Goal: Information Seeking & Learning: Find specific page/section

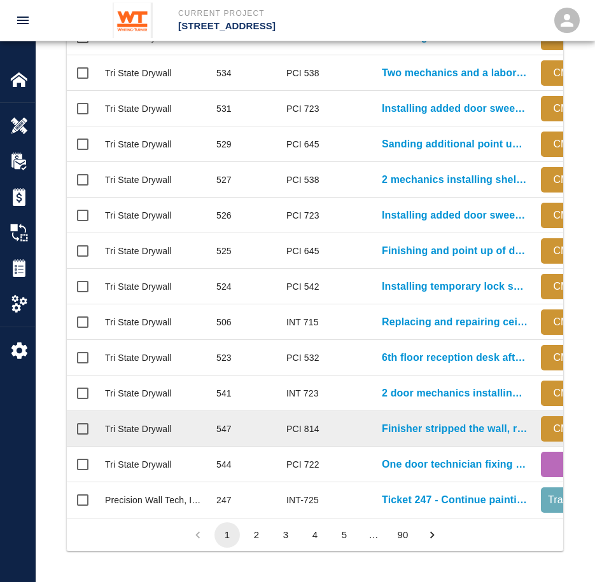
scroll to position [551, 0]
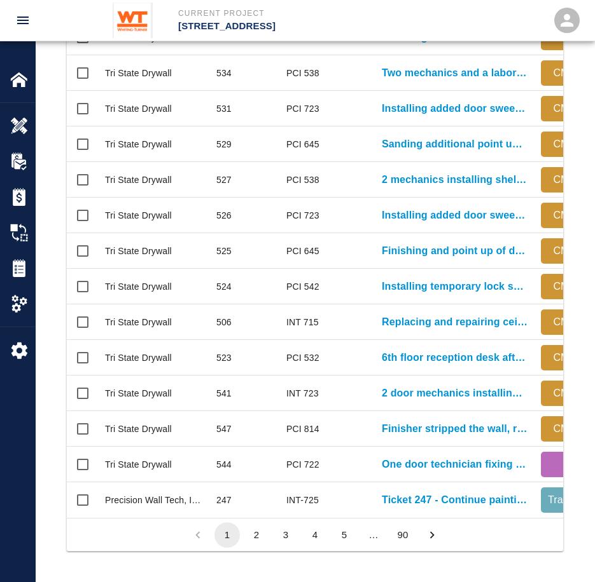
click at [242, 529] on ul "1 2 3 4 5 … 90" at bounding box center [314, 535] width 263 height 25
click at [251, 532] on button "2" at bounding box center [256, 535] width 25 height 25
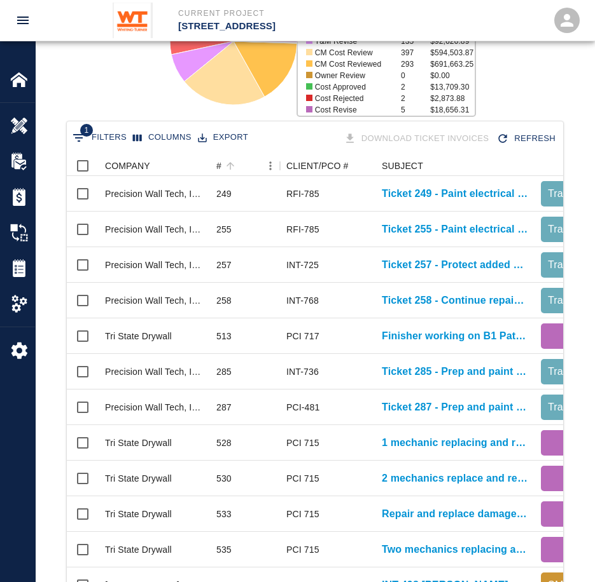
scroll to position [169, 0]
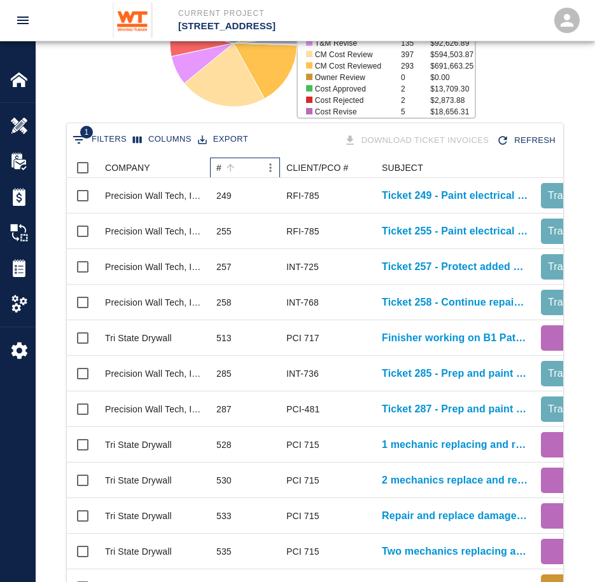
click at [218, 169] on div "#" at bounding box center [218, 168] width 5 height 20
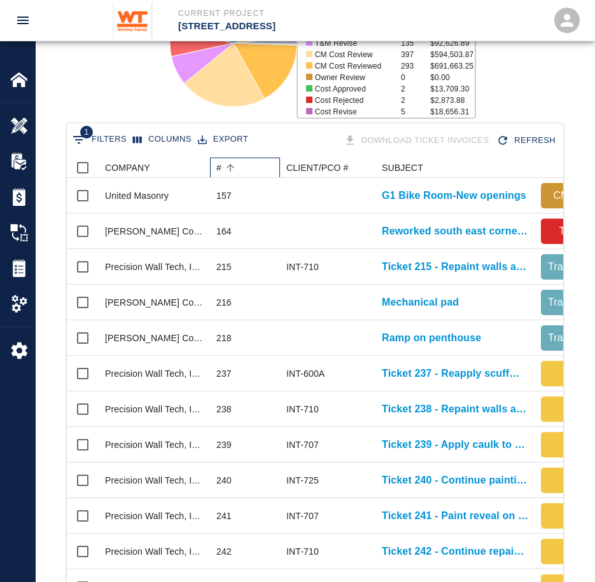
scroll to position [551, 0]
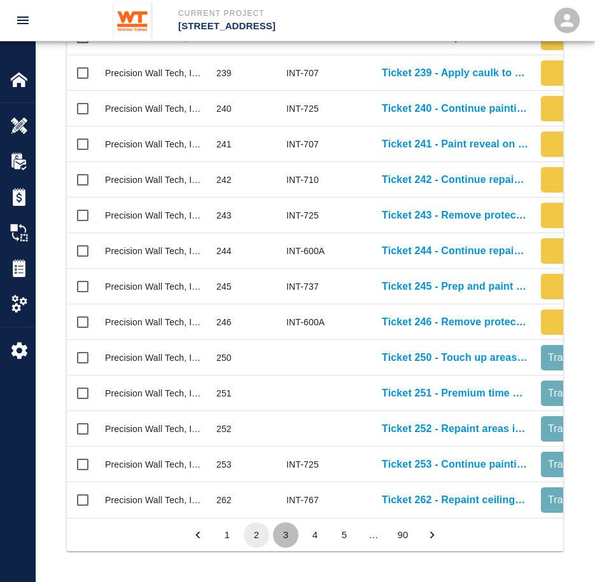
click at [284, 530] on button "3" at bounding box center [285, 535] width 25 height 25
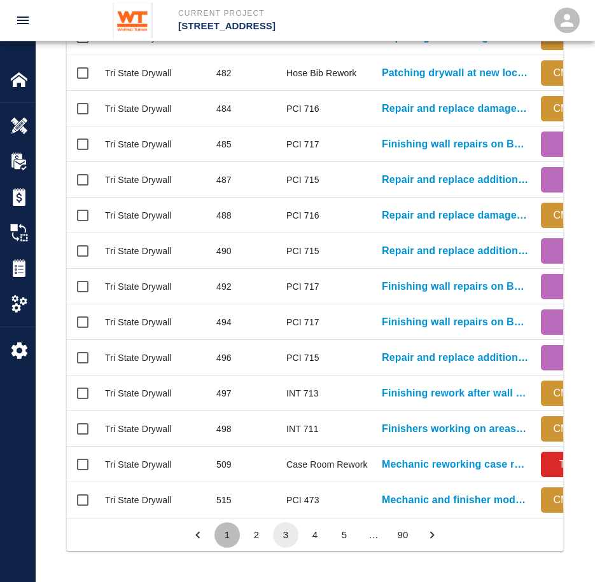
click at [235, 530] on button "1" at bounding box center [226, 535] width 25 height 25
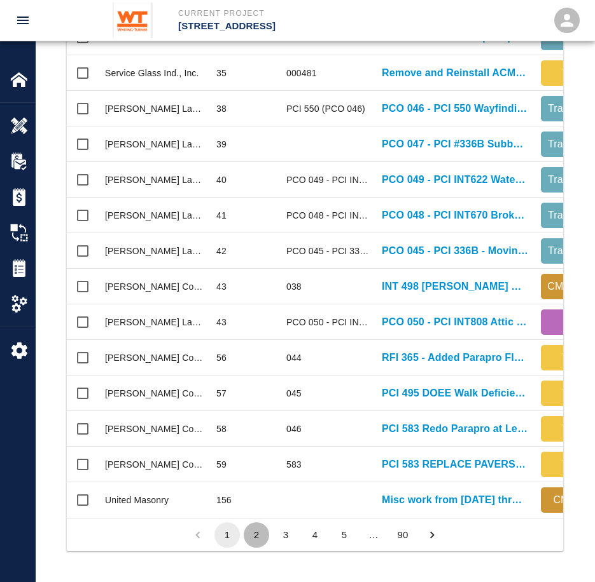
click at [253, 532] on button "2" at bounding box center [256, 535] width 25 height 25
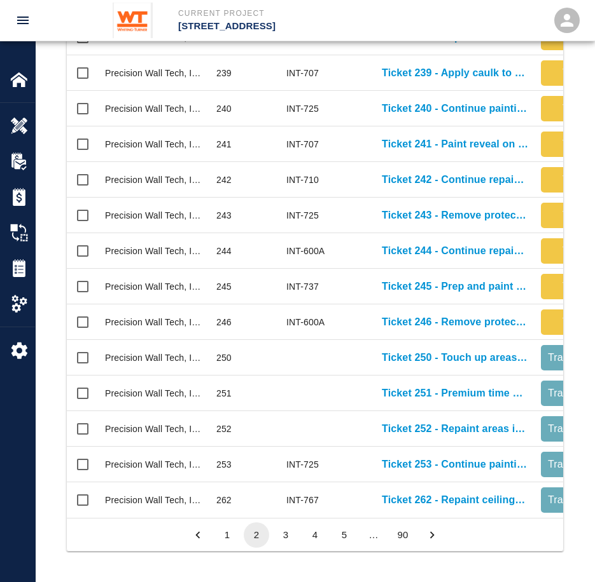
click at [284, 536] on button "3" at bounding box center [285, 535] width 25 height 25
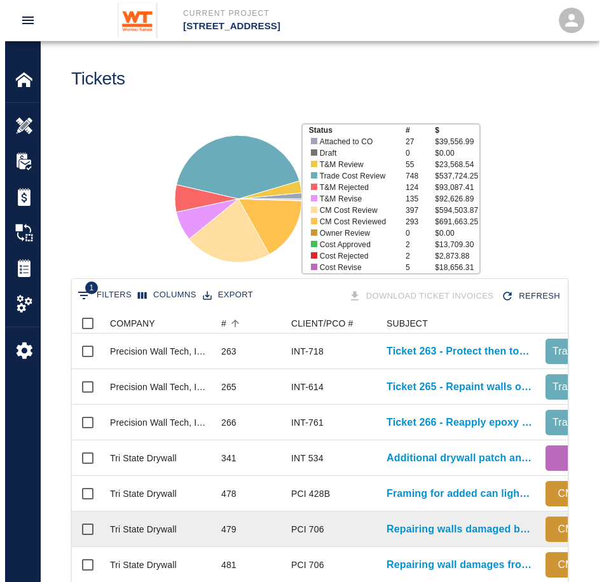
scroll to position [0, 0]
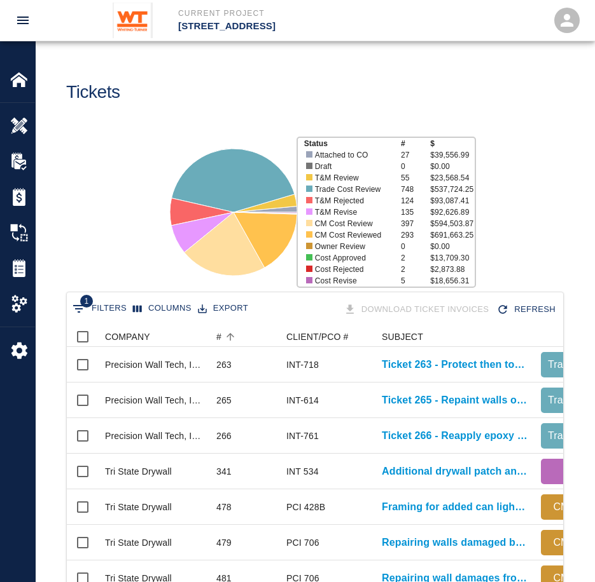
click at [88, 88] on h1 "Tickets" at bounding box center [93, 92] width 54 height 21
click at [19, 85] on img at bounding box center [19, 80] width 18 height 18
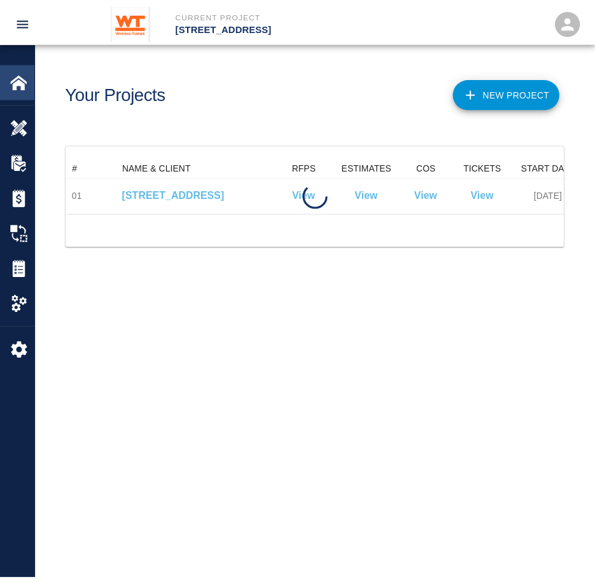
scroll to position [56, 496]
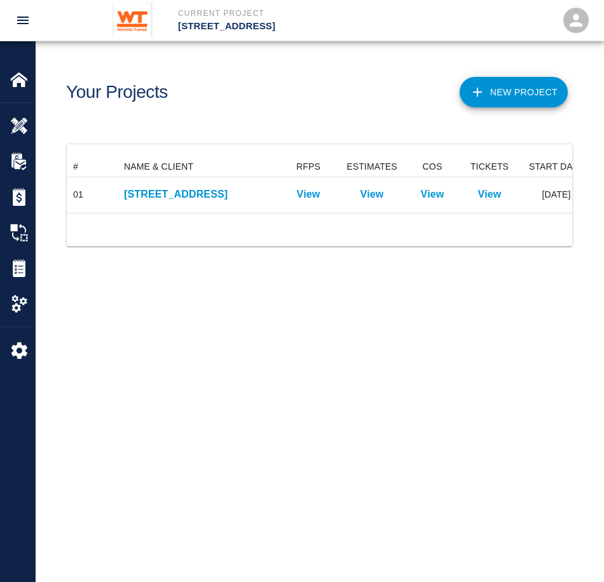
drag, startPoint x: 369, startPoint y: 223, endPoint x: 402, endPoint y: 229, distance: 33.6
click at [402, 229] on div at bounding box center [320, 229] width 506 height 33
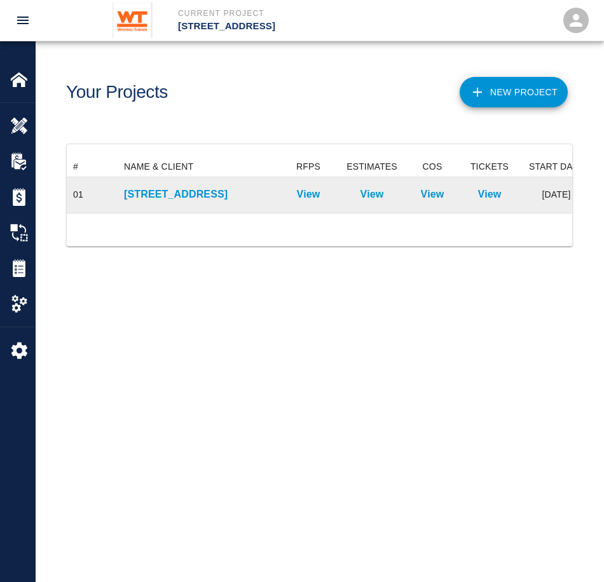
click at [478, 200] on div "View" at bounding box center [489, 195] width 57 height 36
click at [484, 196] on p "View" at bounding box center [490, 194] width 24 height 15
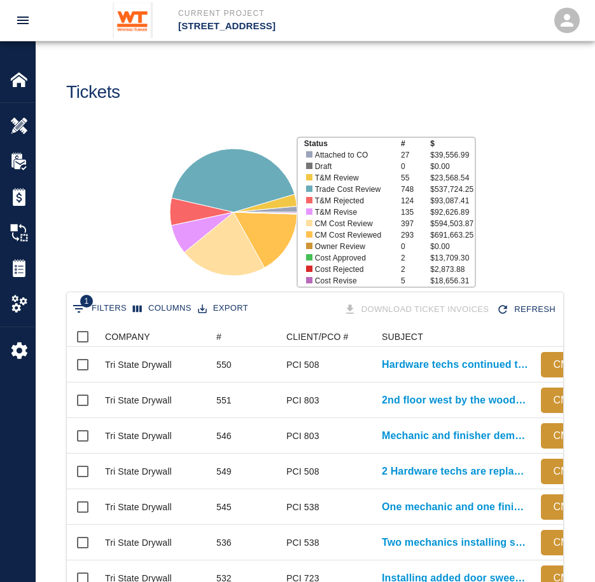
click at [99, 302] on button "1 Filters" at bounding box center [99, 309] width 60 height 20
select select "first_submit_date"
select select "isNotEmpty"
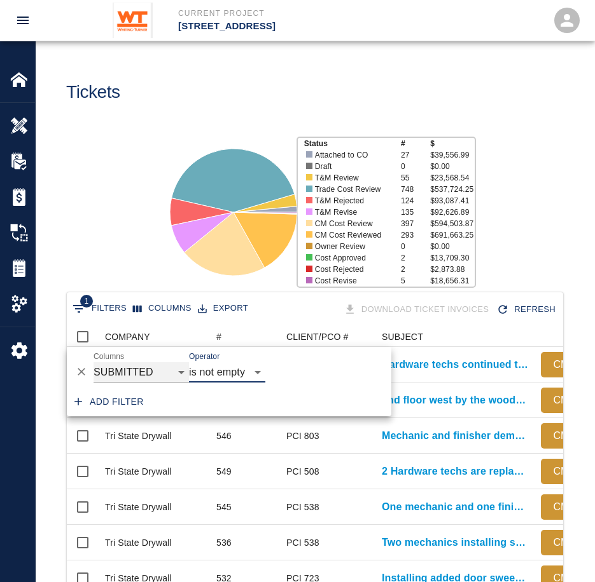
click at [173, 370] on select "COMPANY ID # CLIENT/PCO # SUBJECT DESCRIPTION ACTION WORK MODIFIED CREATED CODE…" at bounding box center [140, 372] width 95 height 20
click at [89, 375] on button "Delete" at bounding box center [81, 371] width 19 height 19
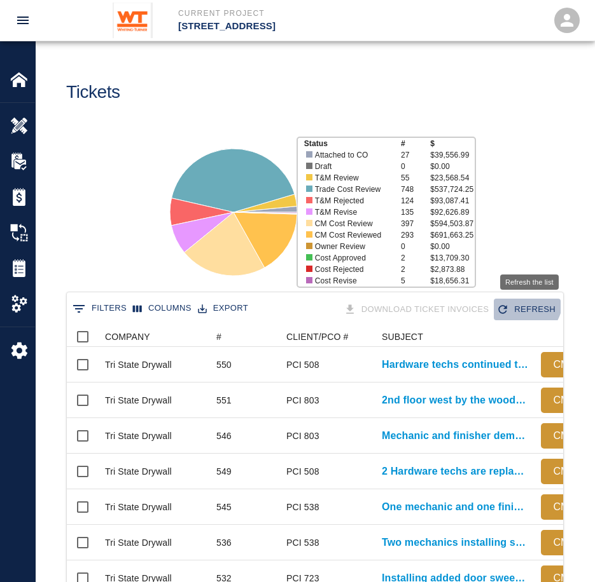
click at [525, 301] on button "Refresh" at bounding box center [526, 310] width 67 height 22
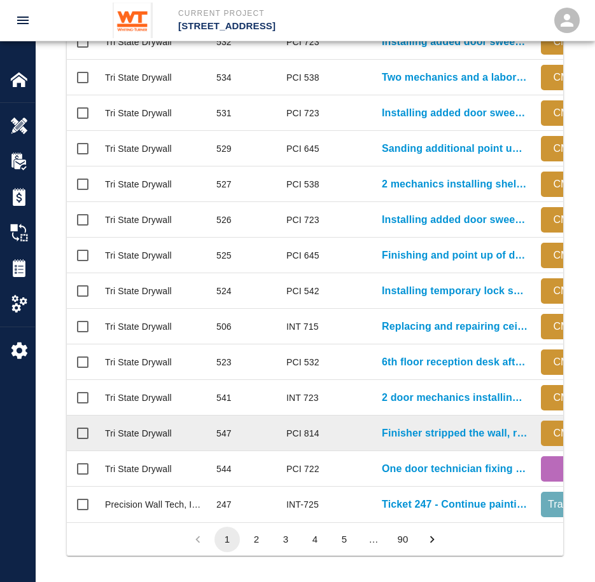
scroll to position [551, 0]
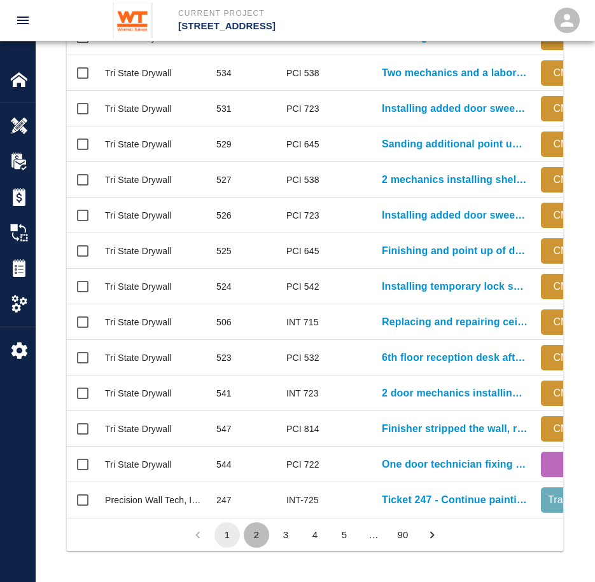
click at [249, 534] on button "2" at bounding box center [256, 535] width 25 height 25
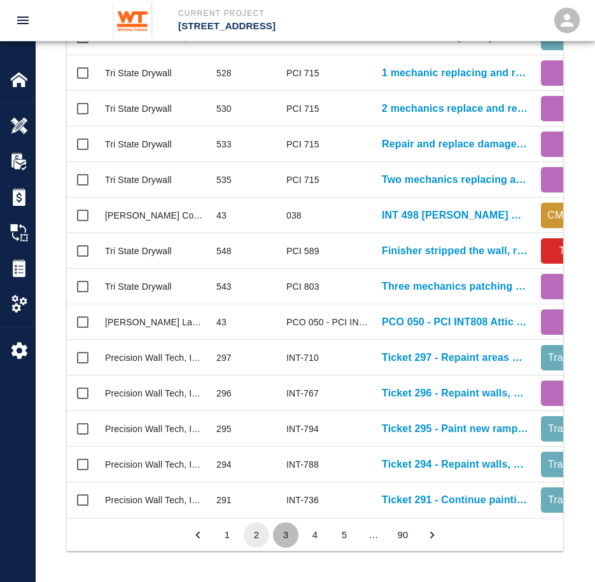
click at [283, 534] on button "3" at bounding box center [285, 535] width 25 height 25
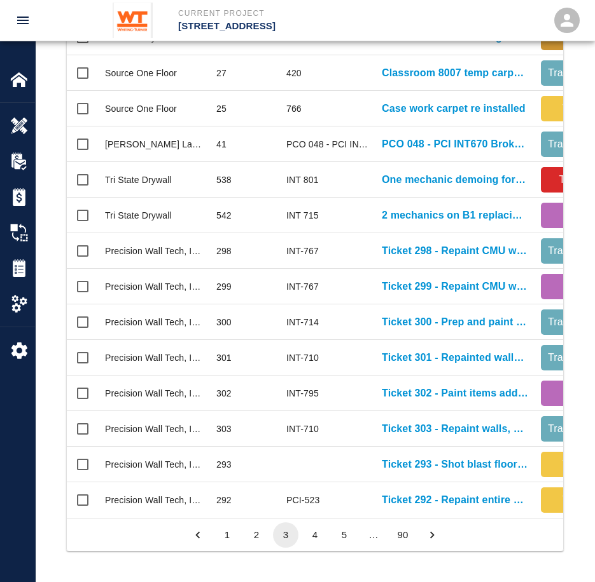
click at [308, 533] on button "4" at bounding box center [314, 535] width 25 height 25
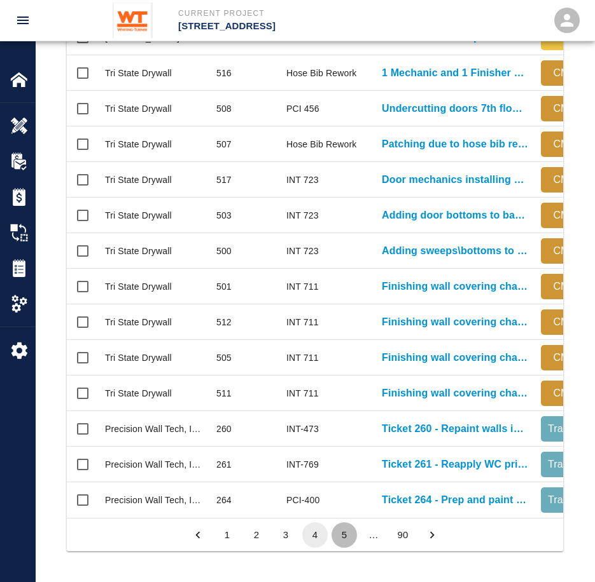
click at [344, 537] on button "5" at bounding box center [343, 535] width 25 height 25
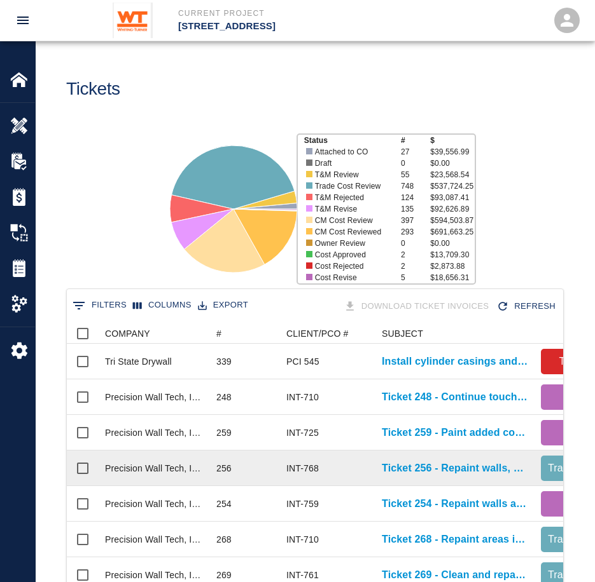
scroll to position [0, 0]
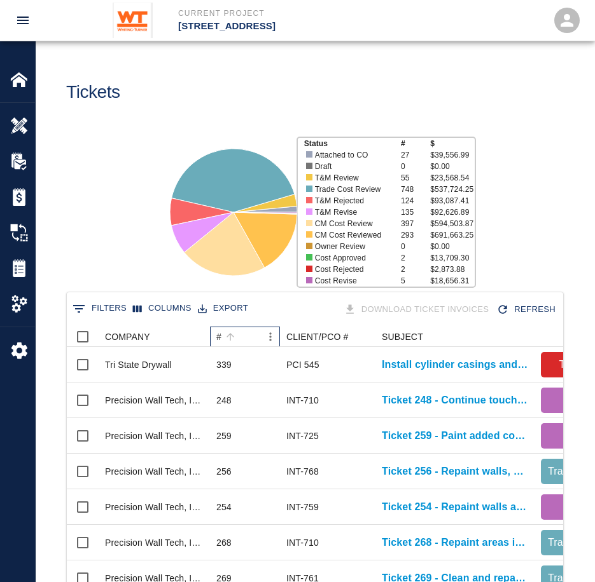
click at [219, 334] on div "#" at bounding box center [218, 337] width 5 height 20
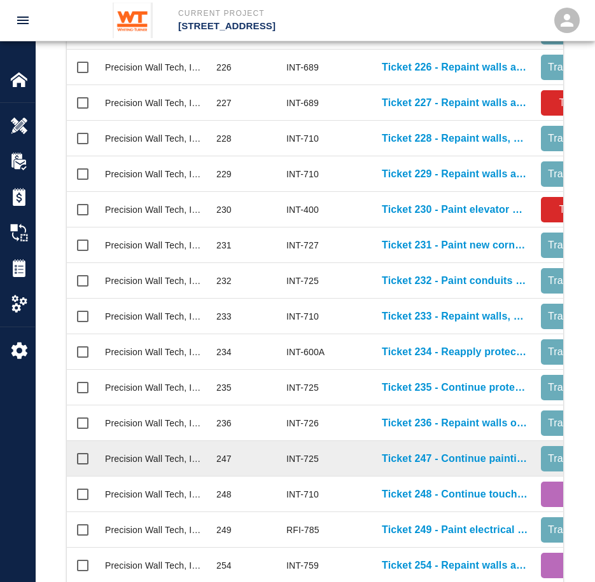
scroll to position [551, 0]
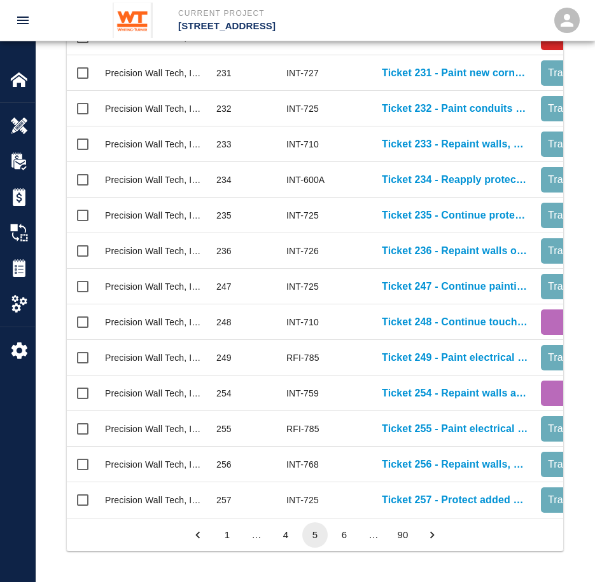
click at [285, 537] on button "4" at bounding box center [285, 535] width 25 height 25
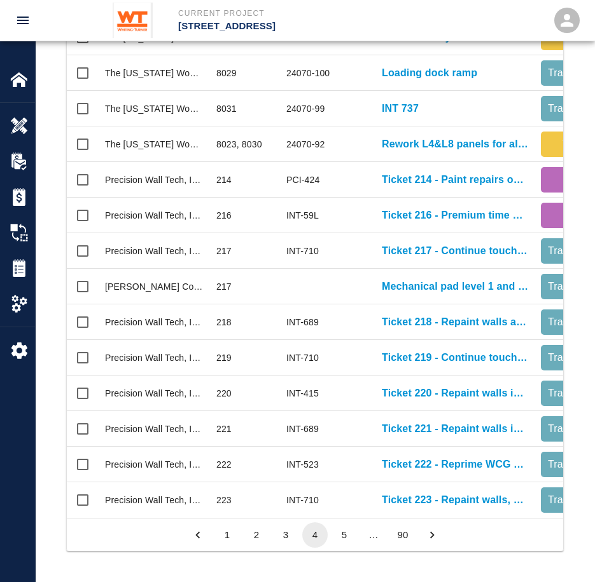
click at [259, 536] on button "2" at bounding box center [256, 535] width 25 height 25
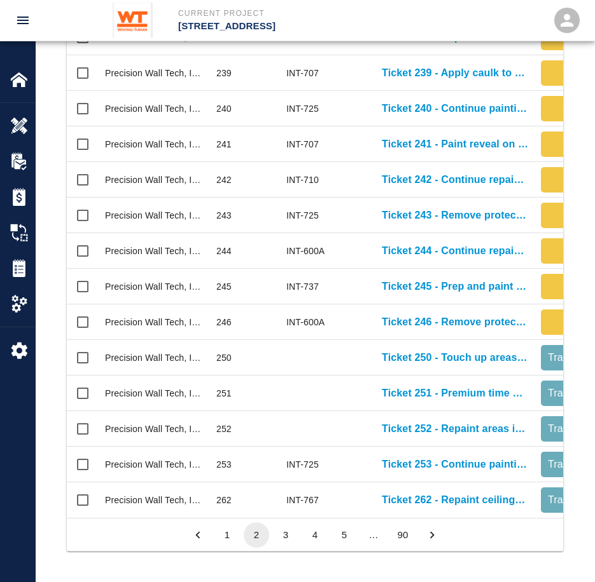
click at [229, 529] on button "1" at bounding box center [226, 535] width 25 height 25
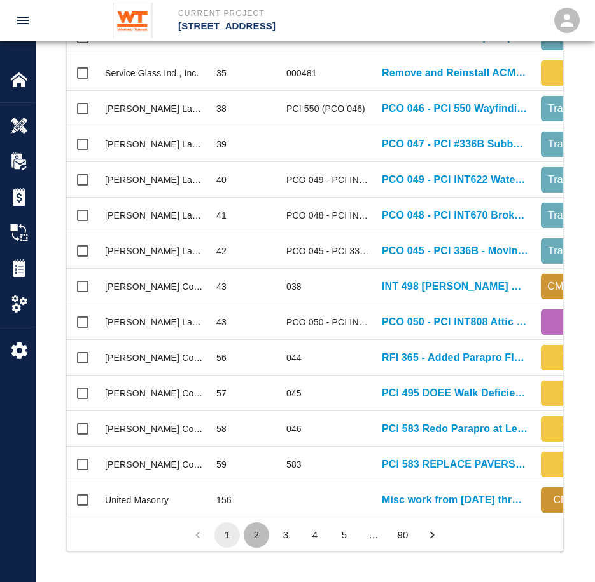
click at [251, 528] on button "2" at bounding box center [256, 535] width 25 height 25
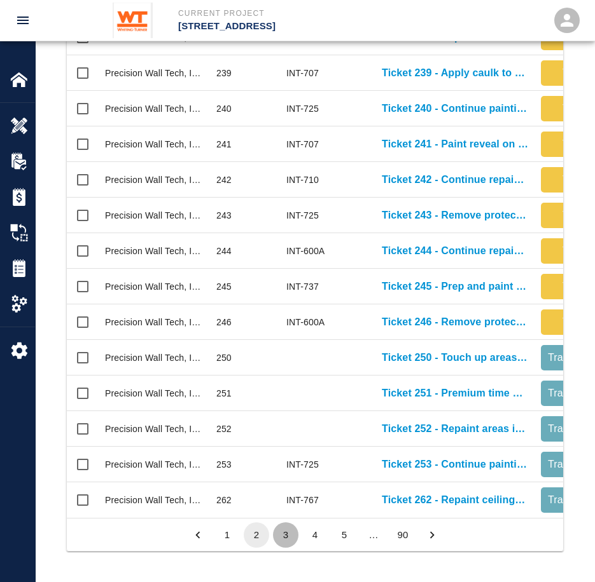
click at [283, 536] on button "3" at bounding box center [285, 535] width 25 height 25
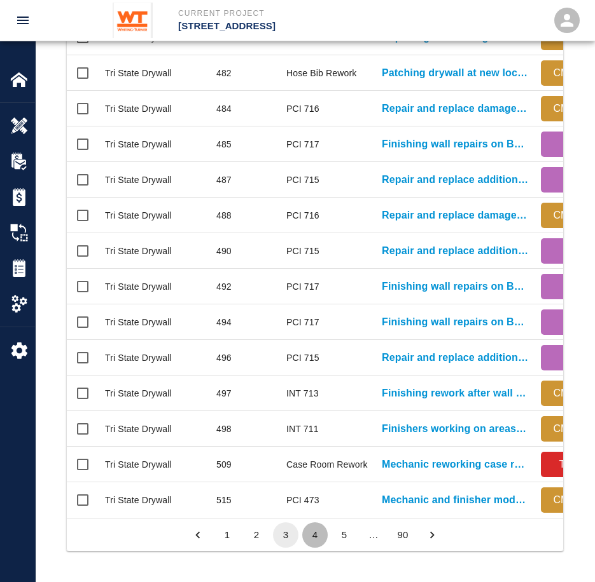
click at [308, 540] on button "4" at bounding box center [314, 535] width 25 height 25
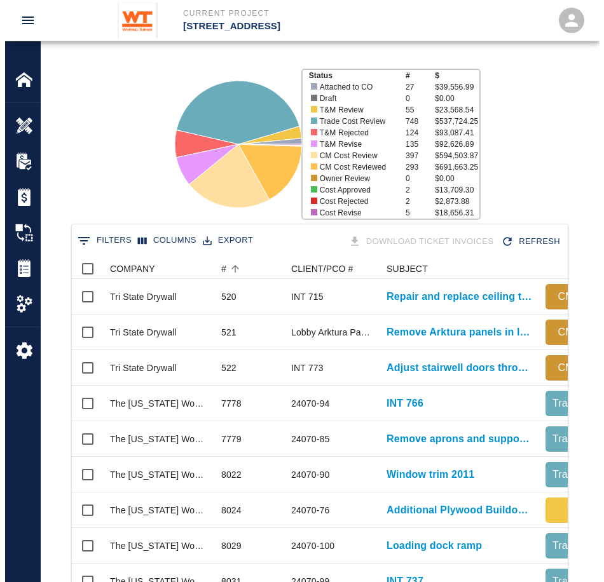
scroll to position [0, 0]
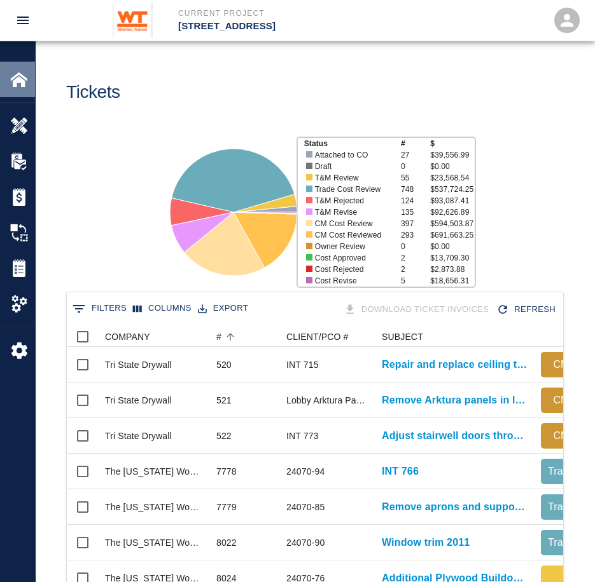
click at [15, 82] on img at bounding box center [19, 80] width 18 height 18
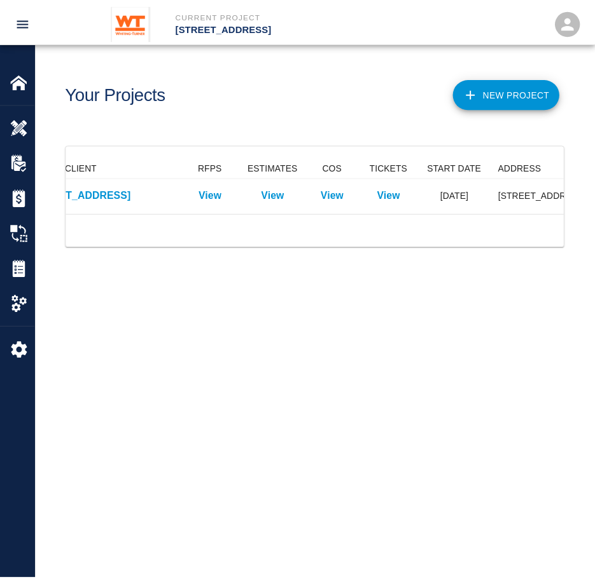
scroll to position [0, 232]
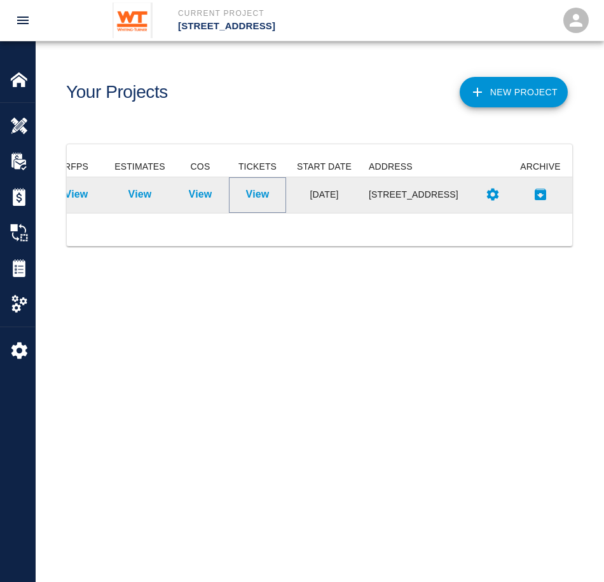
click at [252, 190] on p "View" at bounding box center [258, 194] width 24 height 15
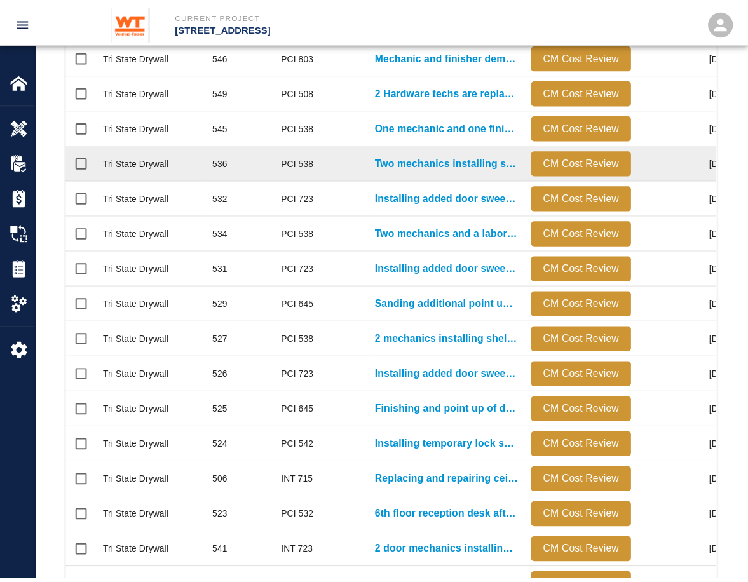
scroll to position [733, 640]
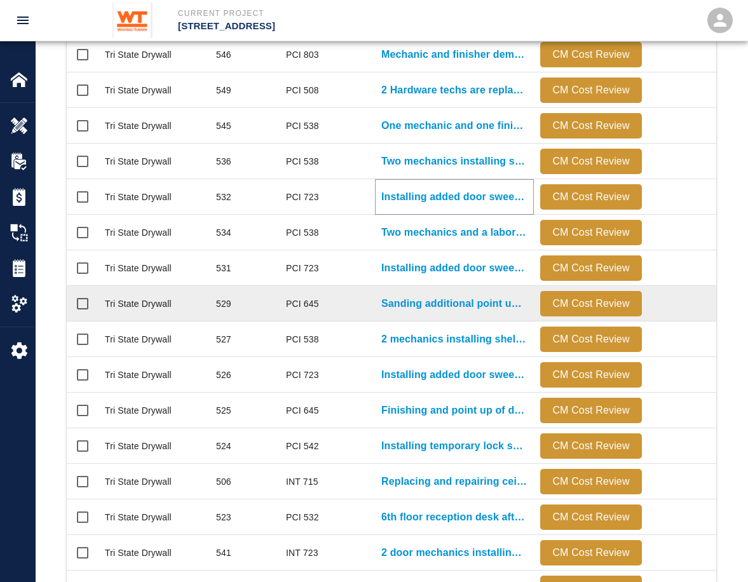
drag, startPoint x: 476, startPoint y: 189, endPoint x: 460, endPoint y: 288, distance: 100.5
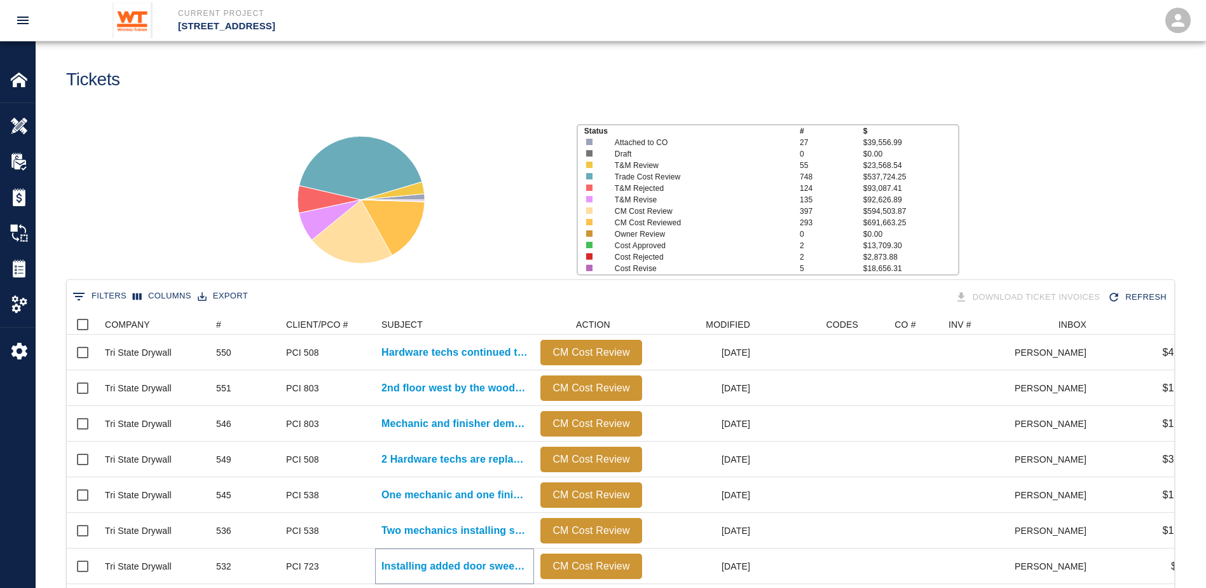
scroll to position [0, 0]
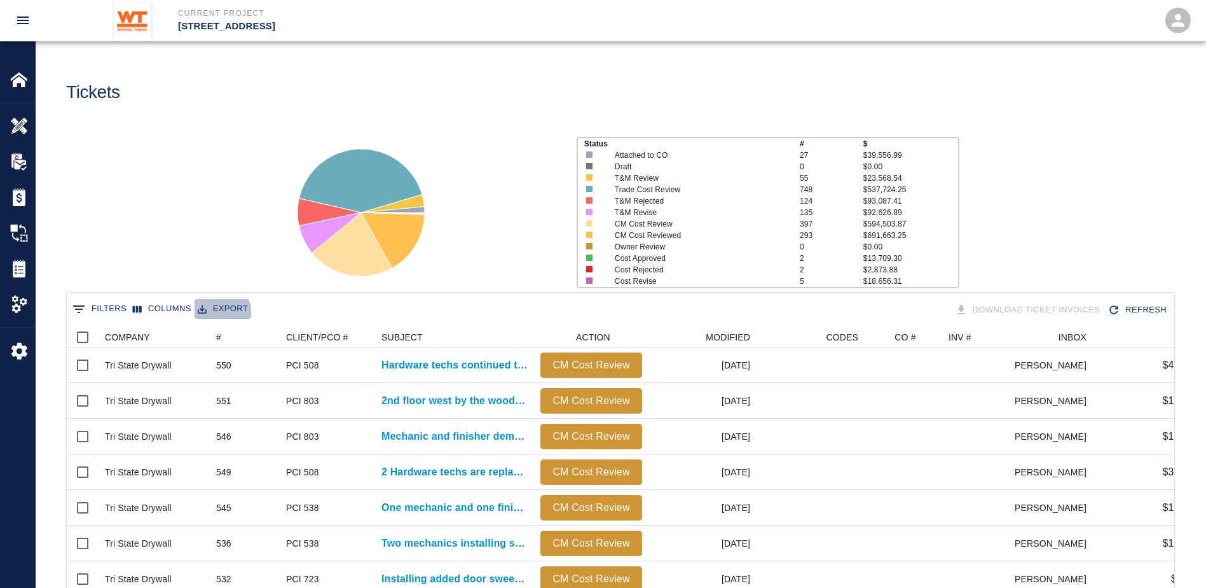
click at [206, 316] on button "Export" at bounding box center [223, 309] width 57 height 20
click at [154, 308] on button "Columns" at bounding box center [162, 309] width 65 height 20
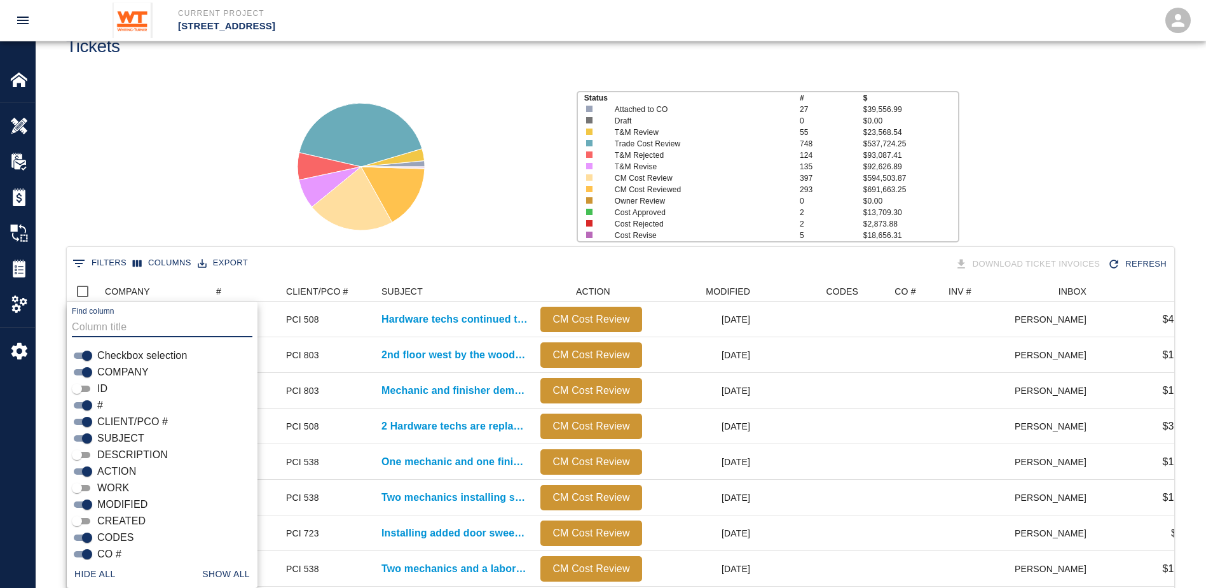
click at [107, 264] on button "0 Filters" at bounding box center [99, 263] width 60 height 20
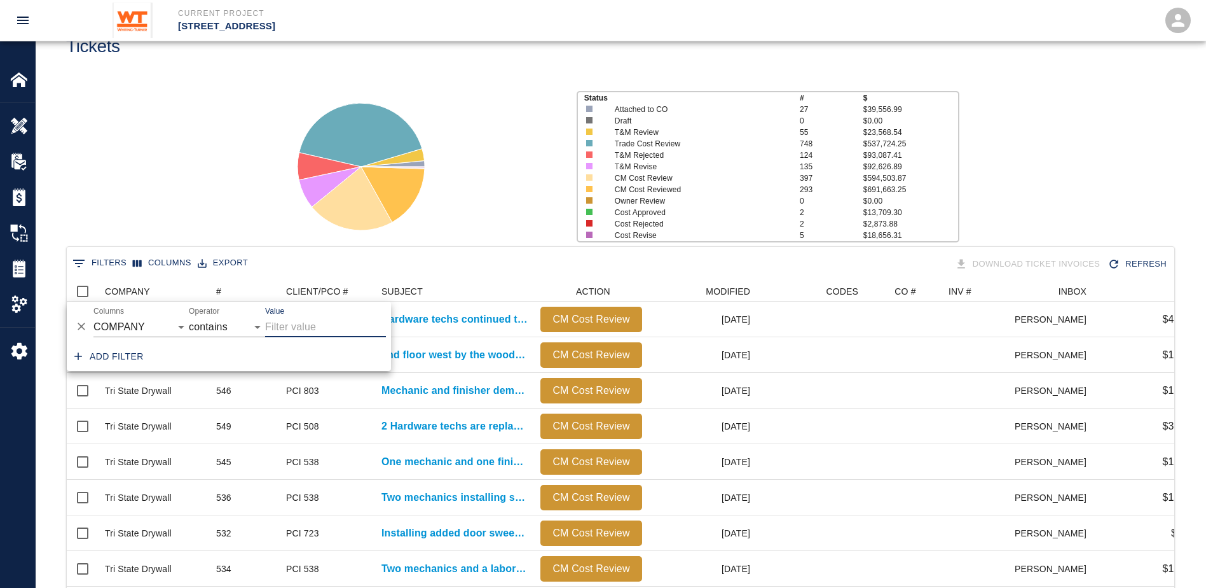
click at [282, 331] on input "Value" at bounding box center [325, 327] width 121 height 20
click at [130, 317] on select "COMPANY ID # CLIENT/PCO # SUBJECT DESCRIPTION ACTION WORK MODIFIED CREATED CODE…" at bounding box center [140, 327] width 95 height 20
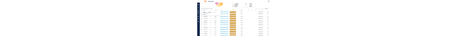
scroll to position [173, 0]
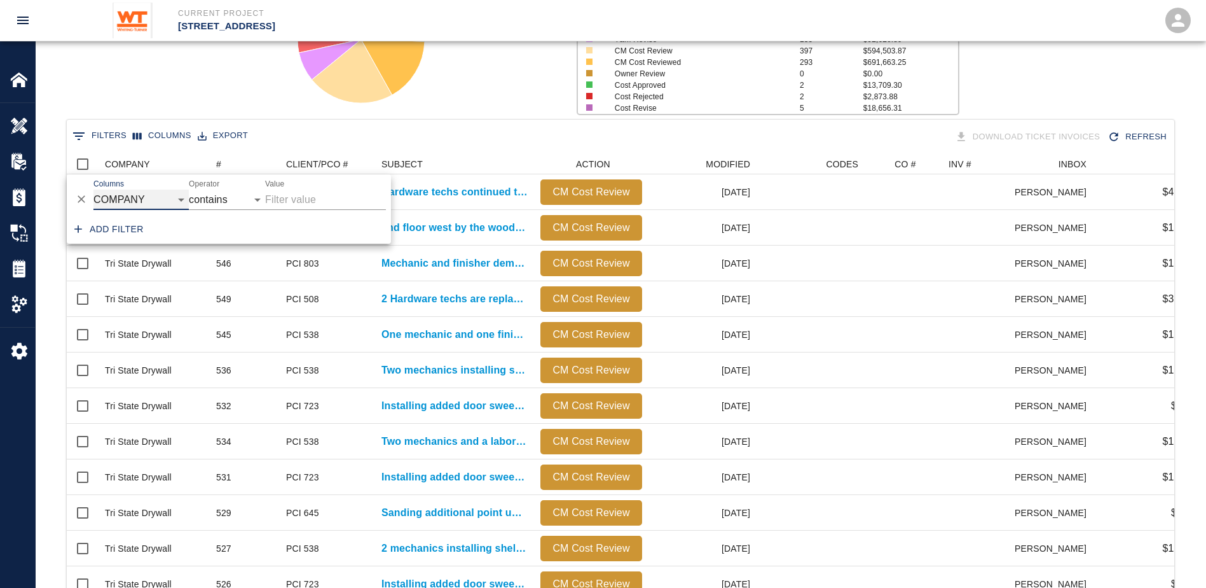
click at [148, 195] on select "COMPANY ID # CLIENT/PCO # SUBJECT DESCRIPTION ACTION WORK MODIFIED CREATED CODE…" at bounding box center [140, 199] width 95 height 20
click at [93, 189] on select "COMPANY ID # CLIENT/PCO # SUBJECT DESCRIPTION ACTION WORK MODIFIED CREATED CODE…" at bounding box center [140, 199] width 95 height 20
select select "number"
select select "="
click at [301, 198] on input "Value" at bounding box center [325, 199] width 121 height 20
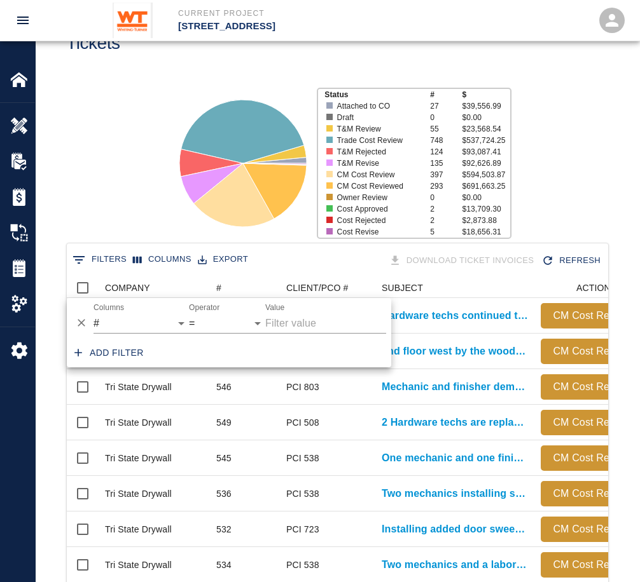
scroll to position [46, 0]
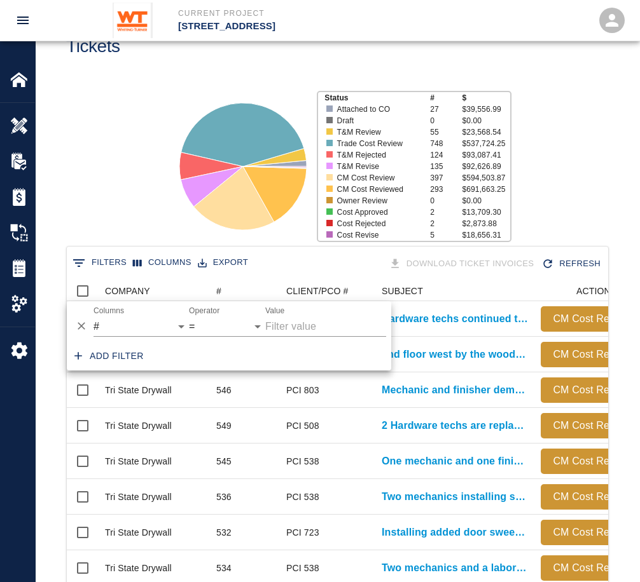
click at [104, 159] on div "Status # $ Attached to CO 27 $39,556.99 Draft 0 $0.00 T&M Review 55 $23,568.54 …" at bounding box center [332, 161] width 614 height 169
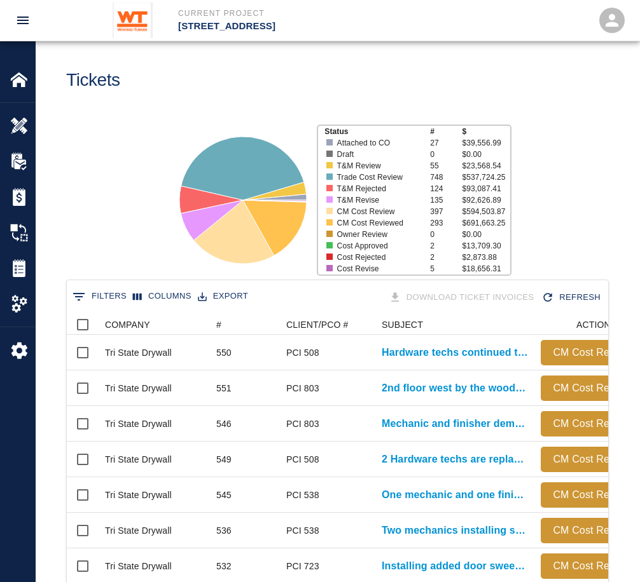
scroll to position [0, 0]
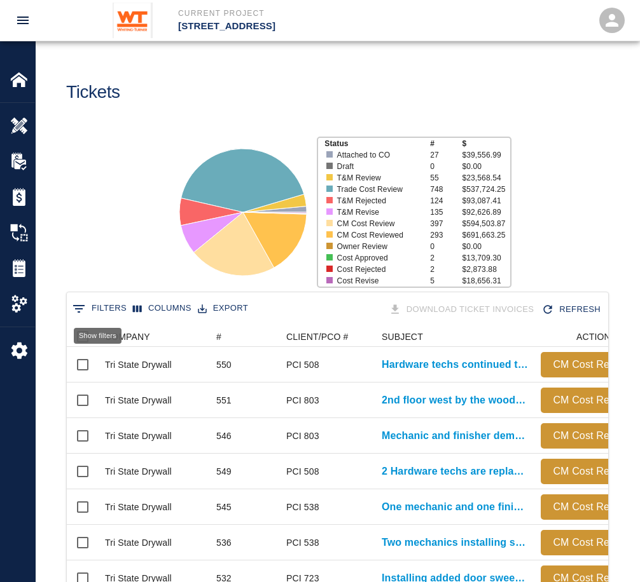
click at [72, 303] on icon "Show filters" at bounding box center [78, 308] width 15 height 15
select select "number"
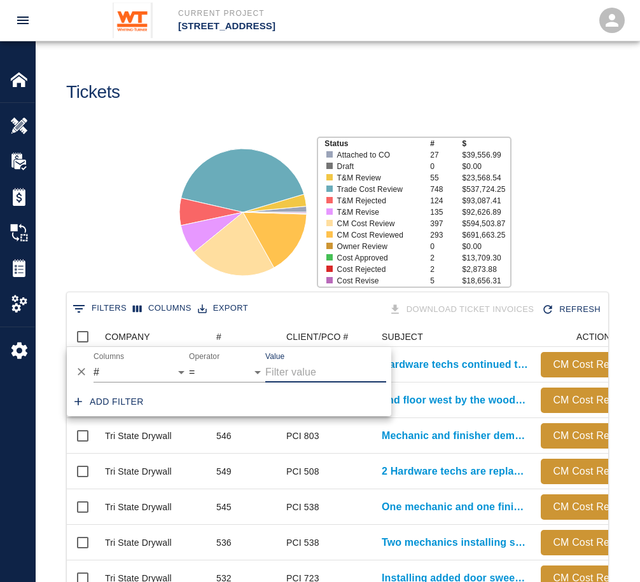
click at [294, 362] on input "Value" at bounding box center [325, 372] width 121 height 20
click at [100, 310] on button "0 Filters" at bounding box center [99, 309] width 60 height 20
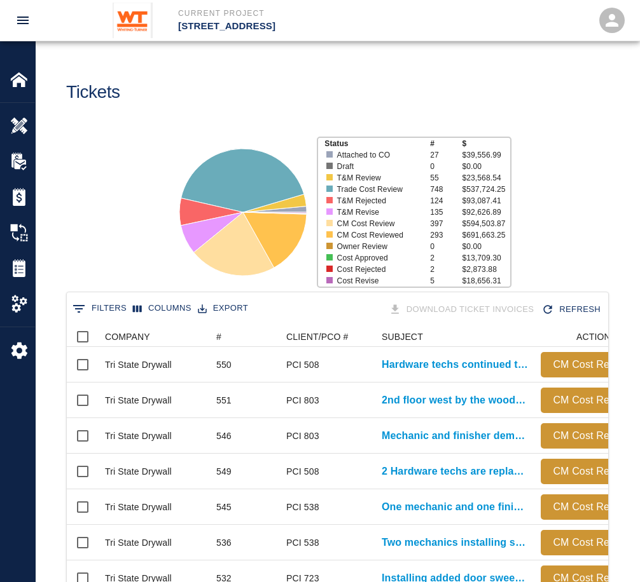
click at [299, 310] on div "0 Filters Columns Export Download Ticket Invoices Refresh" at bounding box center [337, 310] width 536 height 22
click at [104, 303] on button "0 Filters" at bounding box center [99, 309] width 60 height 20
select select "number"
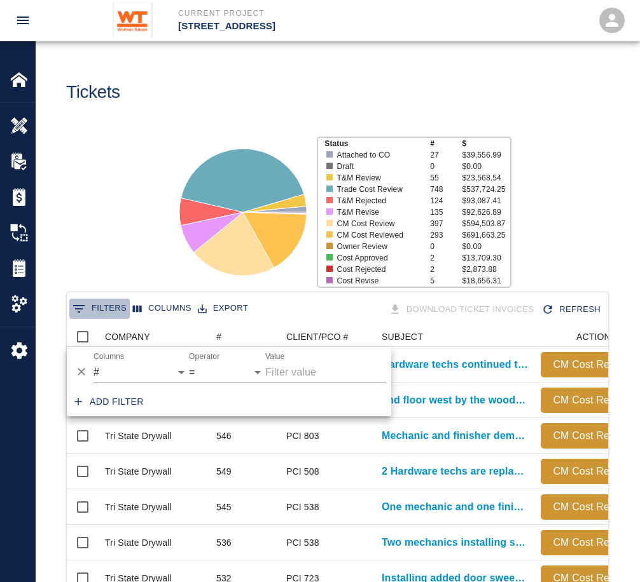
click at [104, 303] on button "0 Filters" at bounding box center [99, 309] width 60 height 20
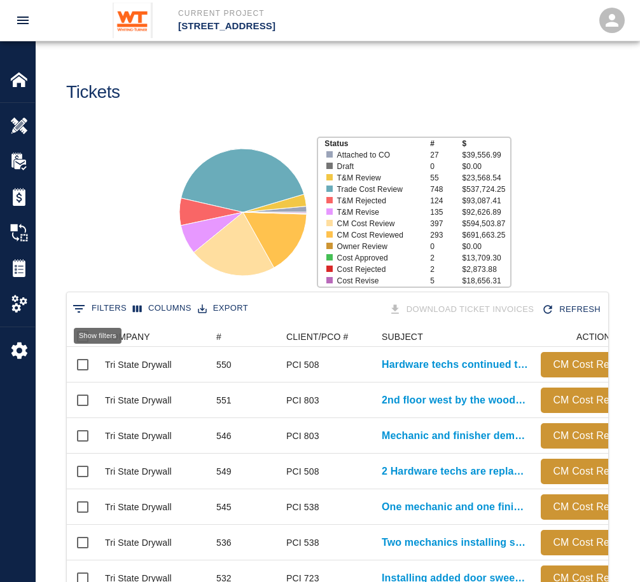
click at [109, 313] on button "0 Filters" at bounding box center [99, 309] width 60 height 20
select select "number"
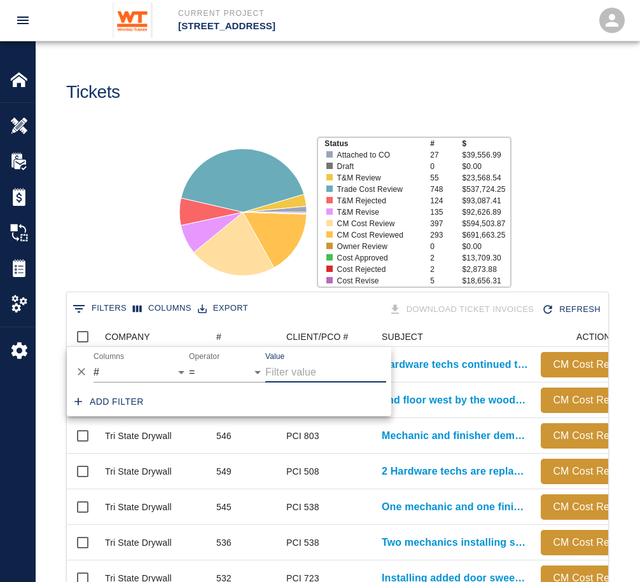
click at [280, 377] on input "Value" at bounding box center [325, 372] width 121 height 20
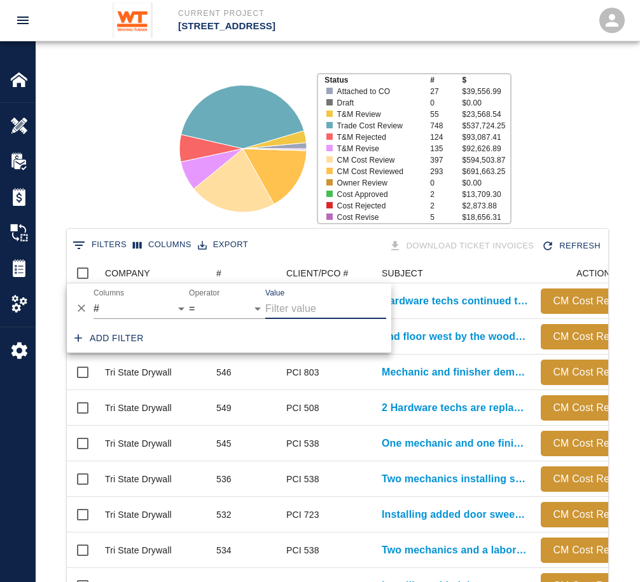
scroll to position [191, 0]
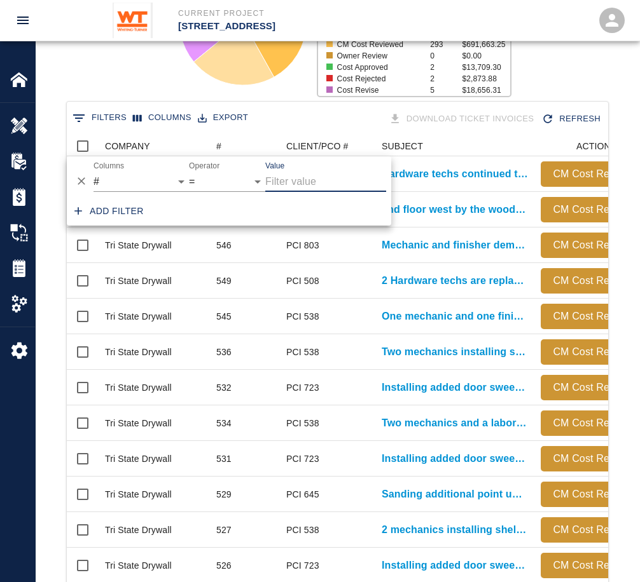
click at [292, 186] on input "Value" at bounding box center [325, 182] width 121 height 20
click at [278, 179] on input "Value" at bounding box center [325, 182] width 121 height 20
type input "4"
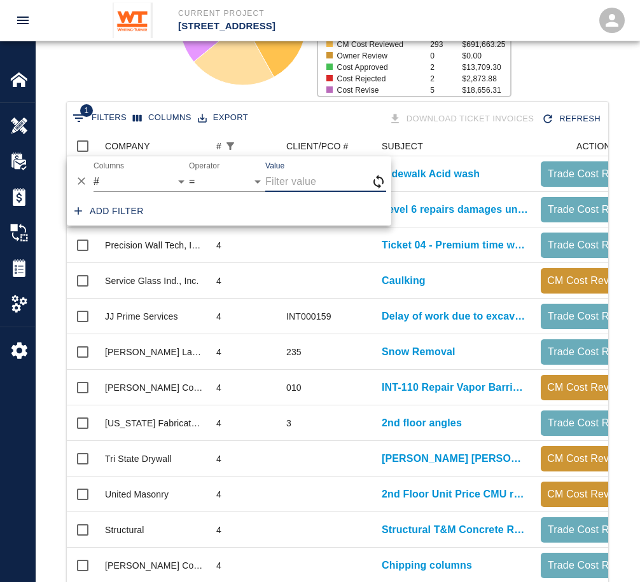
scroll to position [448, 532]
type input "309"
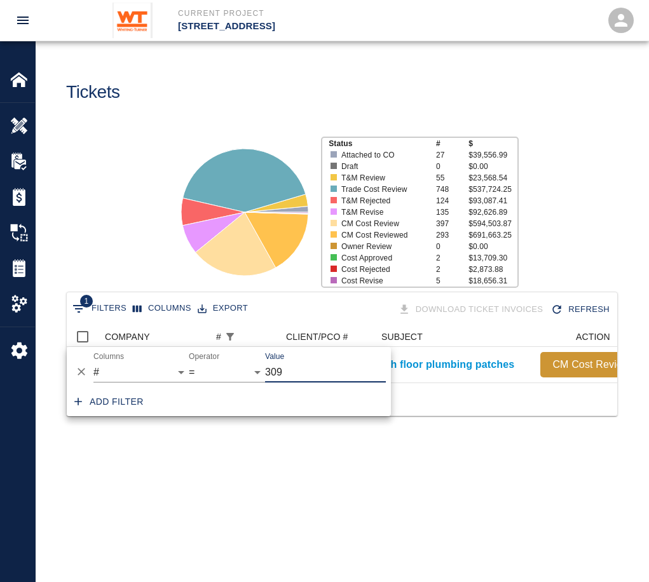
scroll to position [10, 10]
click at [397, 502] on main "Tickets Status # $ Attached to CO 27 $39,556.99 Draft 0 $0.00 T&M Review 55 $23…" at bounding box center [342, 291] width 613 height 582
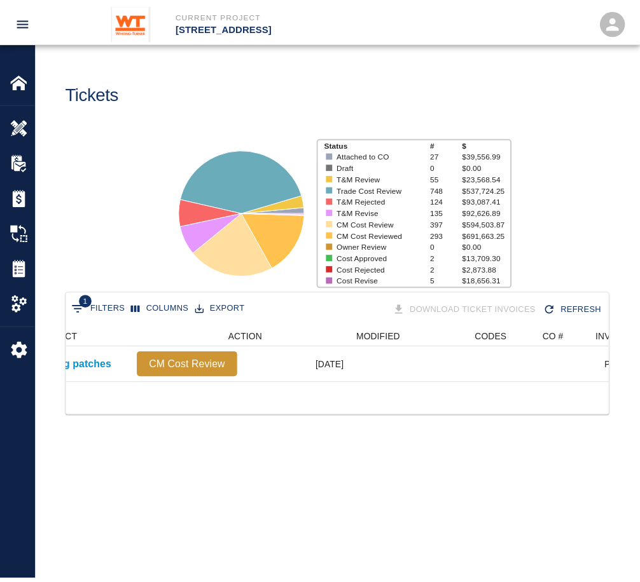
scroll to position [0, 0]
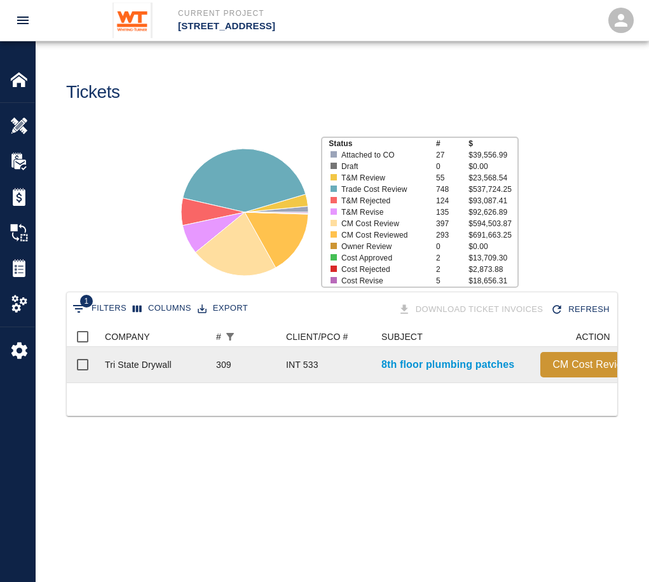
click at [436, 354] on div "8th floor plumbing patches" at bounding box center [454, 365] width 159 height 36
click at [436, 361] on p "8th floor plumbing patches" at bounding box center [448, 364] width 133 height 15
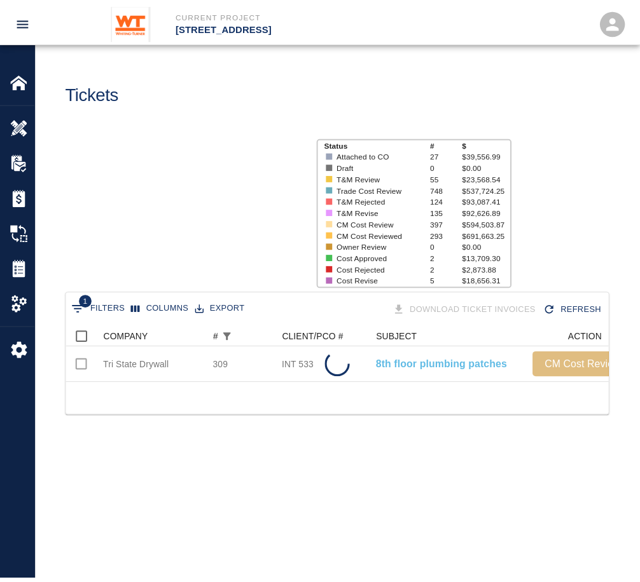
scroll to position [56, 541]
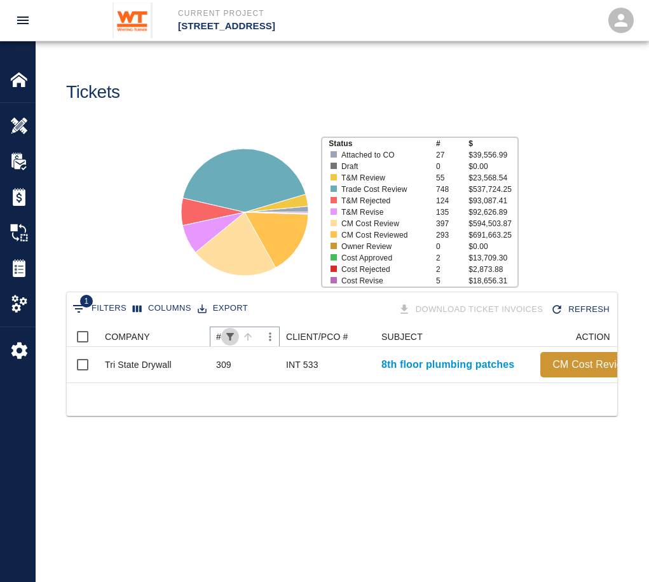
click at [230, 329] on button "Show filters" at bounding box center [230, 337] width 18 height 18
select select "number"
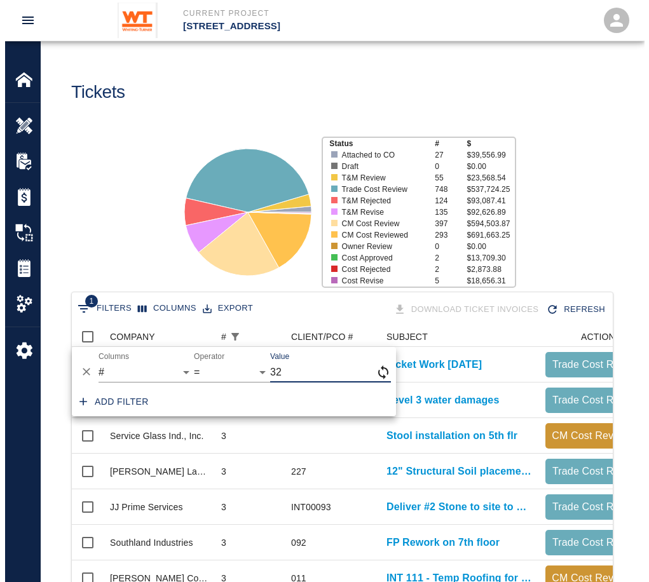
scroll to position [483, 532]
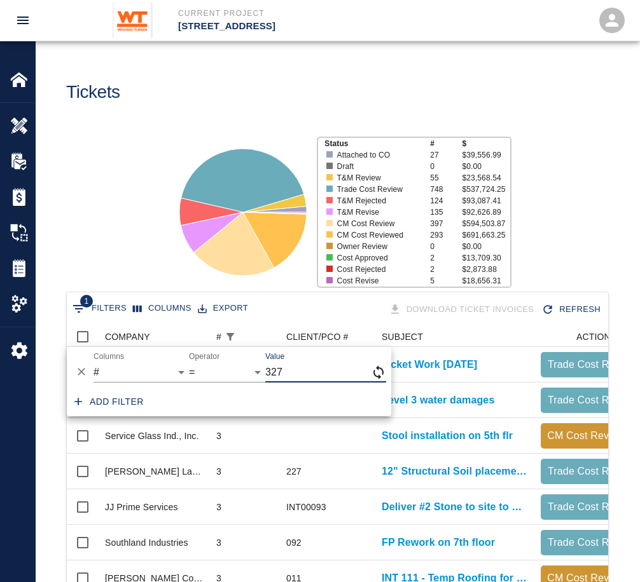
type input "327"
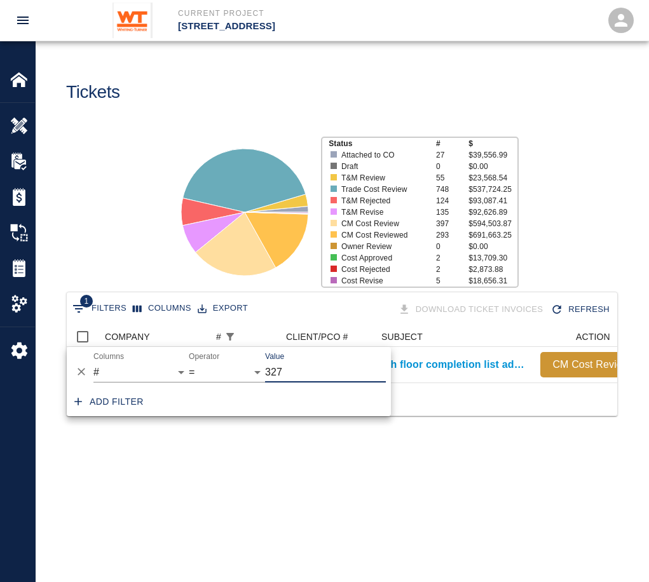
scroll to position [10, 10]
click at [131, 184] on div "Status # $ Attached to CO 27 $39,556.99 Draft 0 $0.00 T&M Review 55 $23,568.54 …" at bounding box center [336, 207] width 623 height 169
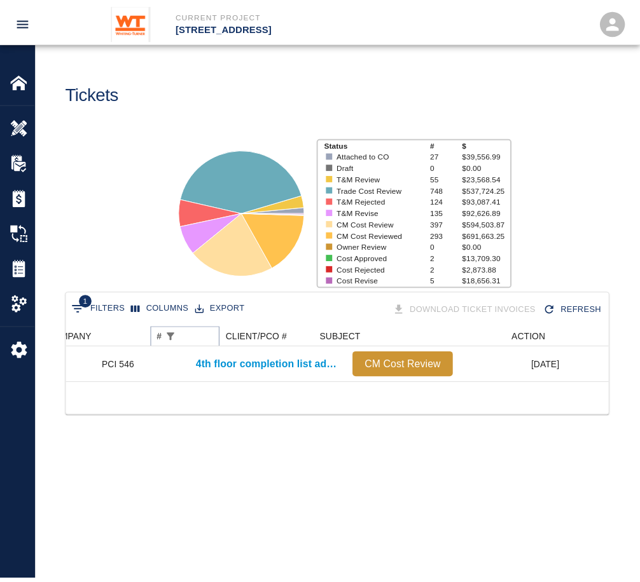
scroll to position [0, 0]
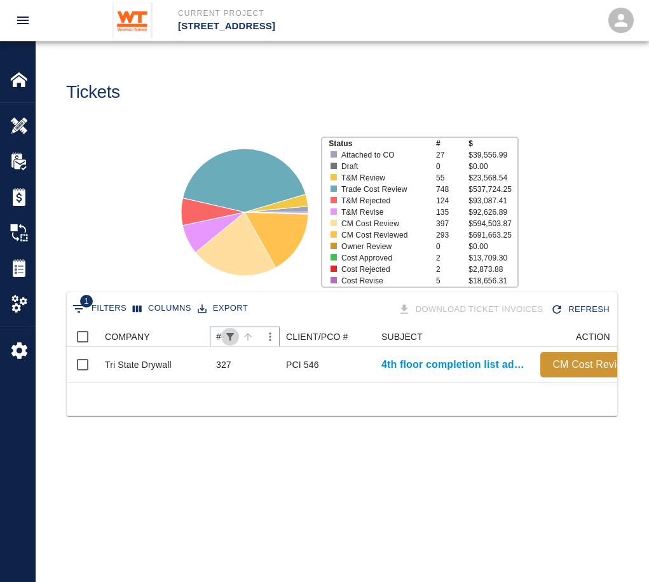
click at [232, 334] on icon "Show filters" at bounding box center [230, 337] width 8 height 8
select select "number"
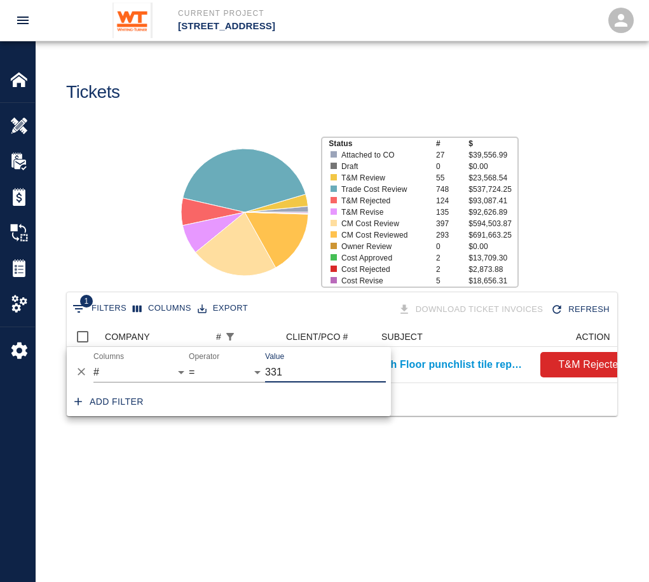
scroll to position [10, 10]
type input "331"
click at [362, 448] on div "1 Filters Columns Export Download Ticket Invoices Refresh COMPANY # CLIENT/PCO …" at bounding box center [342, 370] width 613 height 156
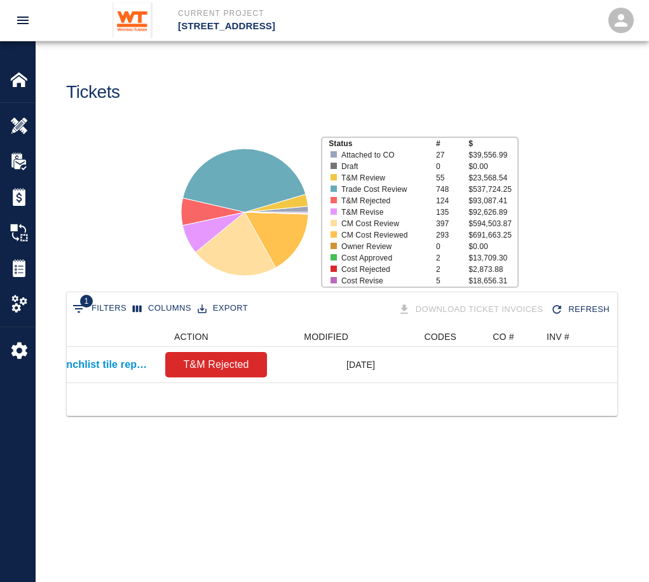
scroll to position [0, 417]
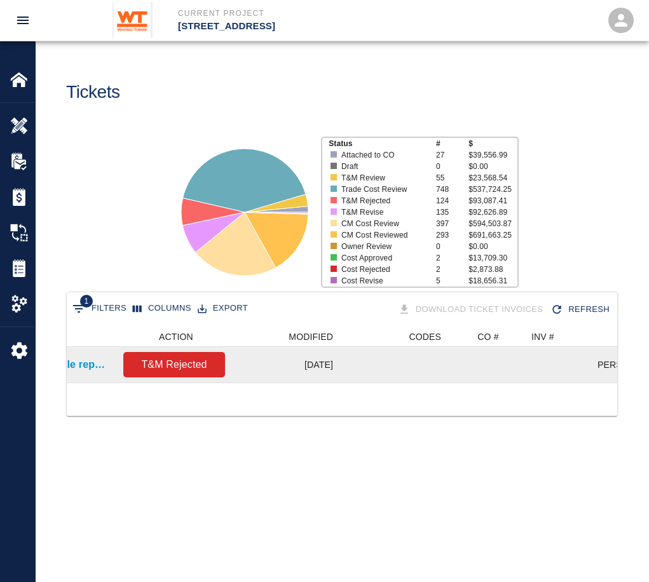
click at [137, 371] on p "T&M Rejected" at bounding box center [174, 364] width 92 height 15
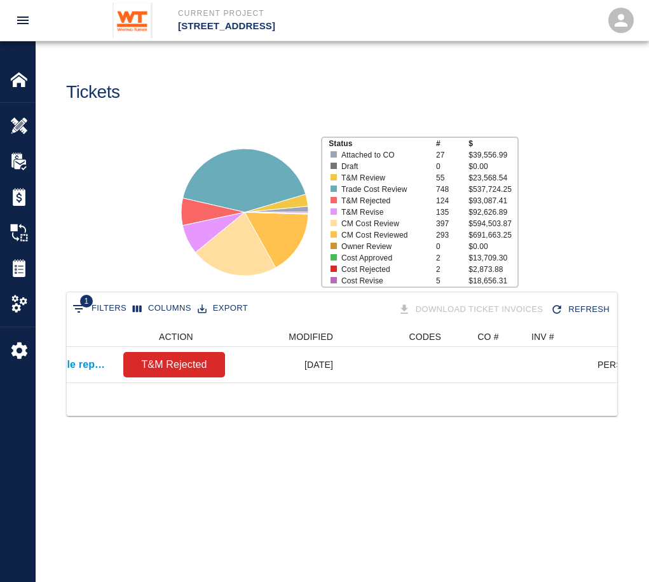
drag, startPoint x: 409, startPoint y: 380, endPoint x: 508, endPoint y: 387, distance: 99.4
click at [508, 383] on div "331 Punchlist 7th Floor punchlist tile repair and replace due to damage... T&M …" at bounding box center [342, 365] width 551 height 36
drag, startPoint x: 459, startPoint y: 382, endPoint x: 676, endPoint y: 415, distance: 219.4
click at [649, 415] on html "Current Project [STREET_ADDRESS] Home [STREET_ADDRESS] Overview RFPs Estimates …" at bounding box center [324, 291] width 649 height 582
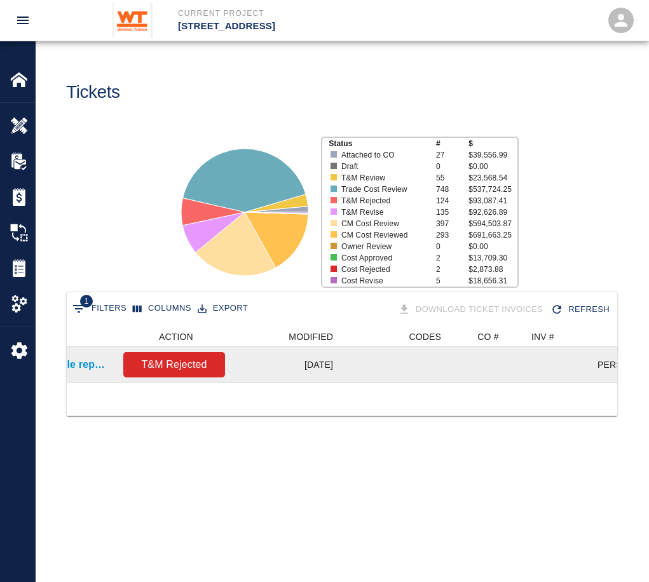
click at [502, 376] on div at bounding box center [487, 365] width 78 height 36
click at [504, 382] on div at bounding box center [487, 365] width 78 height 36
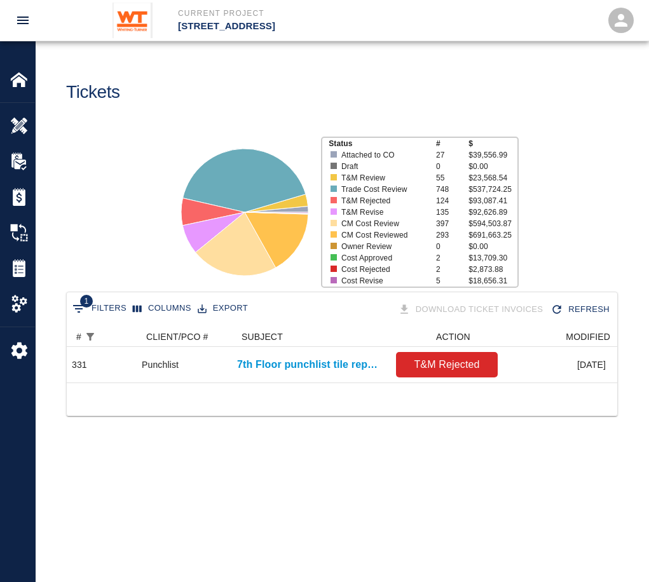
scroll to position [0, 0]
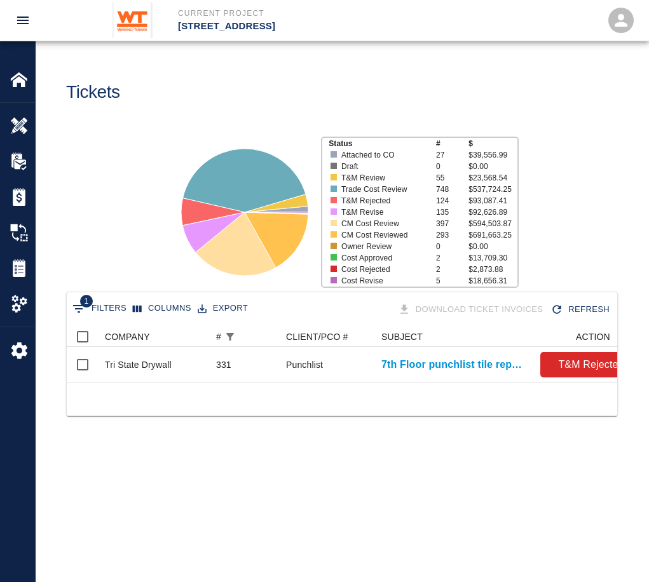
click at [97, 312] on button "1 Filters" at bounding box center [99, 309] width 60 height 20
select select "number"
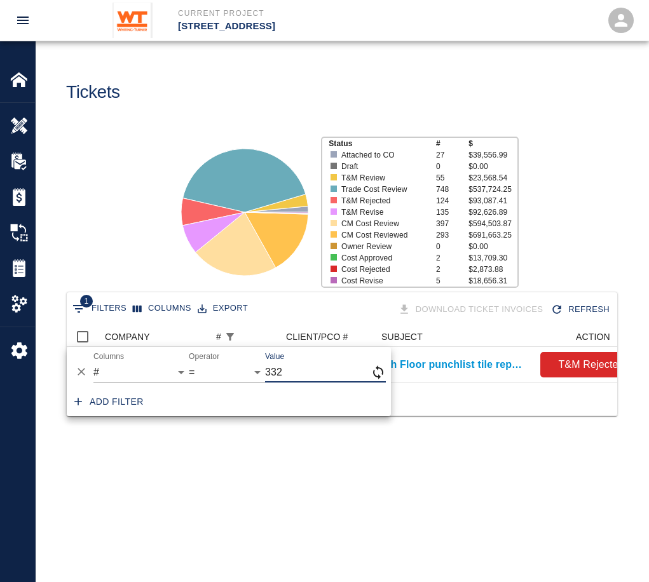
type input "332"
drag, startPoint x: 485, startPoint y: 425, endPoint x: 319, endPoint y: 411, distance: 167.2
click at [465, 404] on div at bounding box center [342, 399] width 551 height 33
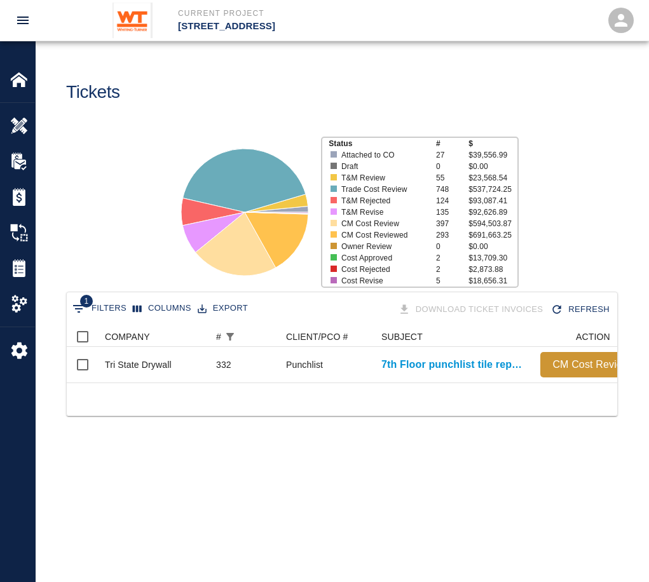
drag, startPoint x: 406, startPoint y: 400, endPoint x: 308, endPoint y: 411, distance: 98.0
click at [312, 394] on div at bounding box center [342, 399] width 551 height 33
drag, startPoint x: 301, startPoint y: 380, endPoint x: 319, endPoint y: 389, distance: 20.2
click at [319, 383] on div "Tri State Drywall 332 Punchlist 7th Floor punchlist tile repair and replace due…" at bounding box center [342, 365] width 551 height 36
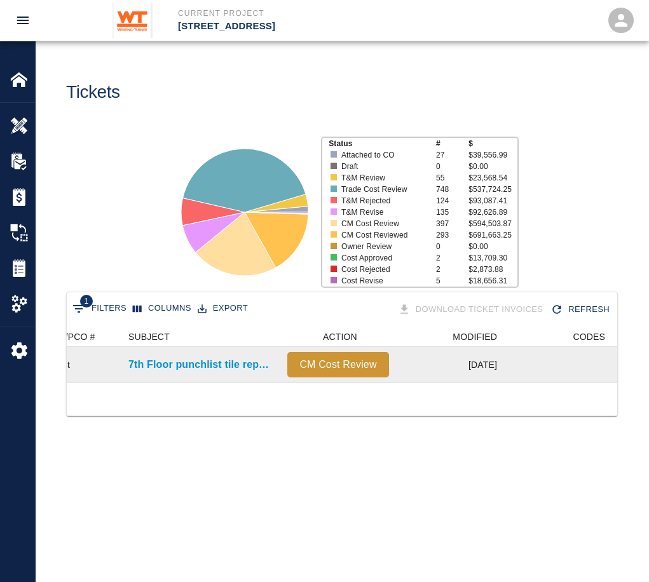
click at [372, 369] on p "CM Cost Review" at bounding box center [338, 364] width 92 height 15
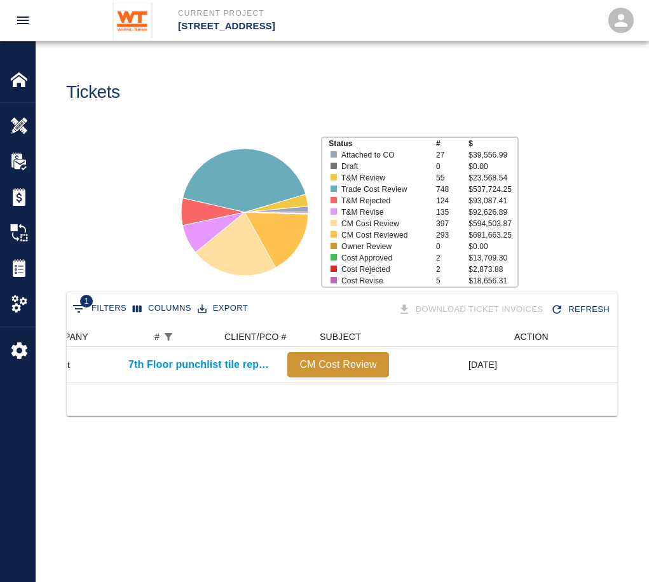
scroll to position [0, 0]
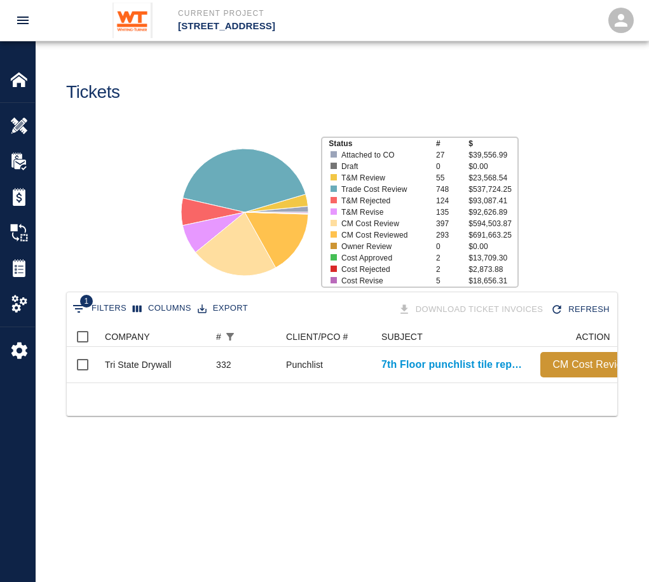
click at [81, 308] on icon "Show filters" at bounding box center [78, 309] width 11 height 8
select select "number"
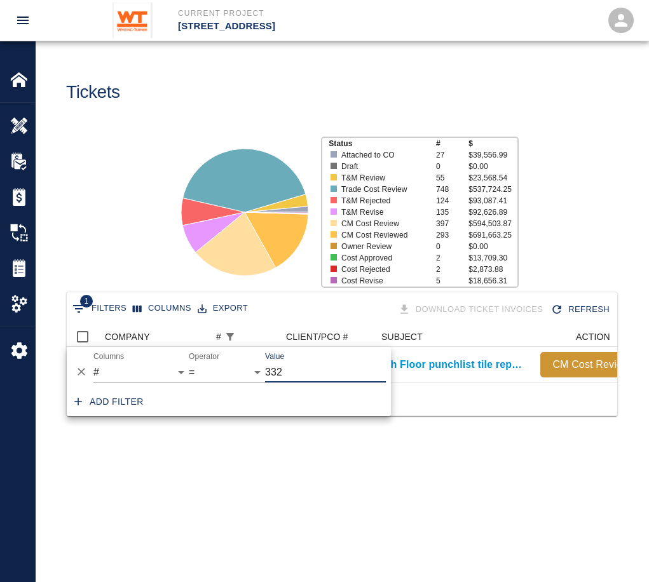
click at [333, 364] on input "332" at bounding box center [325, 372] width 121 height 20
type input "333"
click at [308, 369] on input "333" at bounding box center [325, 372] width 121 height 20
click at [442, 492] on main "Tickets Status # $ Attached to CO 27 $39,556.99 Draft 0 $0.00 T&M Review 55 $23…" at bounding box center [342, 291] width 613 height 582
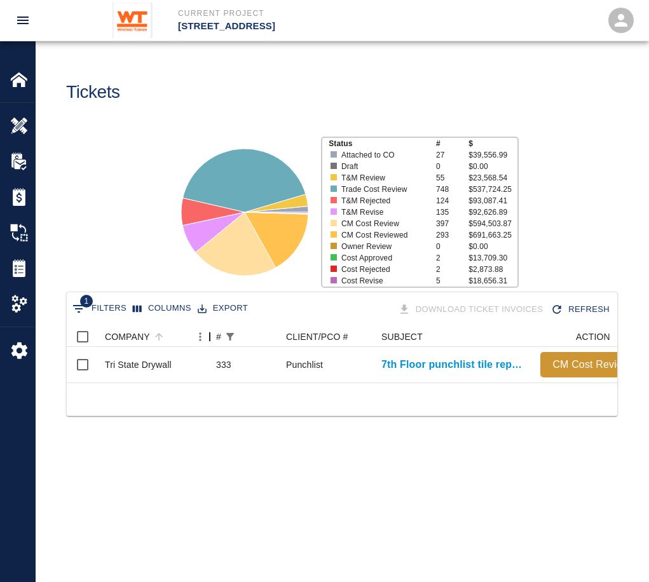
click at [217, 332] on div "COMPANY" at bounding box center [209, 337] width 15 height 20
click at [224, 338] on icon "Show filters" at bounding box center [229, 336] width 11 height 11
select select "number"
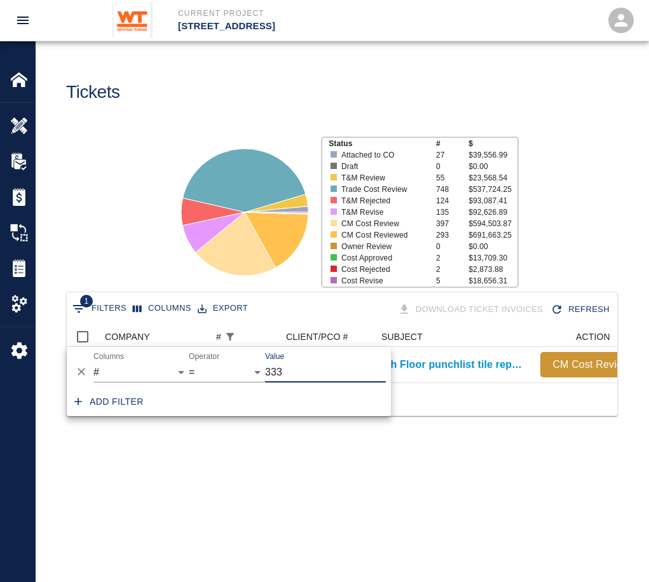
click at [313, 371] on input "333" at bounding box center [325, 372] width 121 height 20
type input "334"
click at [348, 416] on div at bounding box center [342, 399] width 551 height 33
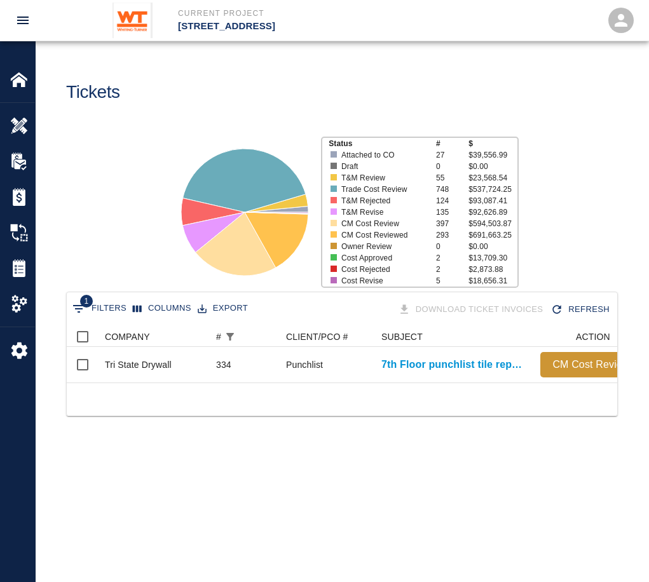
drag, startPoint x: 301, startPoint y: 399, endPoint x: 521, endPoint y: 406, distance: 219.5
click at [521, 406] on div at bounding box center [342, 399] width 551 height 33
drag, startPoint x: 278, startPoint y: 393, endPoint x: 352, endPoint y: 420, distance: 79.0
click at [352, 416] on div at bounding box center [342, 399] width 551 height 33
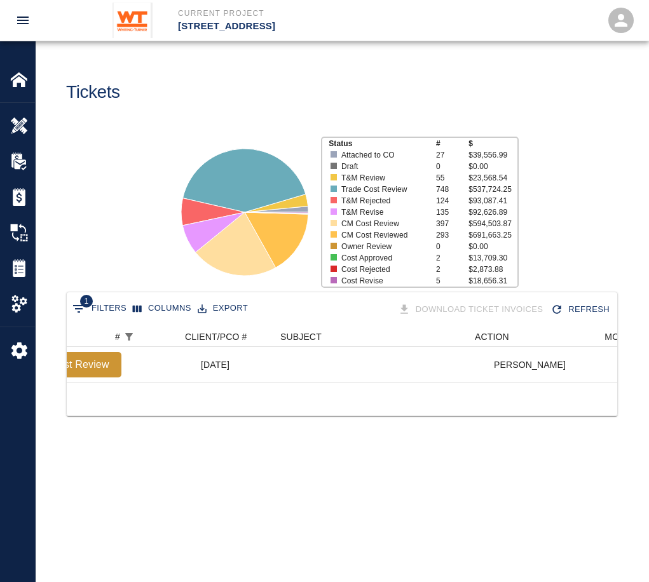
scroll to position [0, 101]
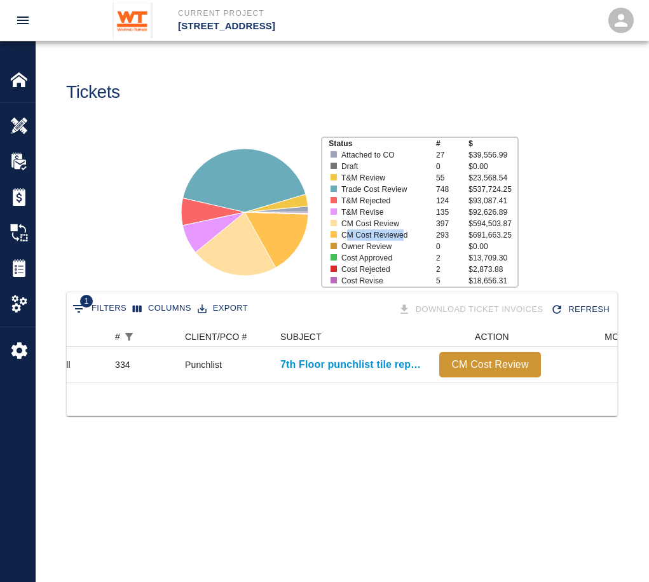
drag, startPoint x: 347, startPoint y: 235, endPoint x: 404, endPoint y: 230, distance: 57.5
click at [404, 230] on p "CM Cost Reviewed" at bounding box center [383, 235] width 85 height 11
drag, startPoint x: 404, startPoint y: 230, endPoint x: 346, endPoint y: 222, distance: 58.4
click at [333, 215] on div at bounding box center [331, 212] width 19 height 11
drag, startPoint x: 343, startPoint y: 221, endPoint x: 397, endPoint y: 218, distance: 54.7
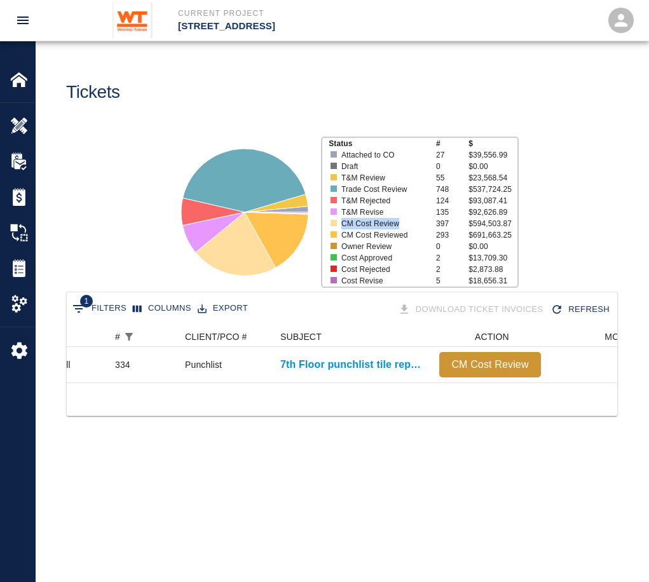
click at [397, 218] on p "CM Cost Review" at bounding box center [383, 223] width 85 height 11
drag, startPoint x: 397, startPoint y: 218, endPoint x: 369, endPoint y: 224, distance: 28.6
click at [320, 475] on main "Tickets Status # $ Attached to CO 27 $39,556.99 Draft 0 $0.00 T&M Review 55 $23…" at bounding box center [342, 291] width 613 height 582
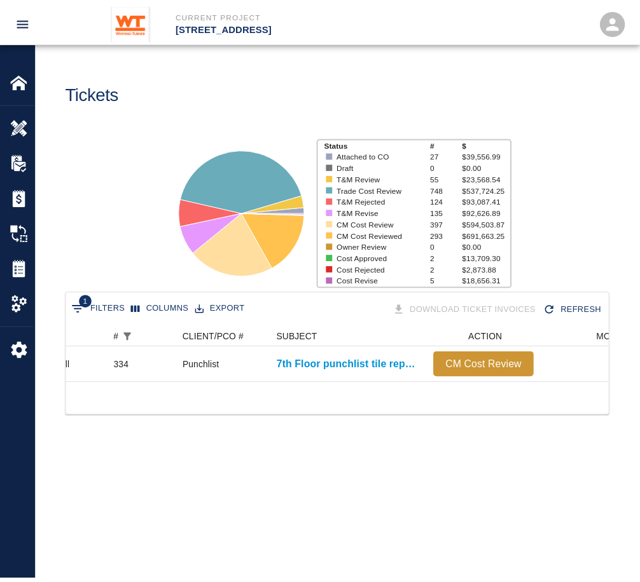
scroll to position [56, 541]
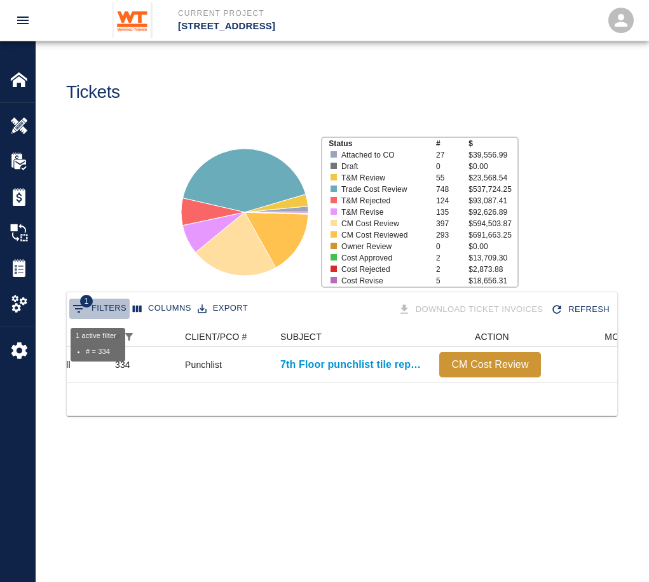
click at [117, 301] on button "1 Filters" at bounding box center [99, 309] width 60 height 20
select select "number"
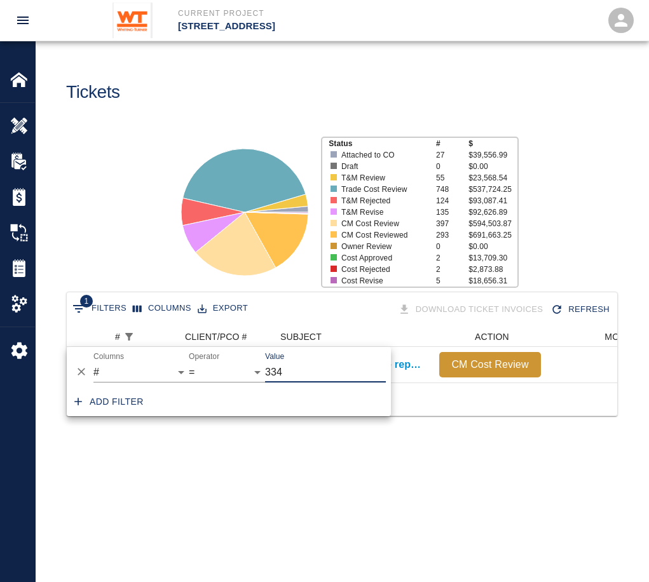
click at [315, 378] on input "334" at bounding box center [325, 372] width 121 height 20
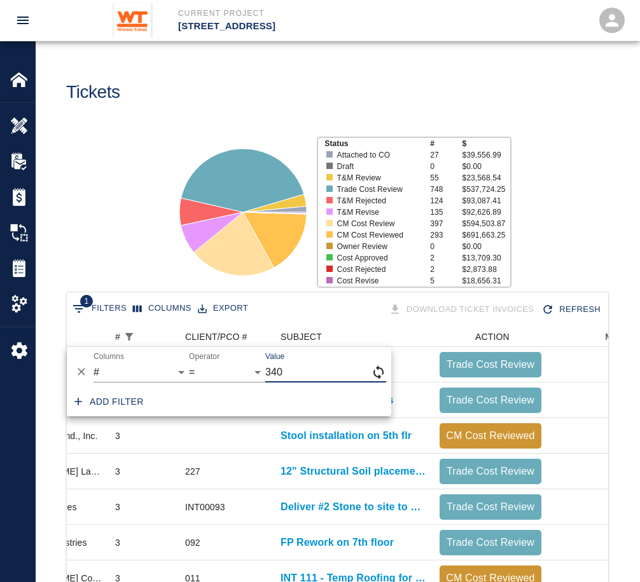
scroll to position [10, 10]
type input "340"
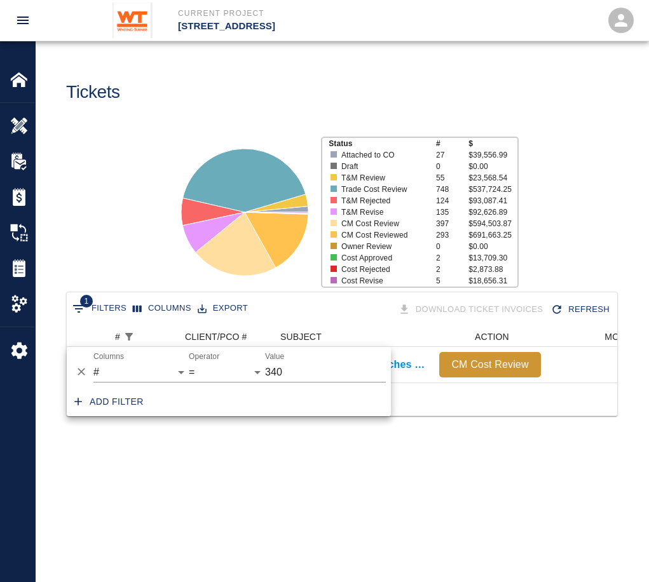
click at [353, 538] on main "Tickets Status # $ Attached to CO 27 $39,556.99 Draft 0 $0.00 T&M Review 55 $23…" at bounding box center [342, 291] width 613 height 582
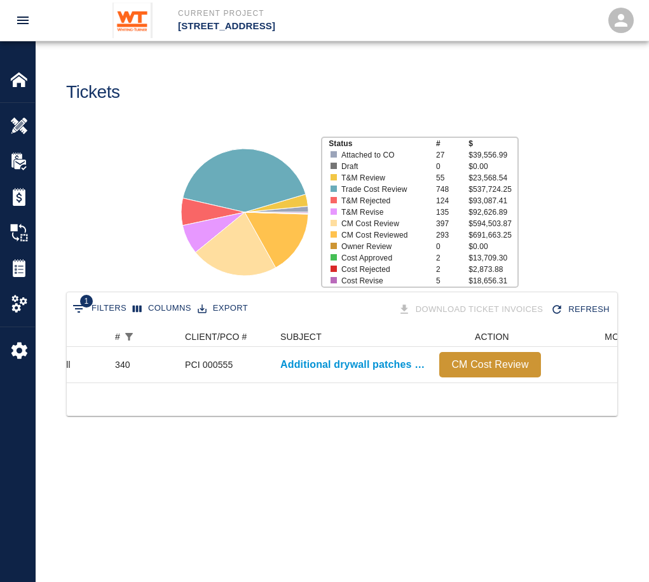
drag, startPoint x: 244, startPoint y: 393, endPoint x: 409, endPoint y: 413, distance: 166.5
click at [409, 413] on div at bounding box center [342, 399] width 551 height 33
drag, startPoint x: 334, startPoint y: 398, endPoint x: 347, endPoint y: 389, distance: 16.4
click at [347, 389] on div "1 Filters Columns Export Download Ticket Invoices Refresh COMPANY # CLIENT/PCO …" at bounding box center [342, 354] width 552 height 125
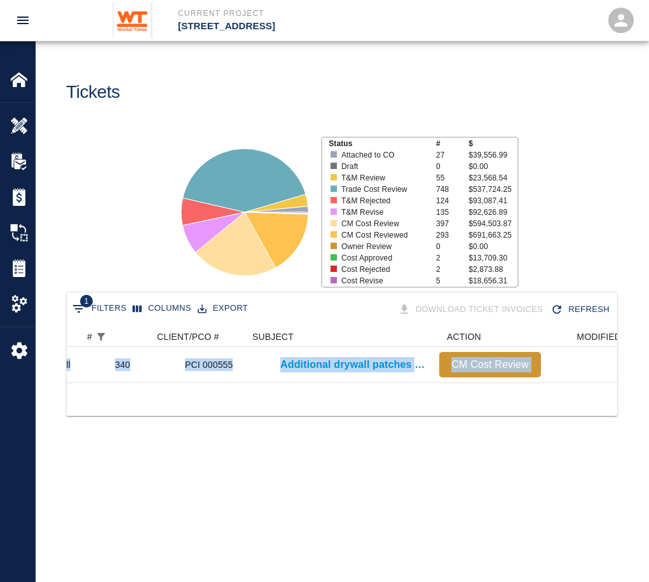
scroll to position [0, 179]
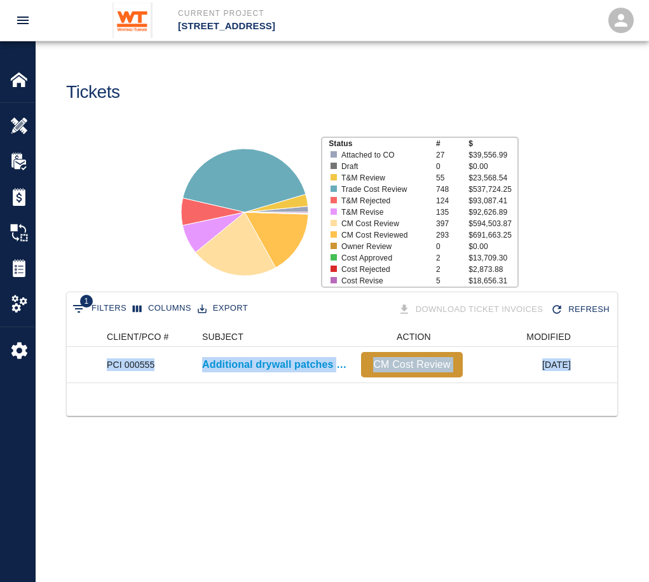
click at [325, 413] on div at bounding box center [342, 399] width 551 height 33
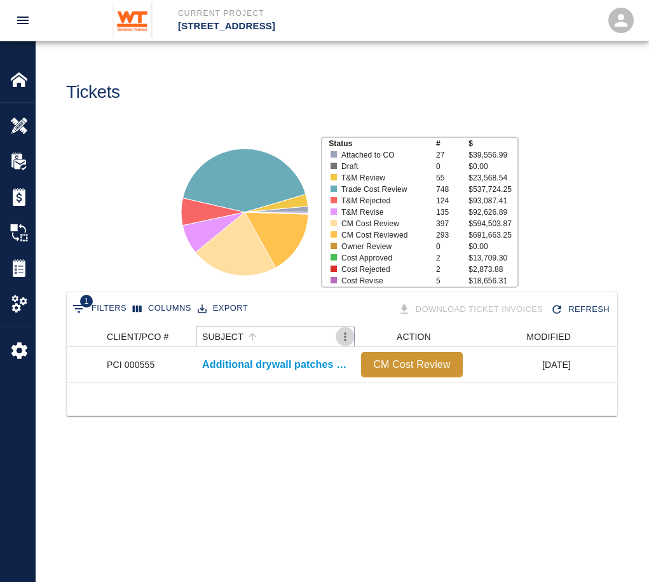
click at [341, 338] on icon "Menu" at bounding box center [345, 337] width 13 height 13
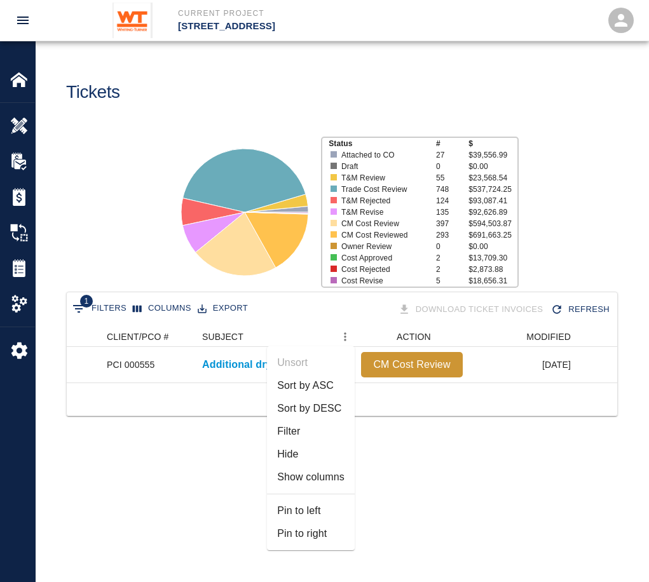
click at [275, 283] on icon at bounding box center [244, 212] width 159 height 159
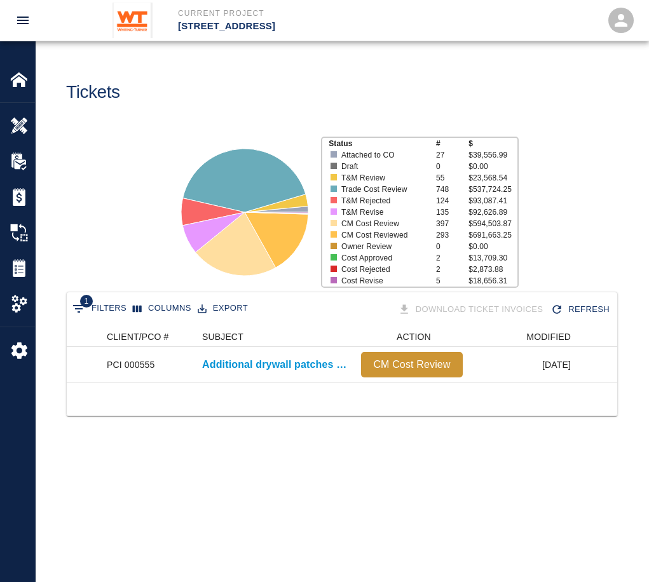
drag, startPoint x: 341, startPoint y: 398, endPoint x: 406, endPoint y: 399, distance: 64.9
click at [421, 403] on div at bounding box center [342, 399] width 551 height 33
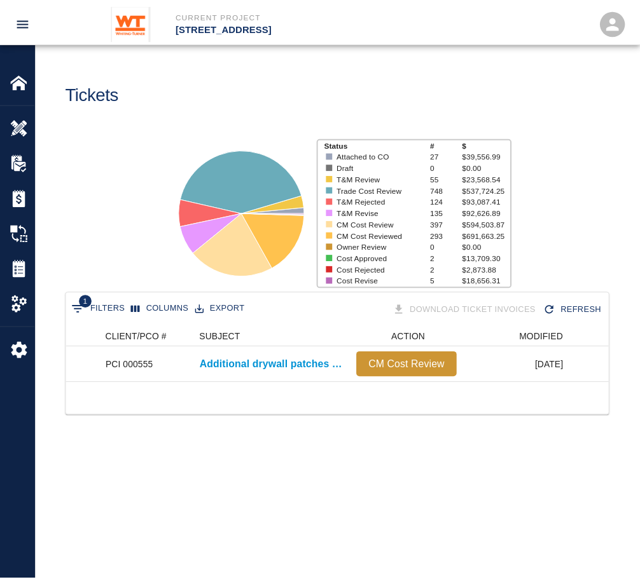
scroll to position [0, 0]
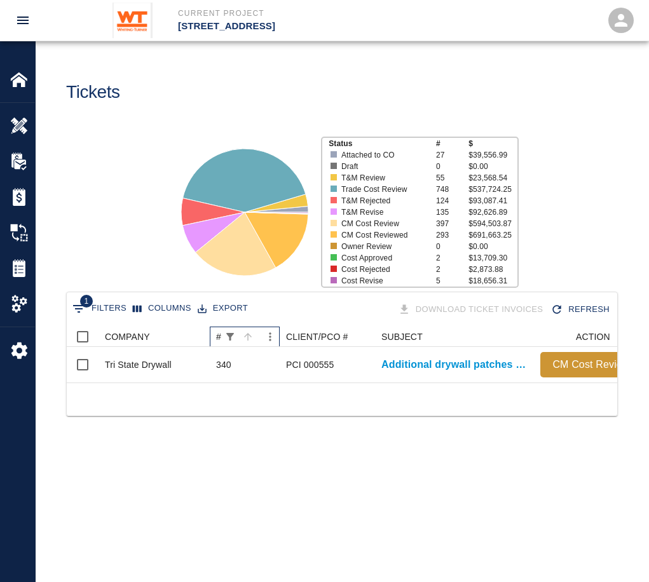
click at [221, 338] on div "#" at bounding box center [218, 337] width 5 height 20
click at [107, 308] on button "1 Filters" at bounding box center [99, 309] width 60 height 20
select select "number"
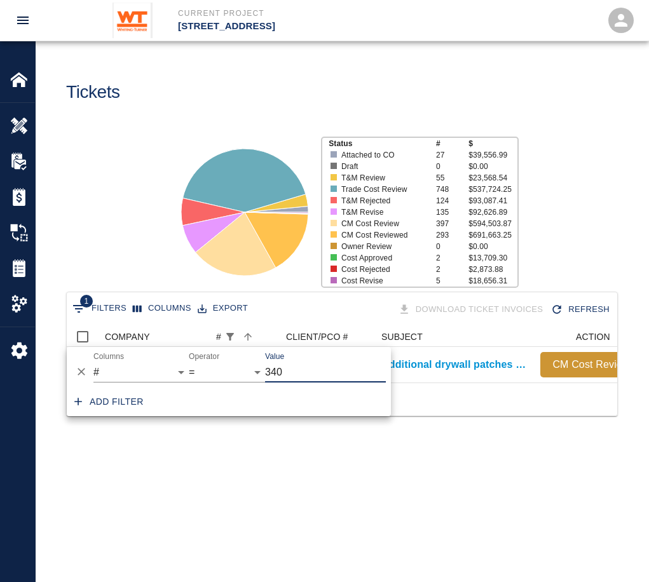
click at [315, 376] on input "340" at bounding box center [325, 372] width 121 height 20
type input "3"
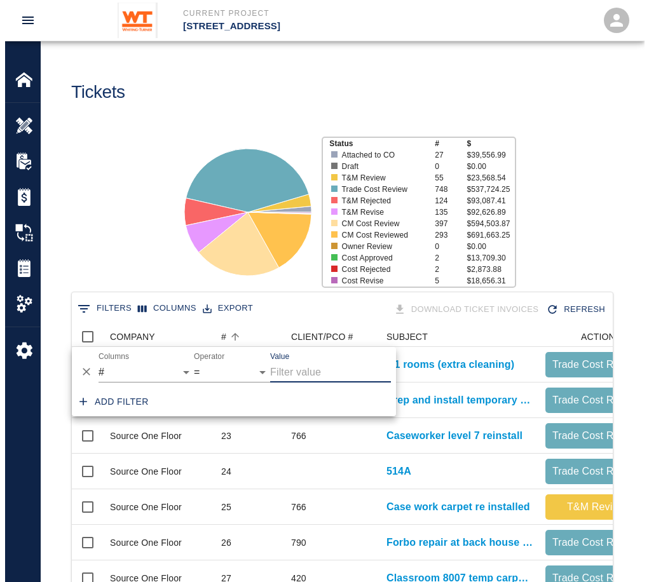
scroll to position [733, 532]
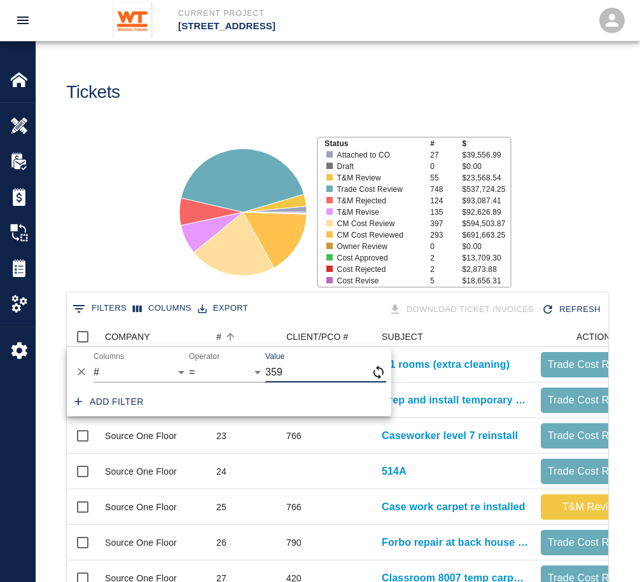
type input "359"
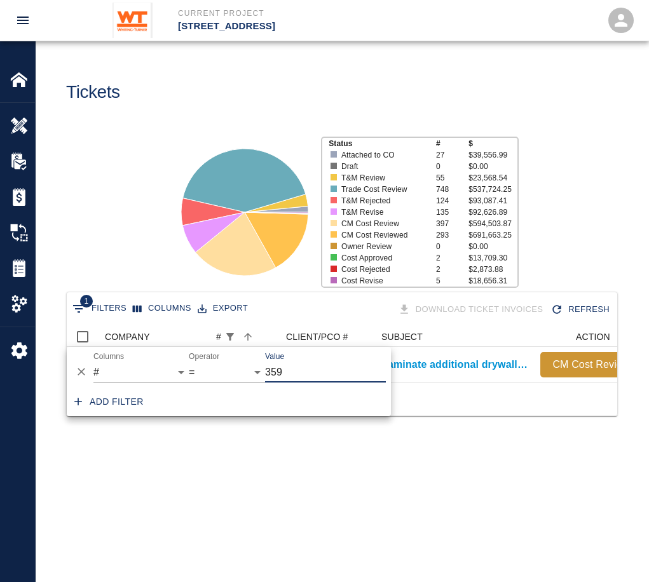
scroll to position [10, 10]
click at [181, 483] on main "Tickets Status # $ Attached to CO 27 $39,556.99 Draft 0 $0.00 T&M Review 55 $23…" at bounding box center [342, 291] width 613 height 582
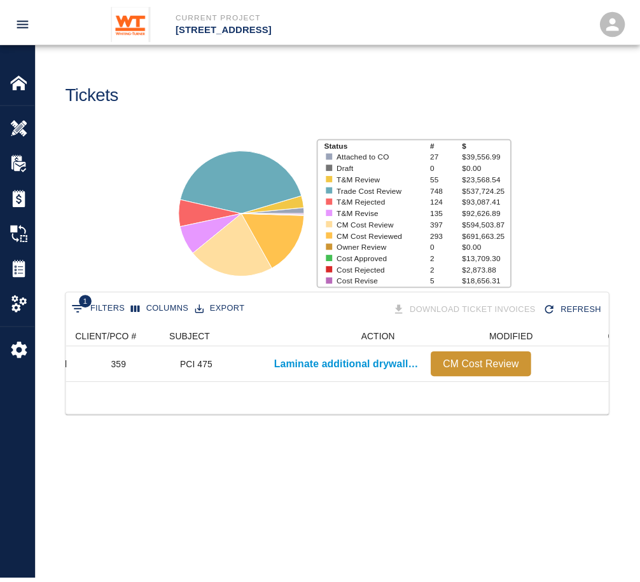
scroll to position [0, 210]
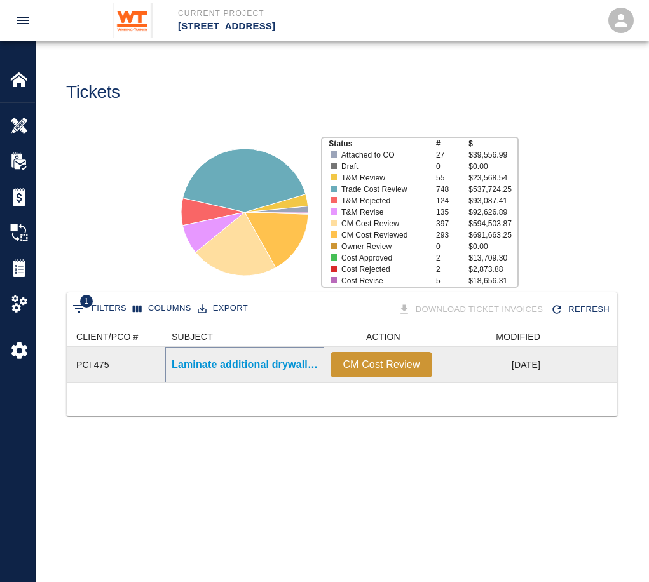
click at [278, 363] on p "Laminate additional drywall on G1 bathroom wall." at bounding box center [245, 364] width 146 height 15
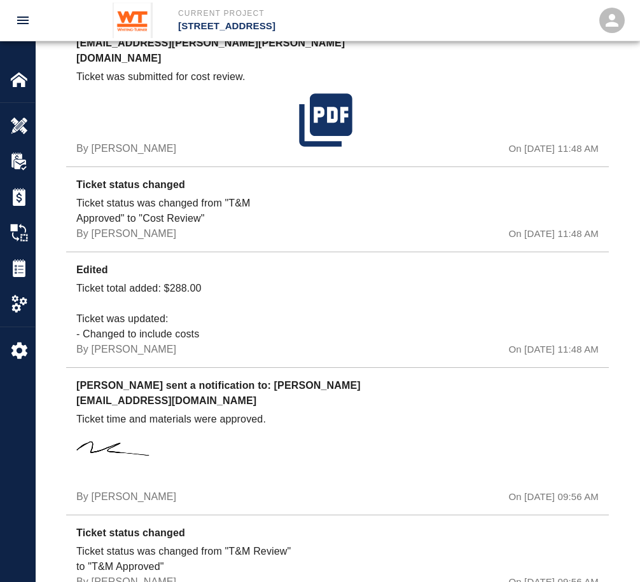
scroll to position [1311, 0]
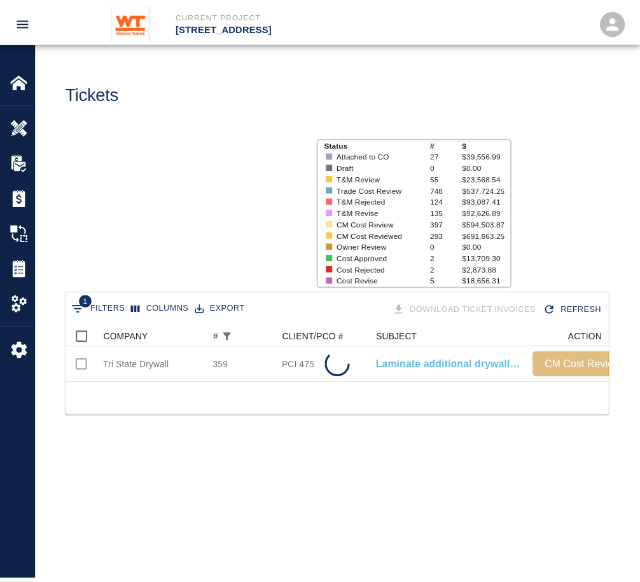
scroll to position [56, 541]
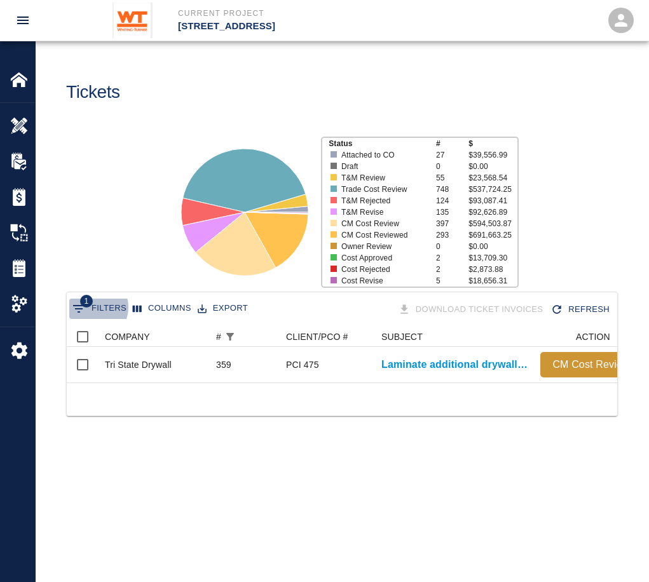
click at [93, 308] on button "1 Filters" at bounding box center [99, 309] width 60 height 20
select select "number"
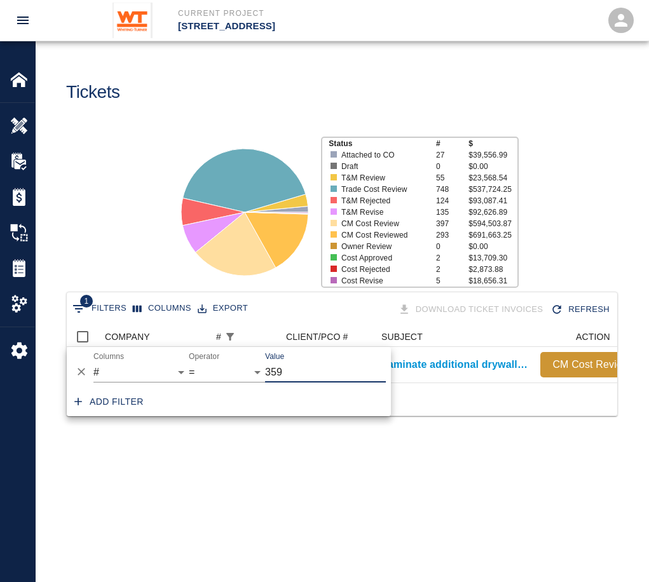
click at [339, 378] on input "359" at bounding box center [325, 372] width 121 height 20
type input "3"
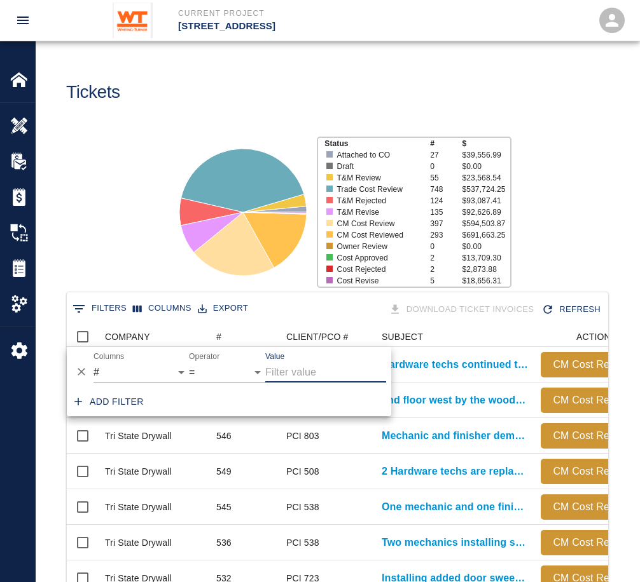
scroll to position [733, 532]
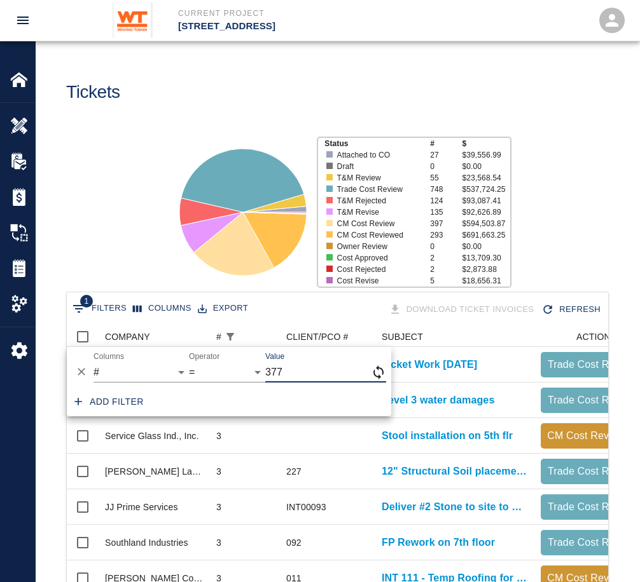
type input "377"
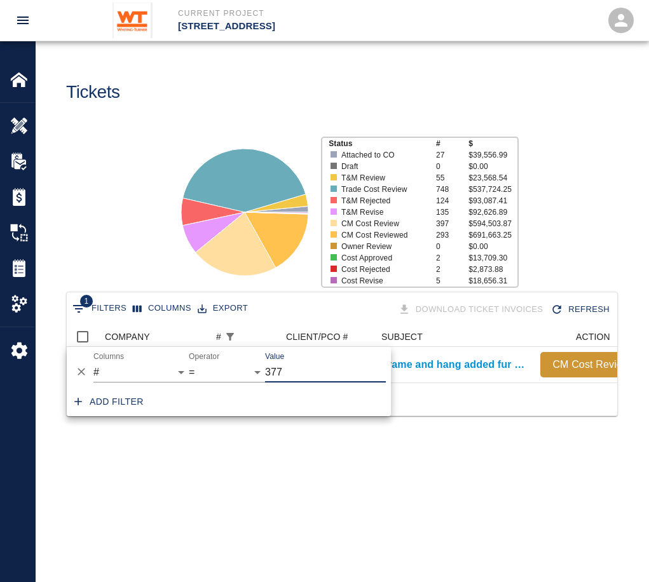
scroll to position [10, 10]
click at [159, 270] on div at bounding box center [233, 207] width 156 height 169
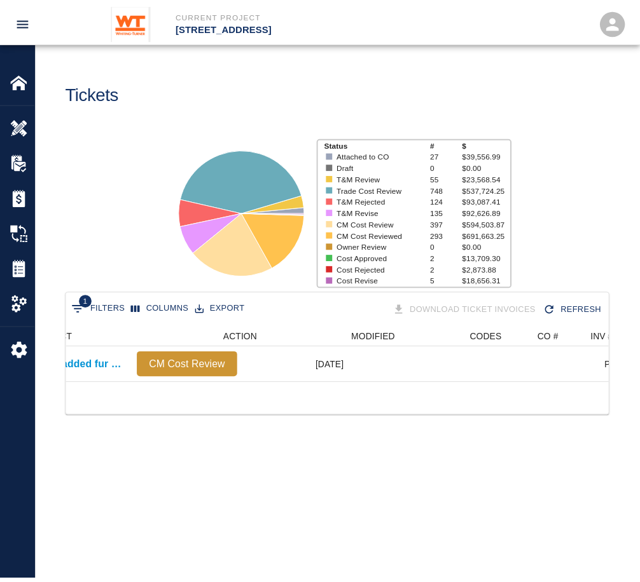
scroll to position [0, 0]
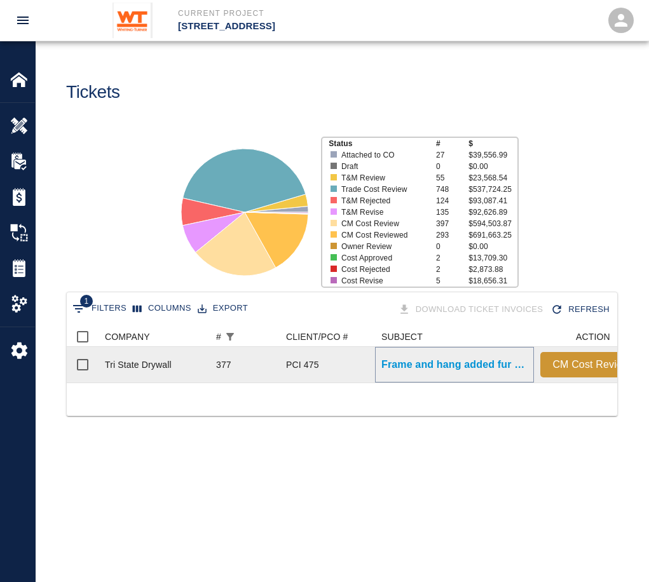
click at [405, 360] on p "Frame and hang added fur out wall G1" at bounding box center [455, 364] width 146 height 15
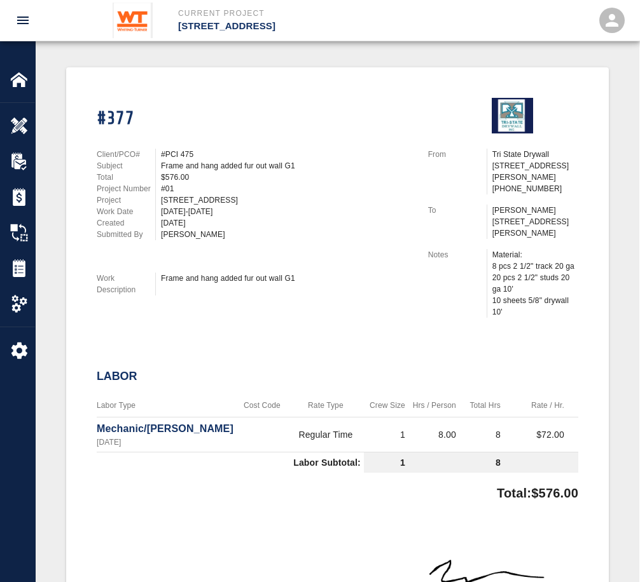
scroll to position [0, 40]
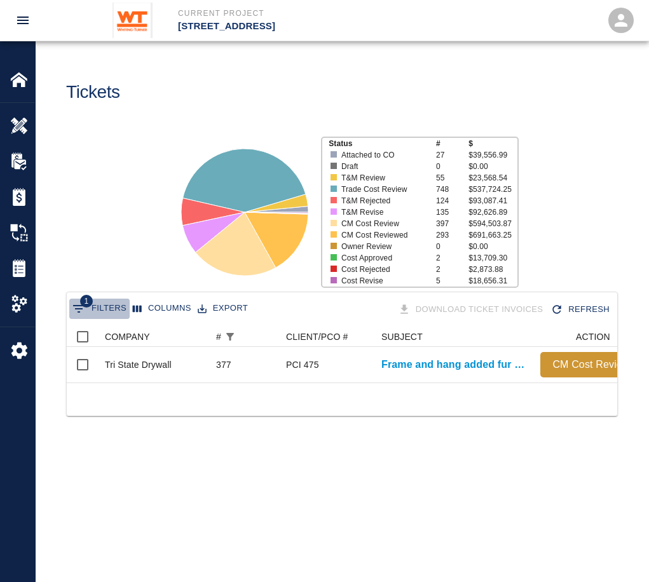
click at [102, 308] on button "1 Filters" at bounding box center [99, 309] width 60 height 20
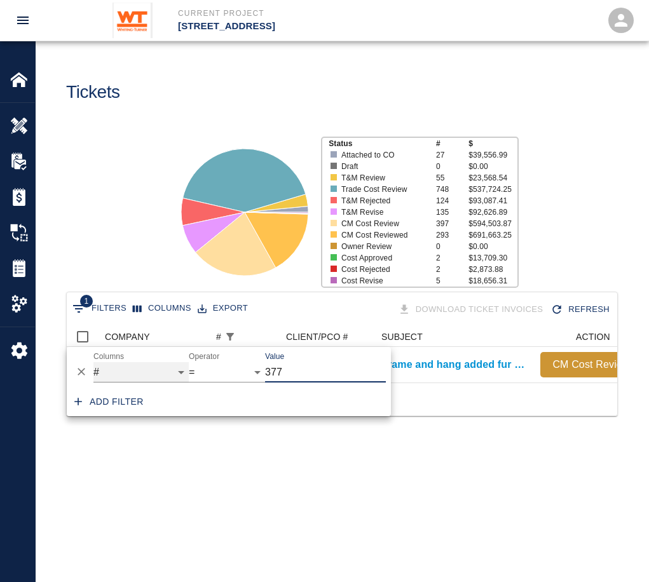
click at [120, 375] on select "COMPANY ID # CLIENT/PCO # SUBJECT DESCRIPTION ACTION WORK MODIFIED CREATED CODE…" at bounding box center [140, 372] width 95 height 20
click at [93, 362] on select "COMPANY ID # CLIENT/PCO # SUBJECT DESCRIPTION ACTION WORK MODIFIED CREATED CODE…" at bounding box center [140, 372] width 95 height 20
select select "pco_number"
select select "contains"
drag, startPoint x: 298, startPoint y: 372, endPoint x: 235, endPoint y: 377, distance: 62.5
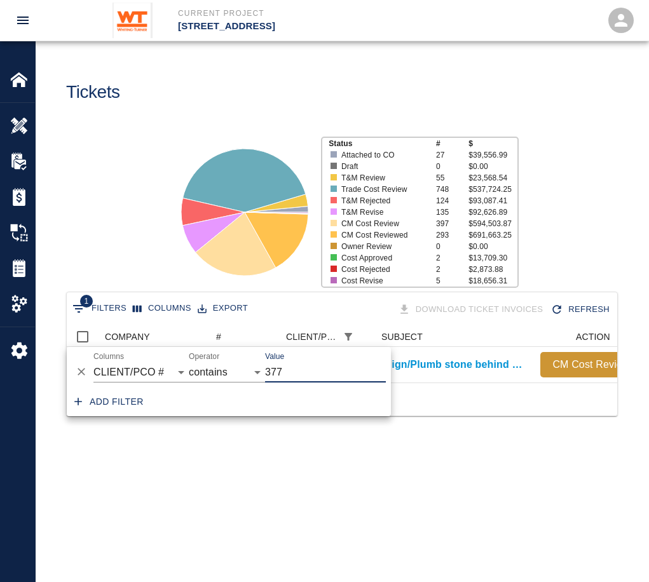
click at [235, 377] on div "And Or Columns COMPANY ID # CLIENT/PCO # SUBJECT DESCRIPTION ACTION WORK MODIFI…" at bounding box center [229, 367] width 324 height 41
type input "475"
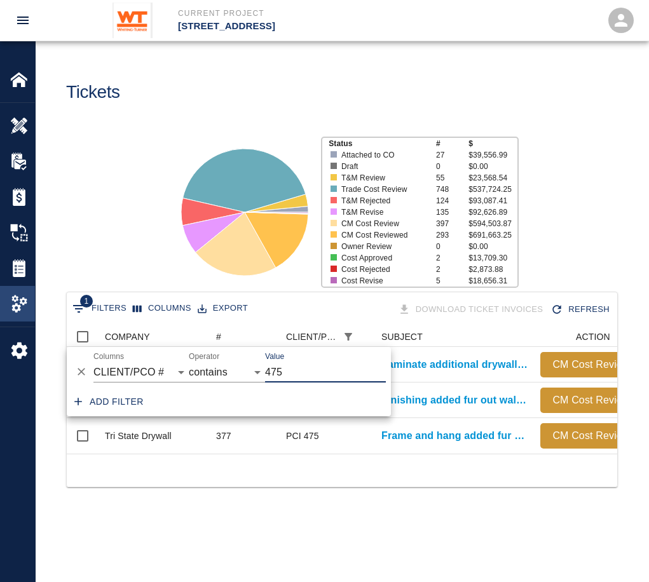
scroll to position [127, 541]
click at [76, 217] on div "Status # $ Attached to CO 27 $39,556.99 Draft 0 $0.00 T&M Review 55 $23,568.54 …" at bounding box center [336, 207] width 623 height 169
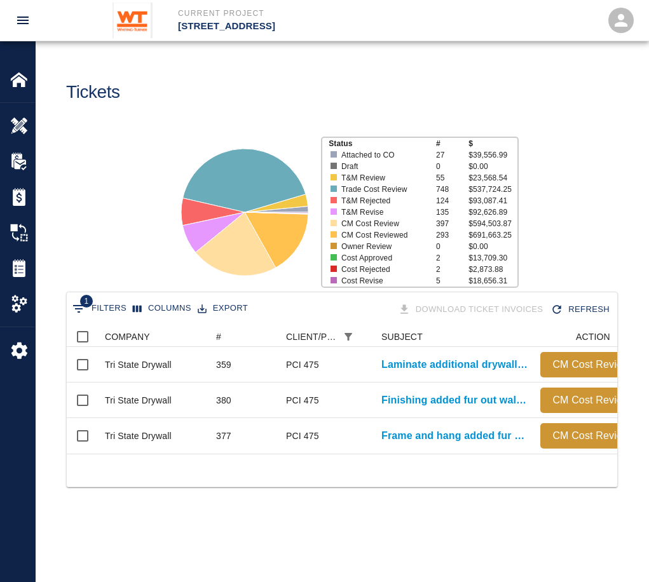
click at [425, 79] on div at bounding box center [477, 88] width 281 height 52
drag, startPoint x: 254, startPoint y: 469, endPoint x: 331, endPoint y: 464, distance: 76.4
click at [331, 464] on div at bounding box center [342, 470] width 551 height 33
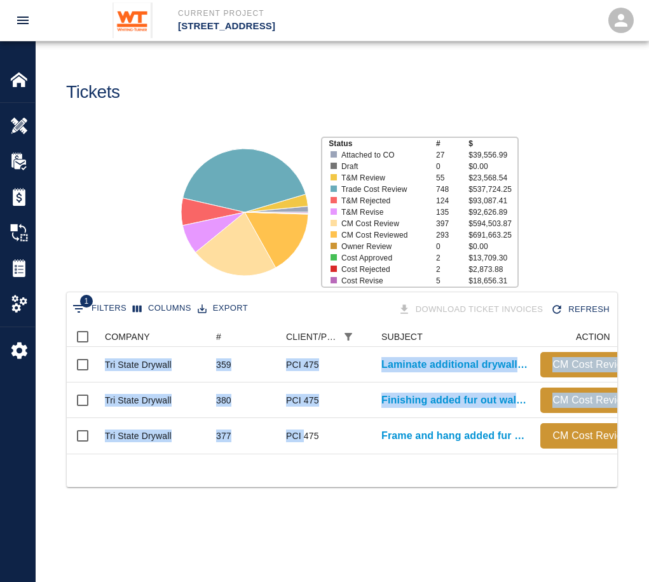
drag, startPoint x: 305, startPoint y: 444, endPoint x: 332, endPoint y: 462, distance: 33.0
click at [332, 454] on div "Tri State Drywall 359 PCI 475 Laminate additional drywall on G1 bathroom wall. …" at bounding box center [342, 400] width 551 height 107
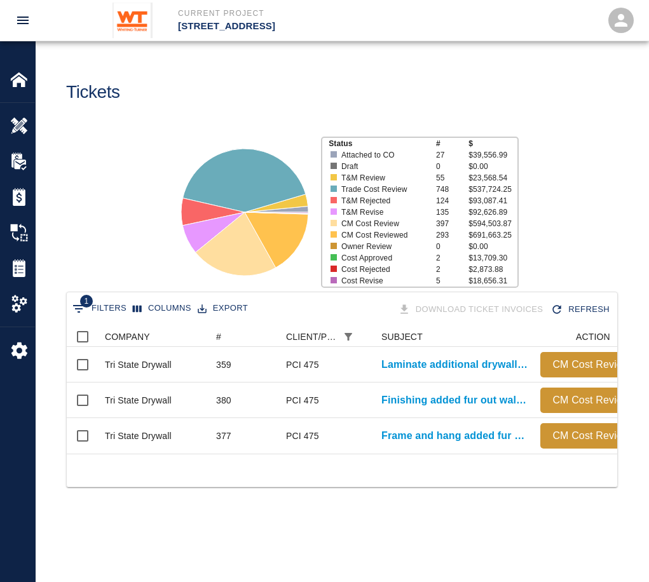
drag, startPoint x: 332, startPoint y: 462, endPoint x: 320, endPoint y: 465, distance: 11.9
click at [321, 475] on div at bounding box center [342, 470] width 551 height 33
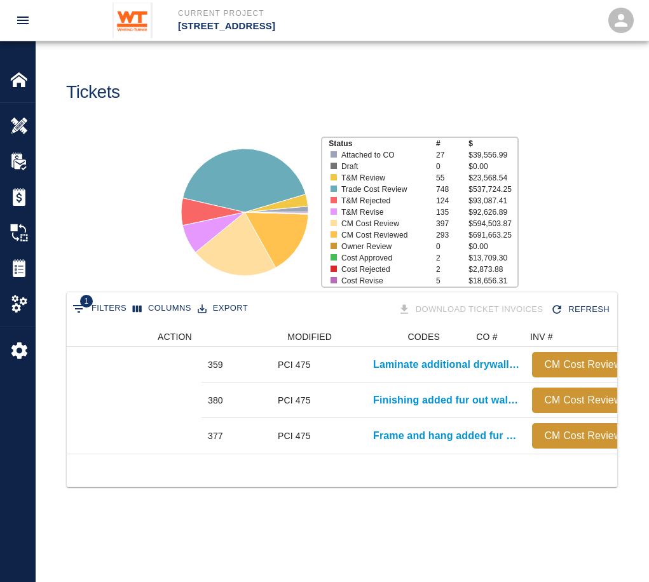
scroll to position [0, 598]
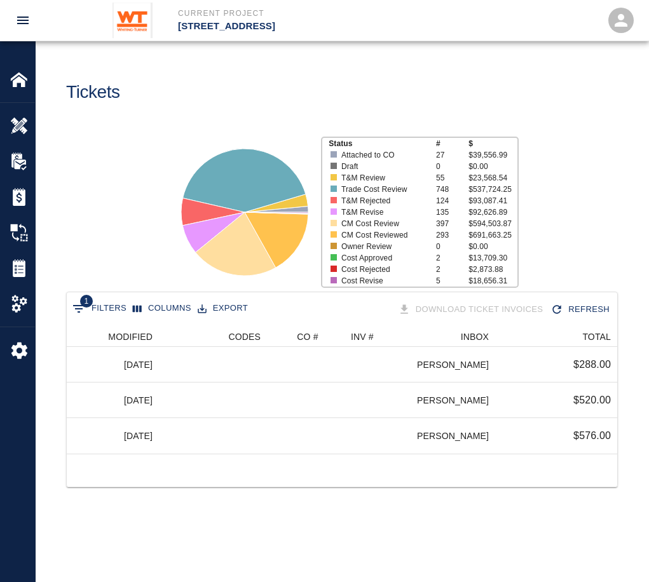
drag, startPoint x: 526, startPoint y: 464, endPoint x: 570, endPoint y: 463, distance: 43.9
click at [570, 454] on div "359 PCI 475 Laminate additional drywall on G1 bathroom wall. CM Cost Review [DA…" at bounding box center [342, 400] width 551 height 107
click at [435, 507] on div "1 Filters Columns Export Download Ticket Invoices Refresh # CLIENT/PCO # SUBJEC…" at bounding box center [342, 405] width 613 height 227
drag, startPoint x: 437, startPoint y: 468, endPoint x: 818, endPoint y: 462, distance: 380.9
click at [649, 462] on html "Current Project [STREET_ADDRESS] Home [STREET_ADDRESS] Overview RFPs Estimates …" at bounding box center [324, 291] width 649 height 582
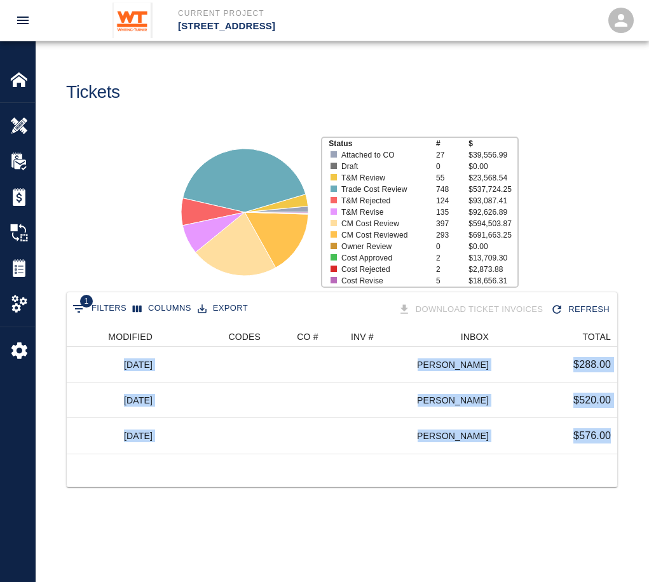
click at [332, 519] on div "1 Filters Columns Export Download Ticket Invoices Refresh # CLIENT/PCO # SUBJEC…" at bounding box center [342, 405] width 613 height 227
drag, startPoint x: 457, startPoint y: 466, endPoint x: 492, endPoint y: 455, distance: 37.2
click at [492, 455] on div "1 Filters Columns Export Download Ticket Invoices Refresh # CLIENT/PCO # SUBJEC…" at bounding box center [342, 390] width 552 height 196
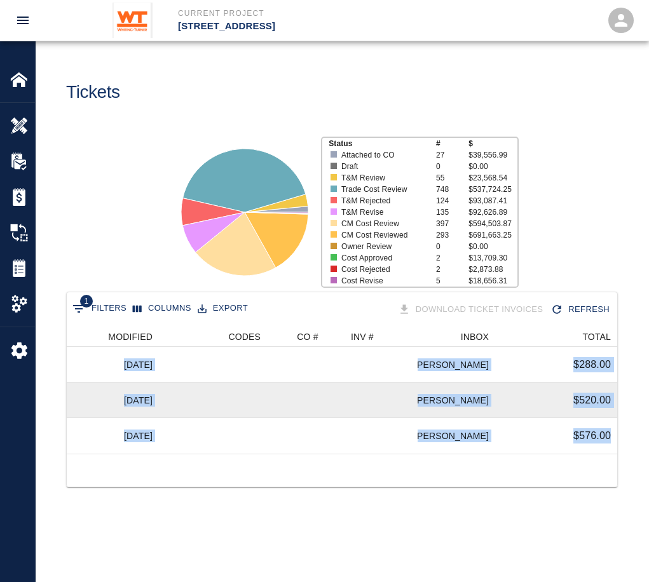
click at [420, 389] on div "[PERSON_NAME]" at bounding box center [457, 401] width 78 height 36
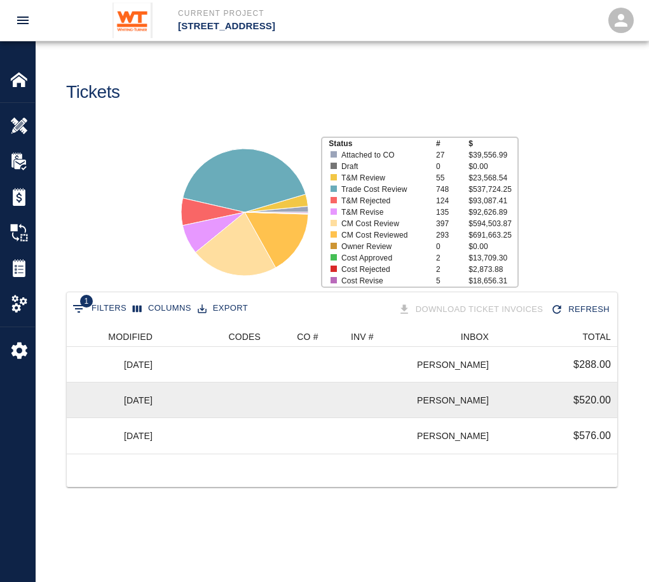
drag, startPoint x: 385, startPoint y: 403, endPoint x: 402, endPoint y: 408, distance: 18.5
click at [384, 404] on div at bounding box center [381, 401] width 73 height 36
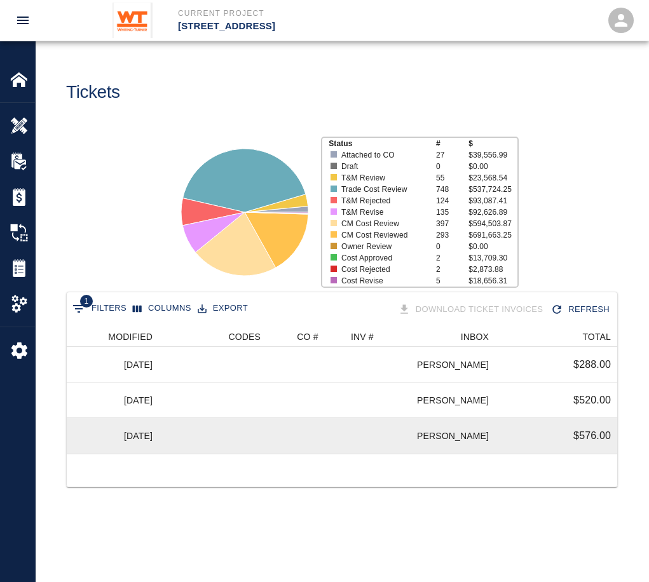
drag, startPoint x: 440, startPoint y: 451, endPoint x: 387, endPoint y: 447, distance: 53.5
click at [387, 447] on div "377 PCI 475 Frame and hang added fur out wall G1 CM Cost Review [DATE] [PERSON_…" at bounding box center [114, 436] width 1005 height 36
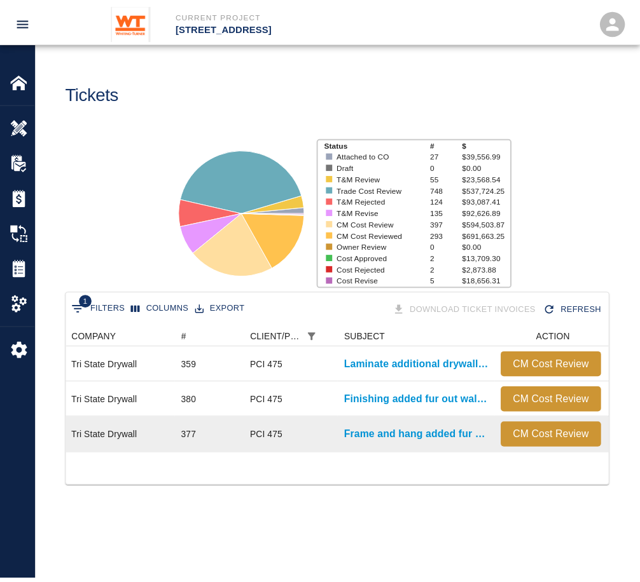
scroll to position [0, 31]
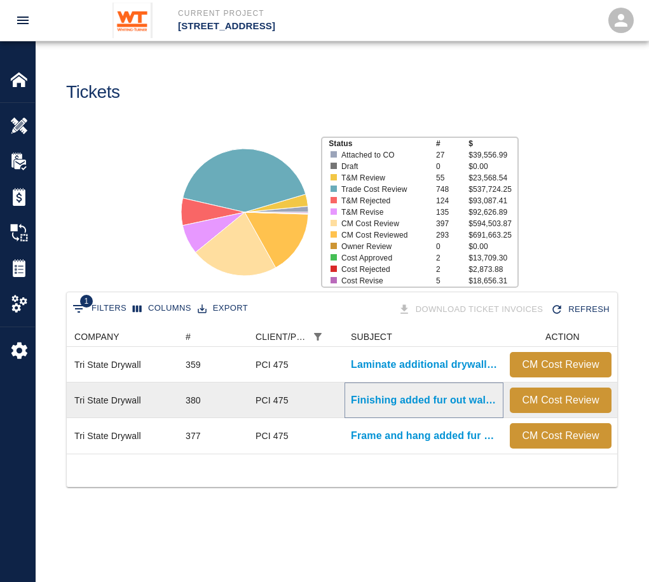
click at [404, 401] on p "Finishing added fur out walls in G1" at bounding box center [424, 400] width 146 height 15
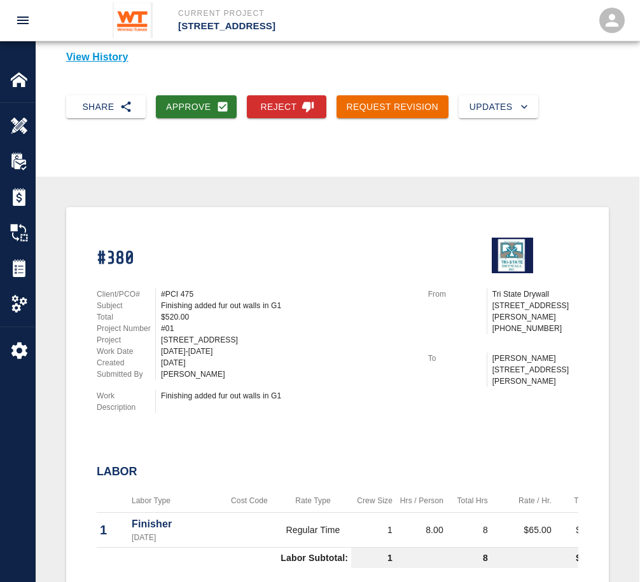
scroll to position [127, 0]
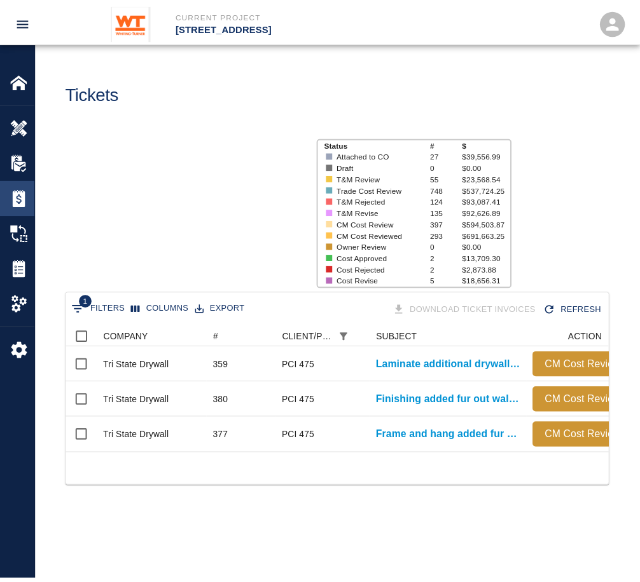
scroll to position [127, 541]
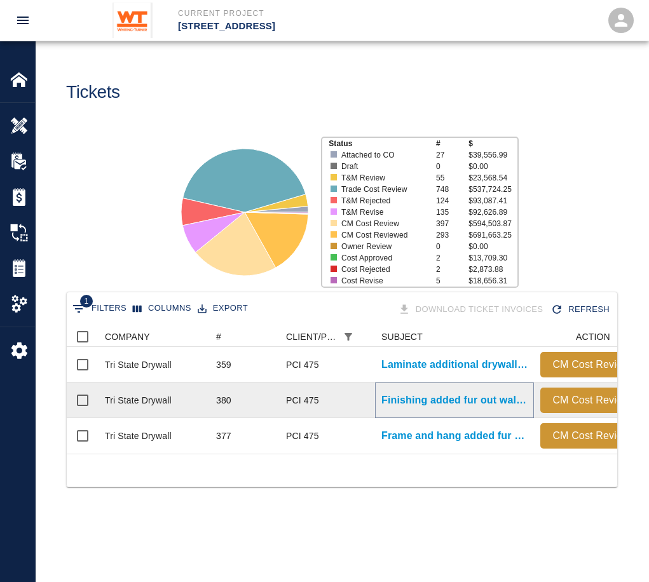
click at [423, 405] on p "Finishing added fur out walls in G1" at bounding box center [455, 400] width 146 height 15
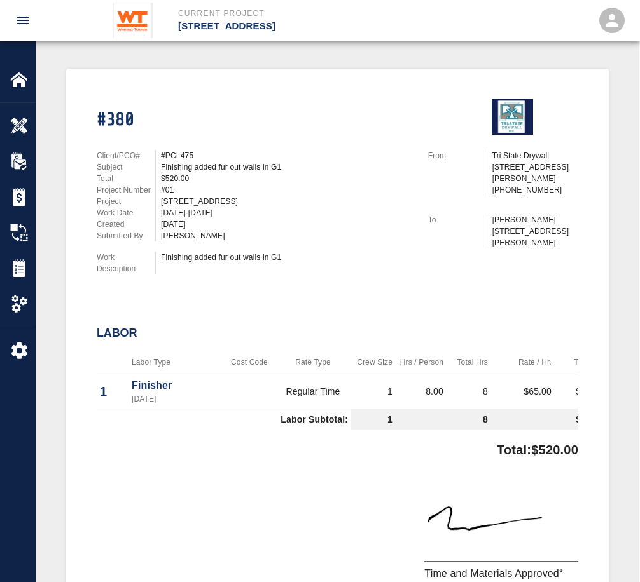
scroll to position [254, 0]
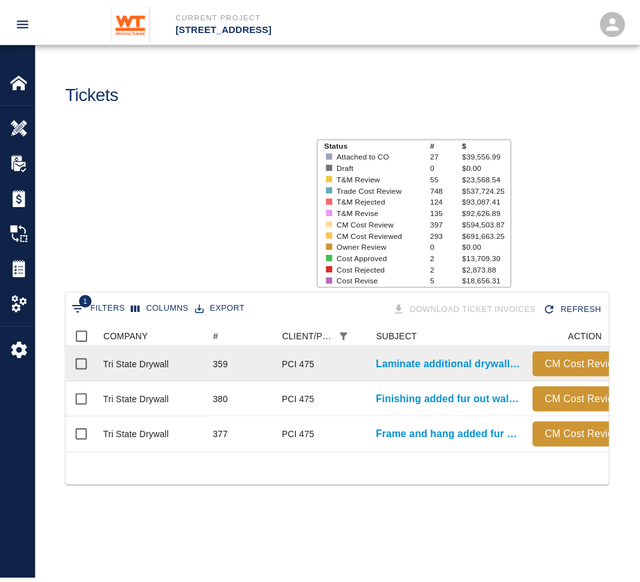
scroll to position [127, 541]
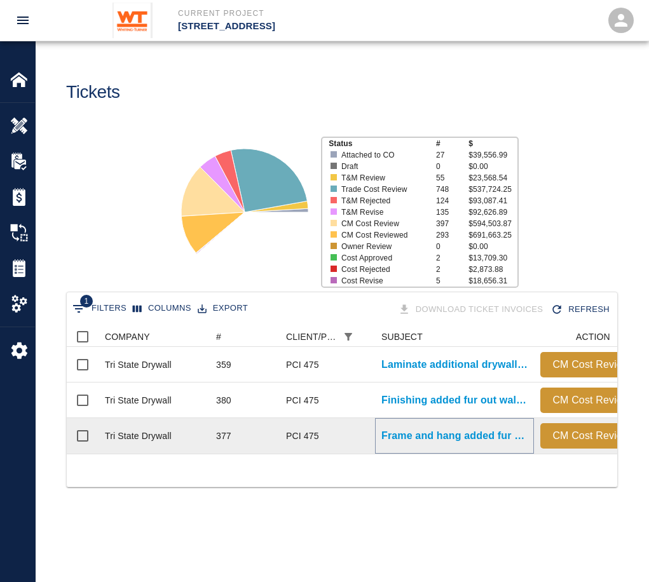
click at [444, 437] on p "Frame and hang added fur out wall G1" at bounding box center [455, 436] width 146 height 15
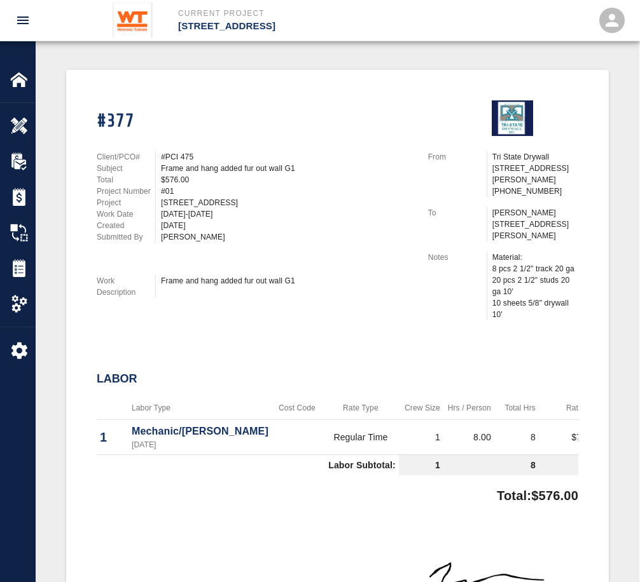
scroll to position [191, 0]
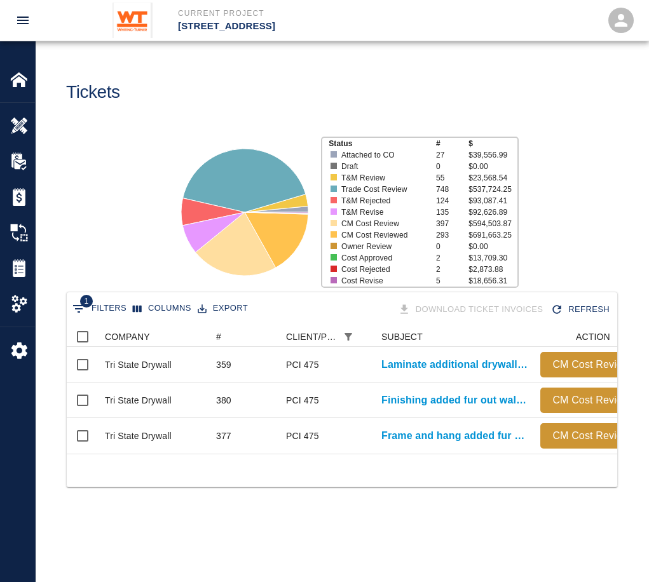
click at [111, 308] on button "1 Filters" at bounding box center [99, 309] width 60 height 20
select select "pco_number"
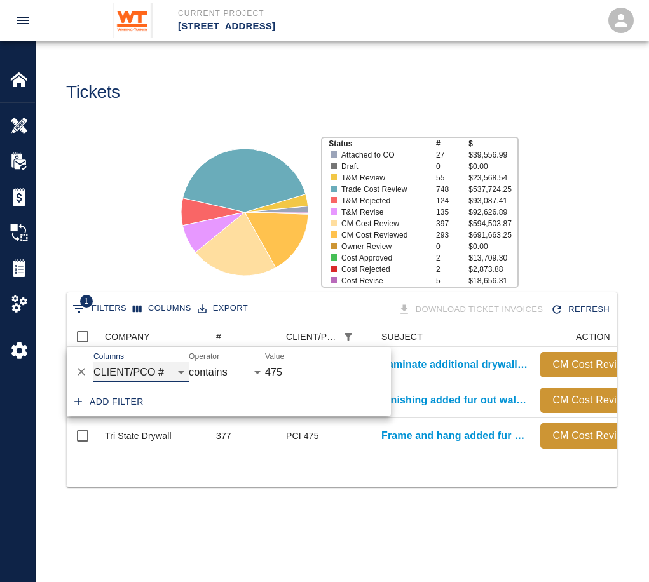
click at [174, 369] on select "COMPANY ID # CLIENT/PCO # SUBJECT DESCRIPTION ACTION WORK MODIFIED CREATED CODE…" at bounding box center [140, 372] width 95 height 20
click at [261, 519] on div "1 Filters Columns Export Download Ticket Invoices Refresh COMPANY # CLIENT/PCO …" at bounding box center [342, 405] width 613 height 227
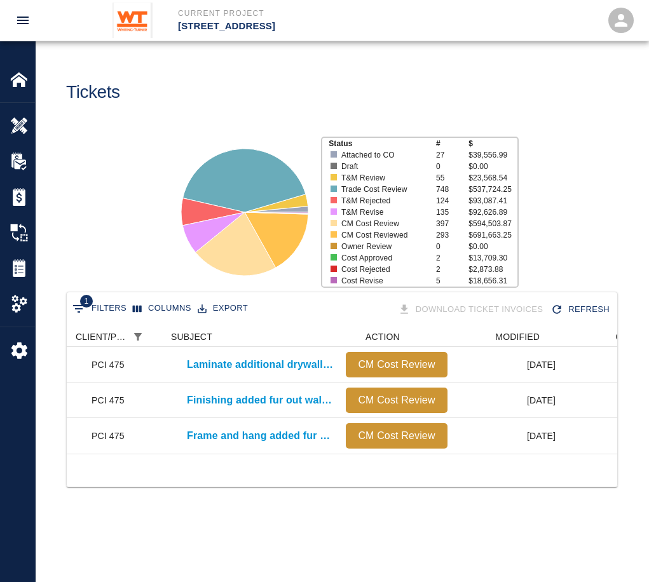
scroll to position [0, 598]
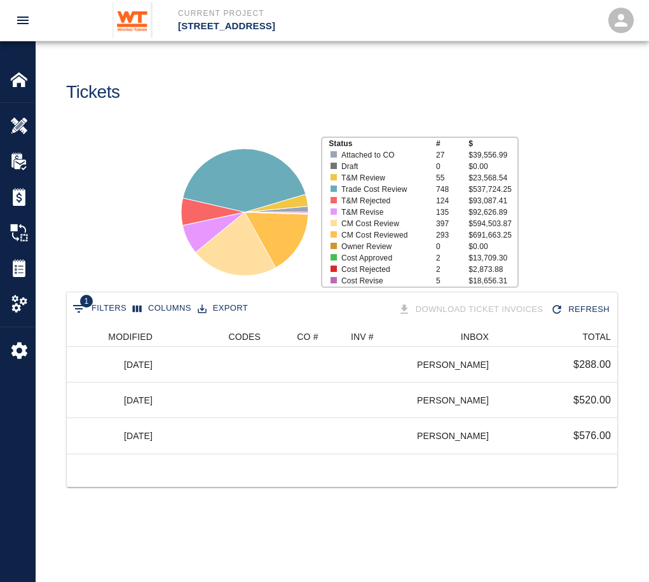
drag, startPoint x: 540, startPoint y: 483, endPoint x: 556, endPoint y: 474, distance: 18.5
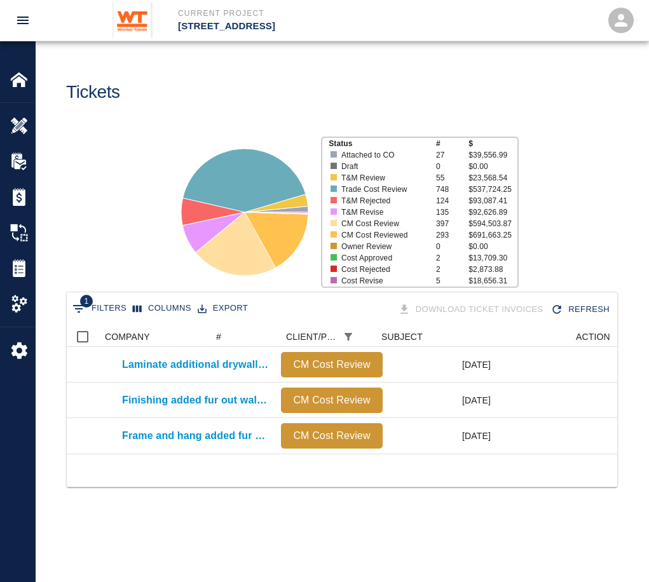
scroll to position [0, 0]
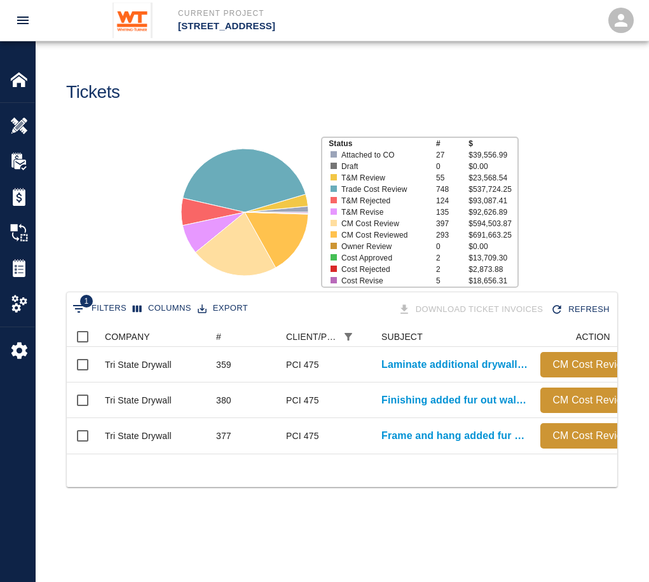
click at [111, 303] on button "1 Filters" at bounding box center [99, 309] width 60 height 20
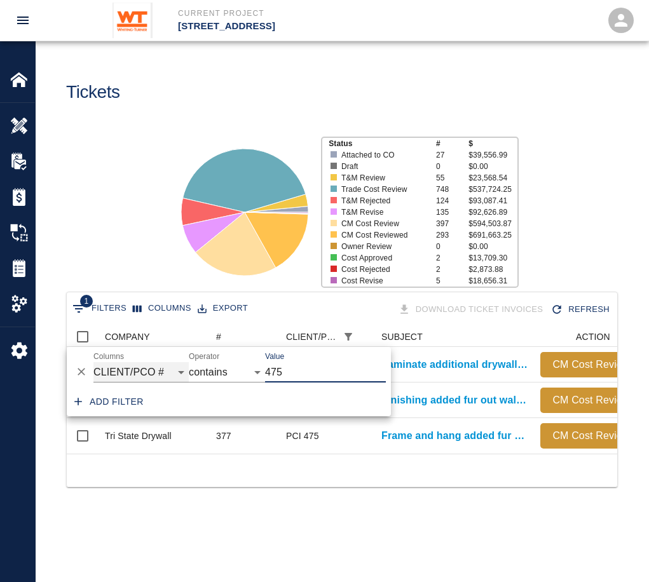
click at [162, 369] on select "COMPANY ID # CLIENT/PCO # SUBJECT DESCRIPTION ACTION WORK MODIFIED CREATED CODE…" at bounding box center [140, 372] width 95 height 20
click at [93, 362] on select "COMPANY ID # CLIENT/PCO # SUBJECT DESCRIPTION ACTION WORK MODIFIED CREATED CODE…" at bounding box center [140, 372] width 95 height 20
select select "number"
select select "="
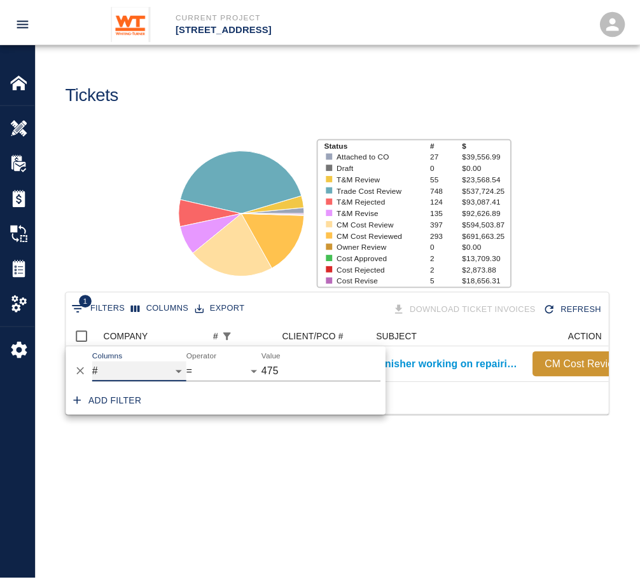
scroll to position [56, 541]
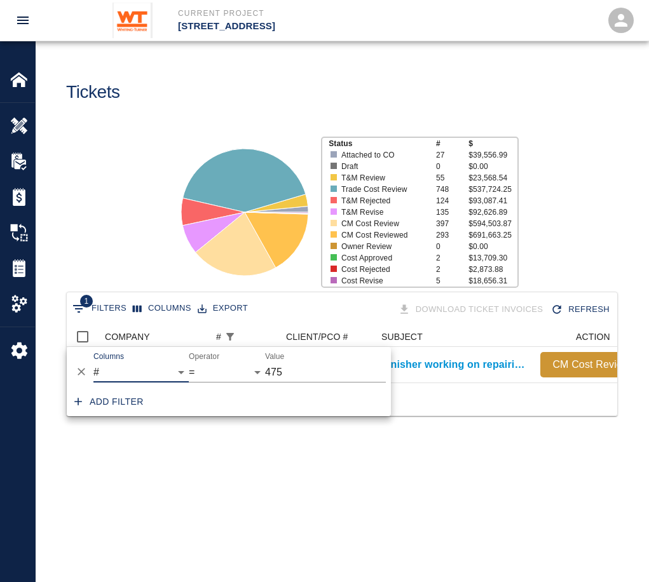
click at [306, 372] on input "475" at bounding box center [325, 372] width 121 height 20
type input "4"
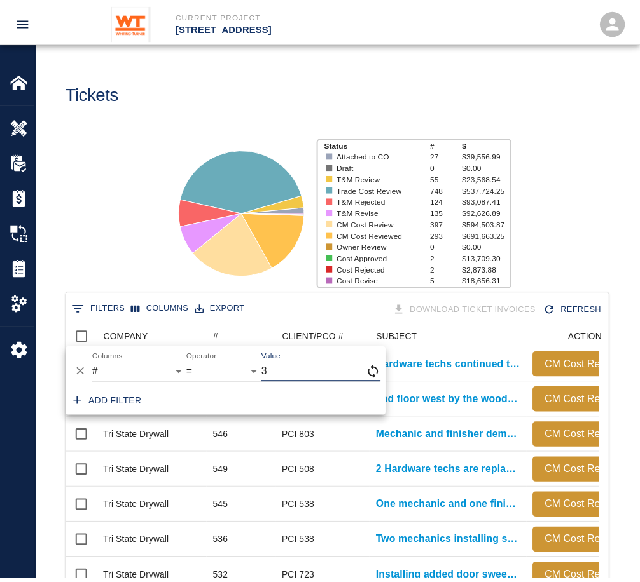
scroll to position [10, 10]
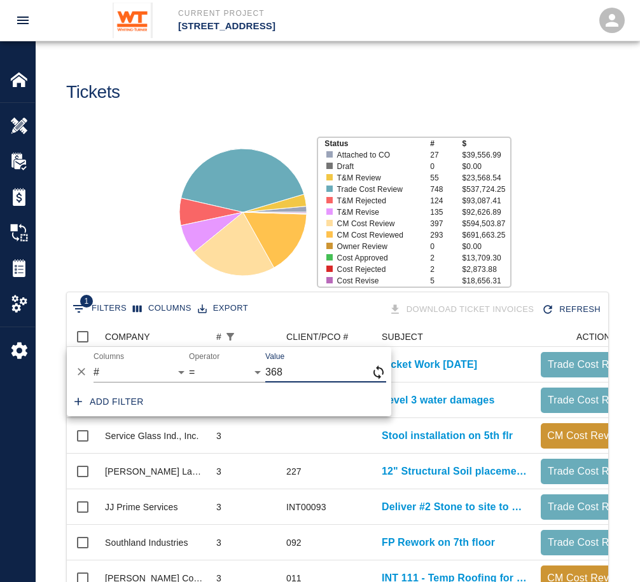
type input "368"
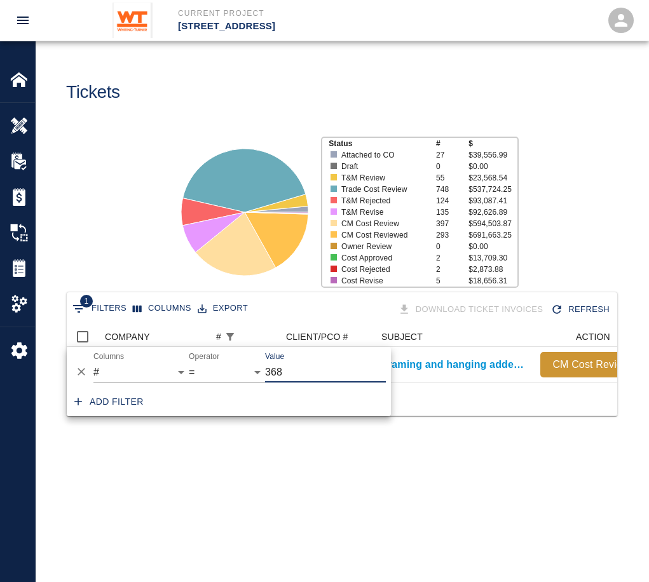
click at [283, 483] on main "Tickets Status # $ Attached to CO 27 $39,556.99 Draft 0 $0.00 T&M Review 55 $23…" at bounding box center [342, 291] width 613 height 582
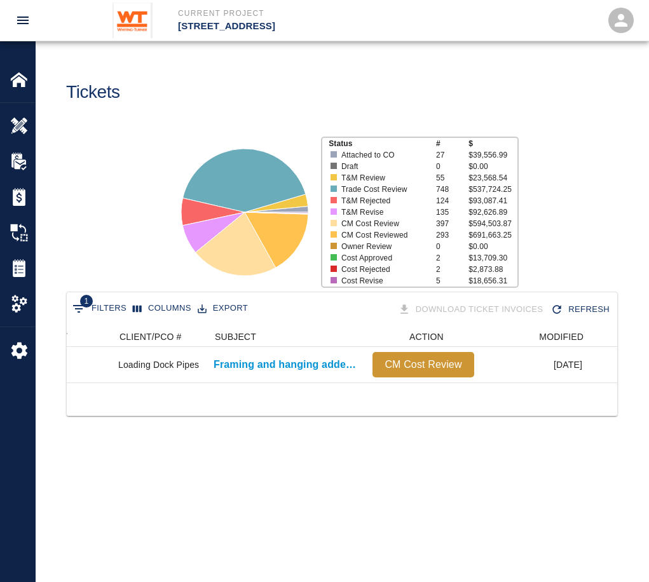
scroll to position [0, 0]
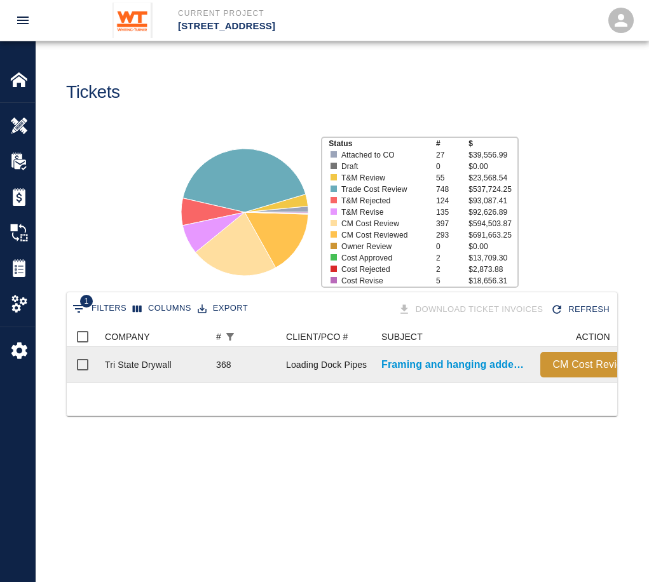
click at [322, 367] on div "Loading Dock Pipes" at bounding box center [326, 365] width 81 height 13
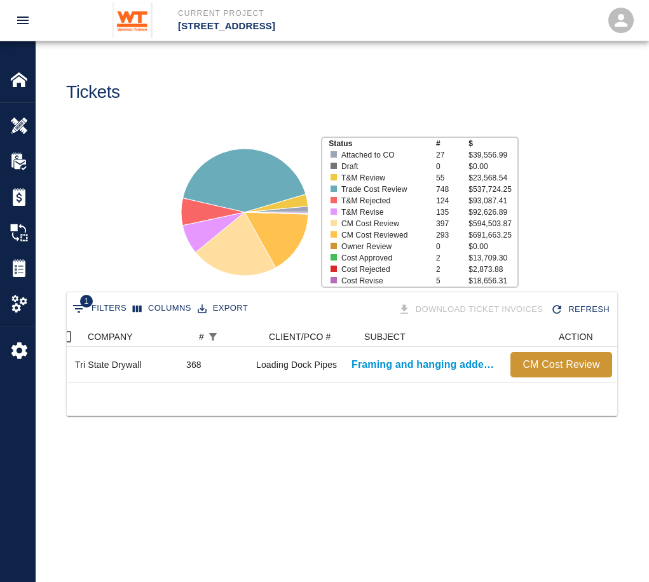
drag, startPoint x: 340, startPoint y: 382, endPoint x: 397, endPoint y: 384, distance: 56.6
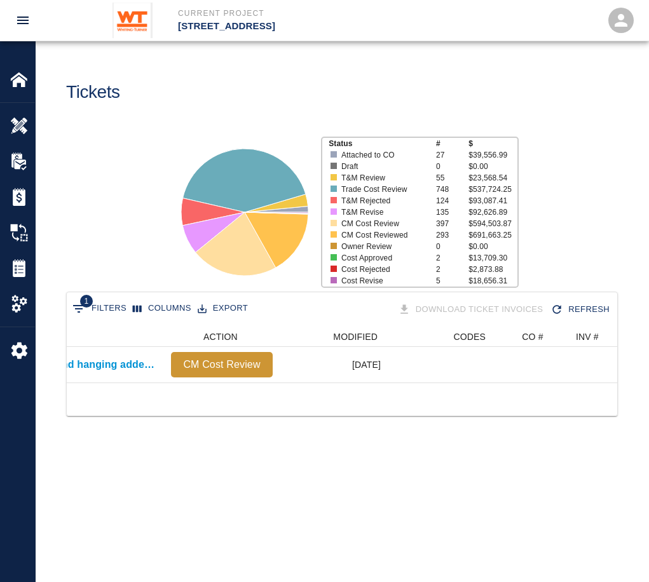
scroll to position [0, 598]
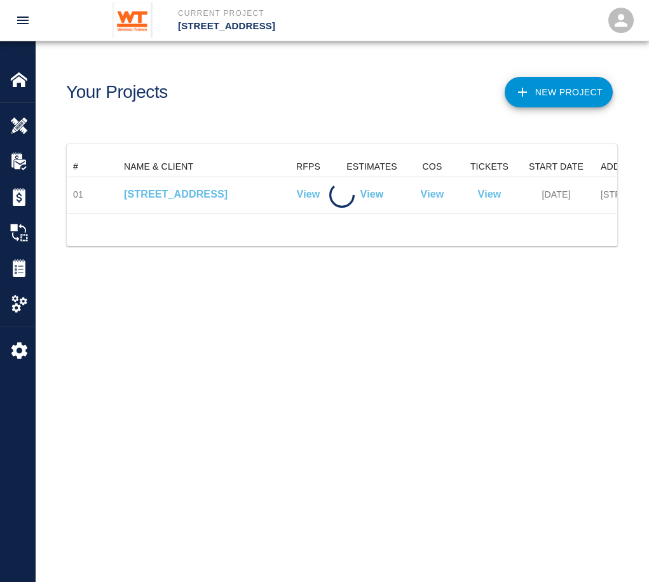
scroll to position [56, 541]
drag, startPoint x: 105, startPoint y: 224, endPoint x: 110, endPoint y: 219, distance: 6.8
click at [105, 227] on div at bounding box center [342, 229] width 551 height 33
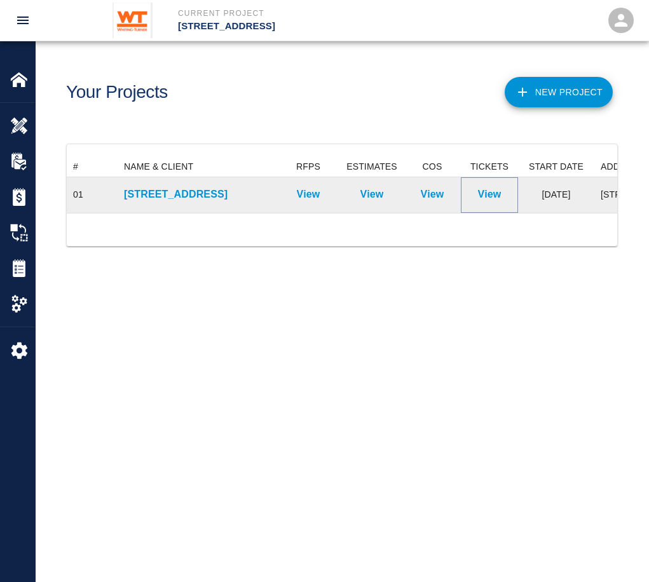
click at [484, 199] on p "View" at bounding box center [490, 194] width 24 height 15
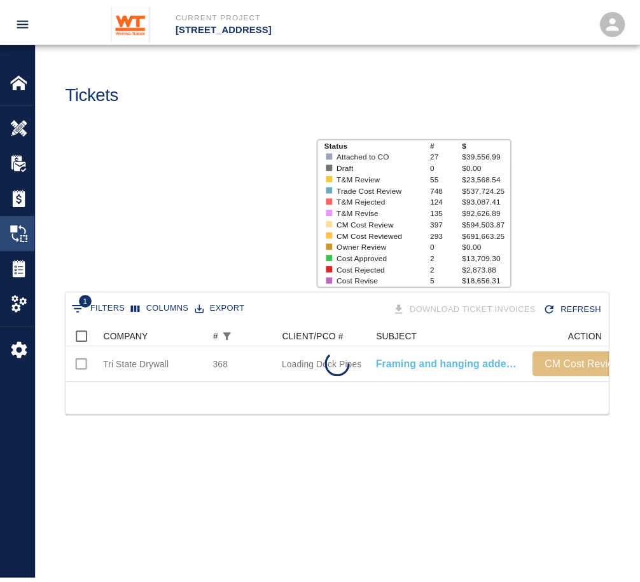
scroll to position [56, 541]
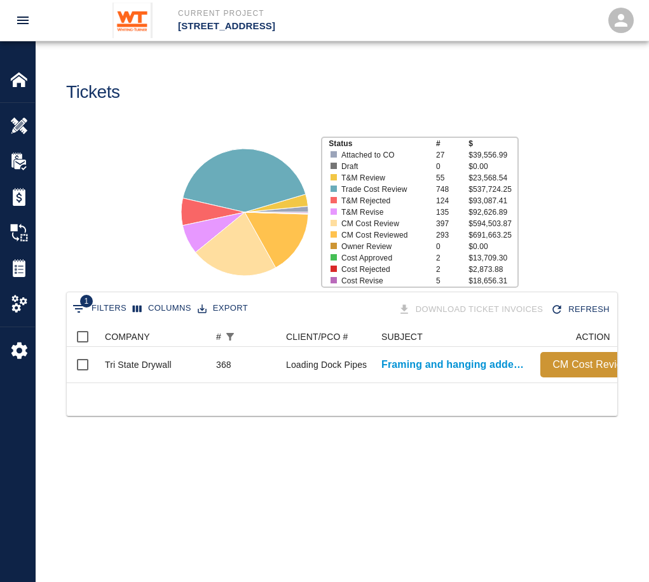
click at [99, 299] on button "1 Filters" at bounding box center [99, 309] width 60 height 20
select select "number"
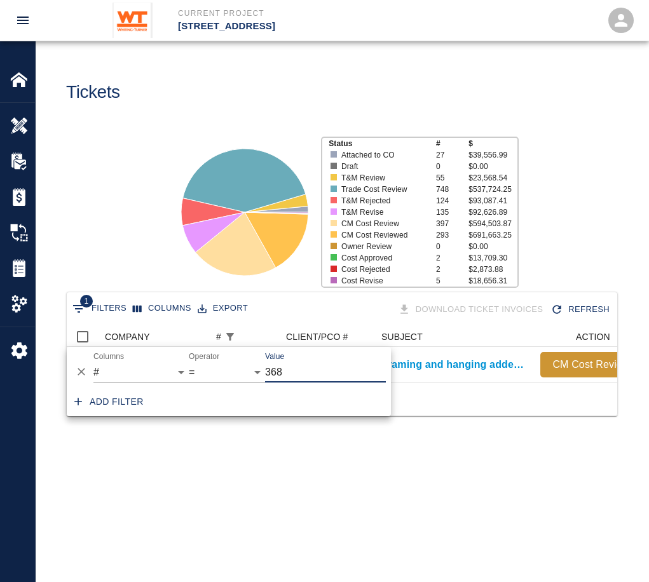
click at [289, 377] on input "368" at bounding box center [325, 372] width 121 height 20
type input "3"
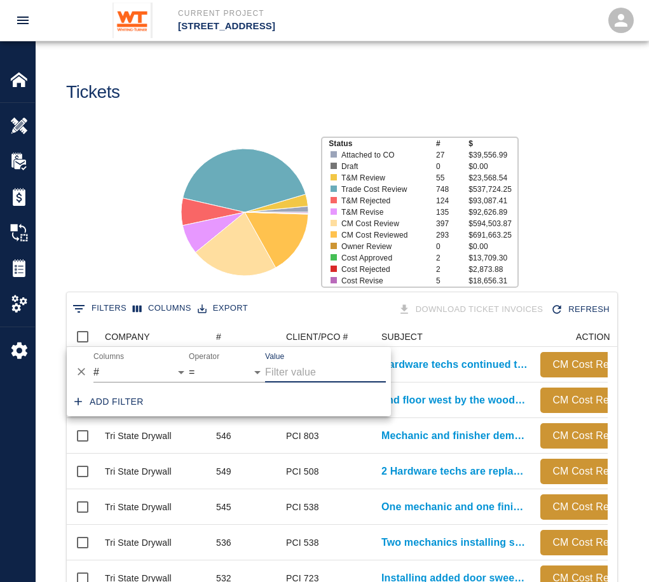
scroll to position [733, 532]
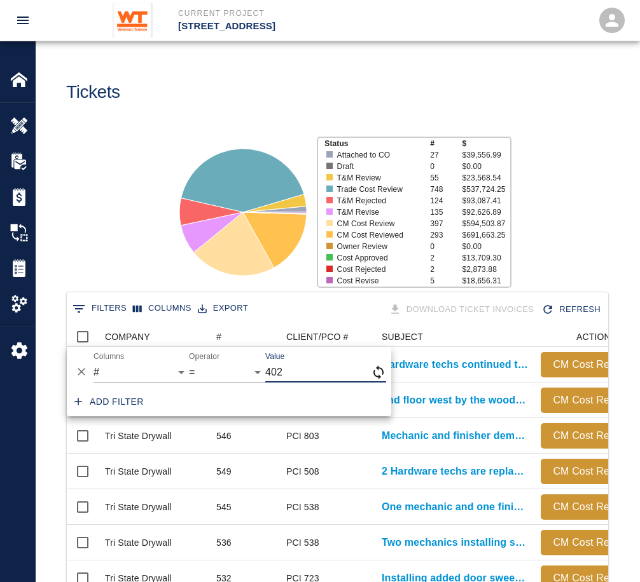
type input "402"
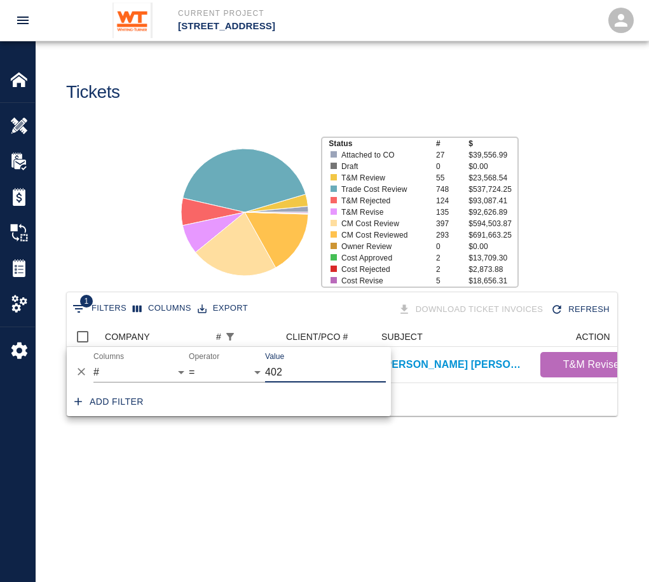
scroll to position [10, 10]
click at [198, 416] on div at bounding box center [342, 399] width 551 height 33
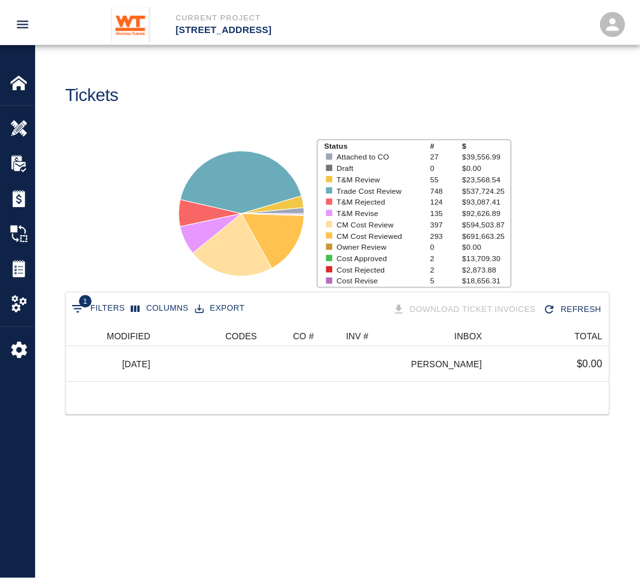
scroll to position [0, 21]
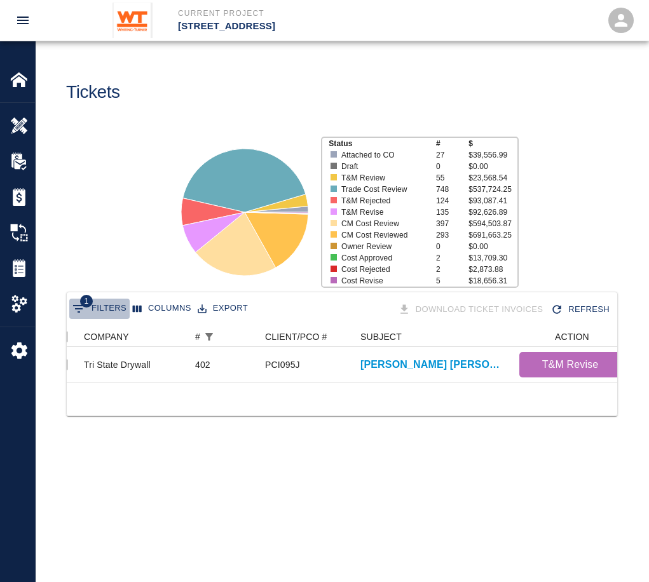
click at [103, 312] on button "1 Filters" at bounding box center [99, 309] width 60 height 20
select select "number"
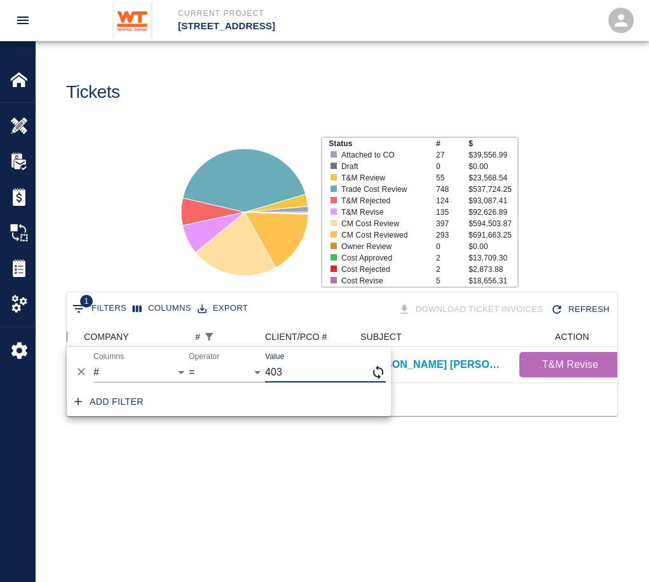
type input "403"
click at [266, 476] on main "Tickets Status # $ Attached to CO 27 $39,556.99 Draft 0 $0.00 T&M Review 55 $23…" at bounding box center [342, 291] width 613 height 582
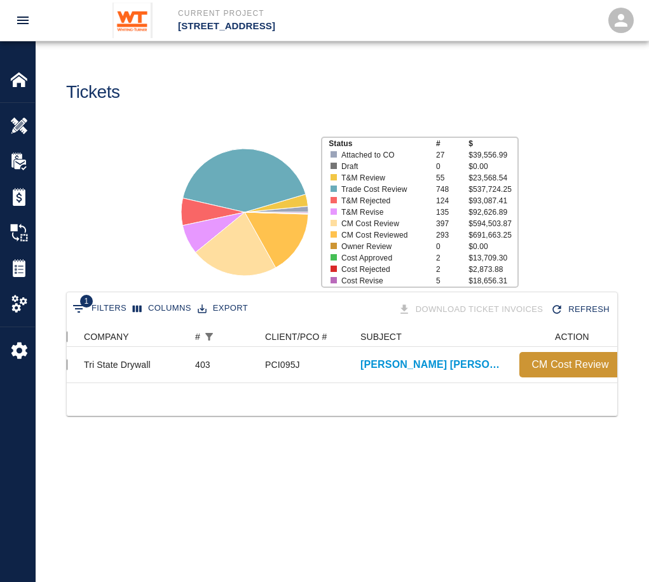
click at [118, 312] on button "1 Filters" at bounding box center [99, 309] width 60 height 20
select select "number"
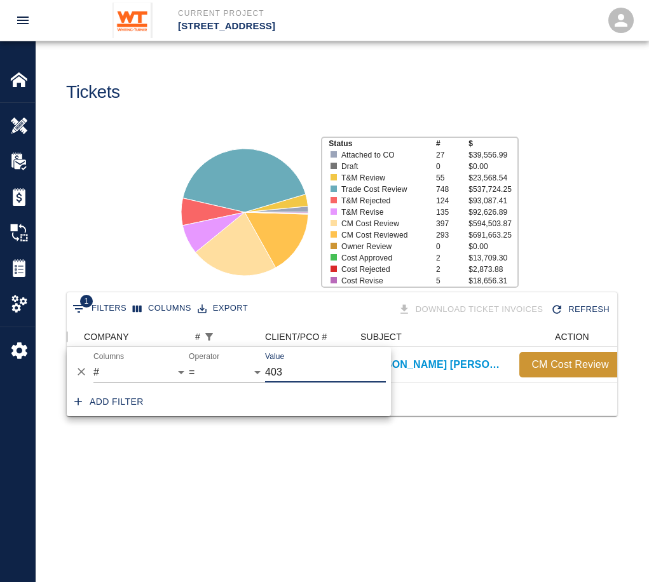
click at [306, 366] on input "403" at bounding box center [325, 372] width 121 height 20
type input "4"
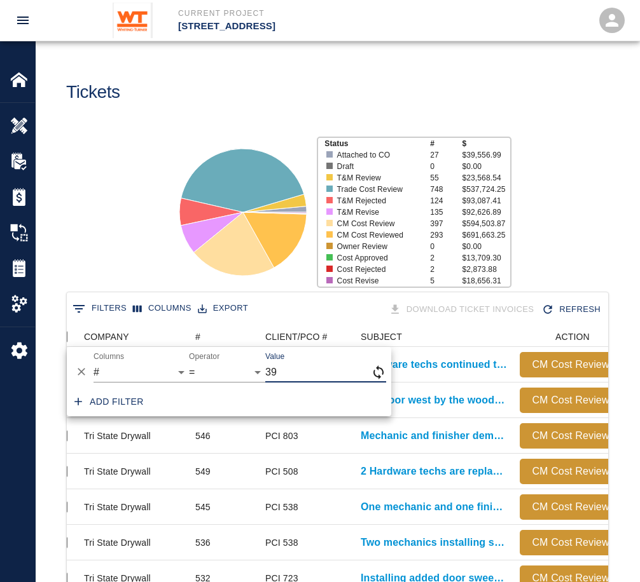
scroll to position [10, 10]
type input "396"
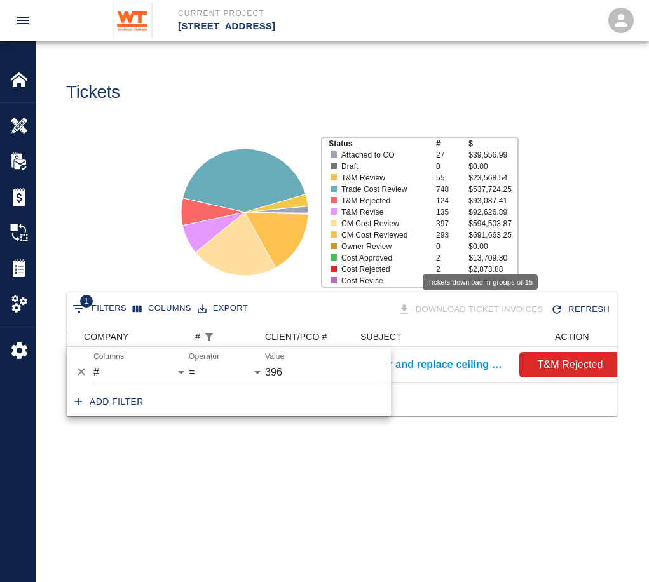
click at [453, 308] on div "Download Ticket Invoices" at bounding box center [471, 310] width 153 height 22
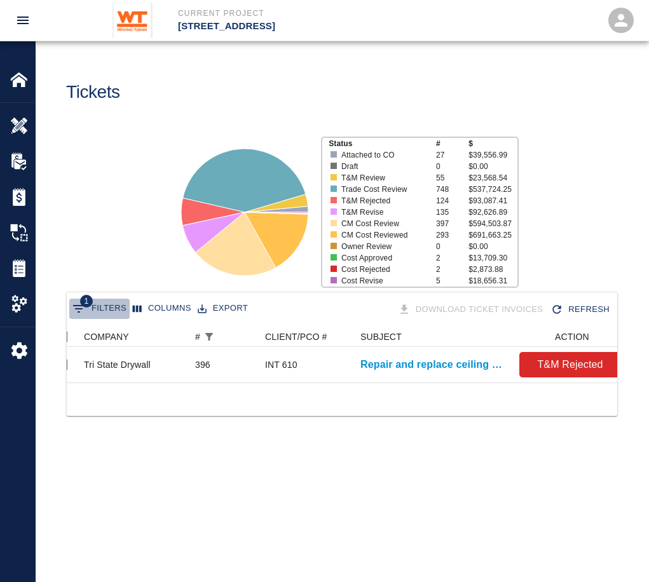
click at [104, 308] on button "1 Filters" at bounding box center [99, 309] width 60 height 20
select select "number"
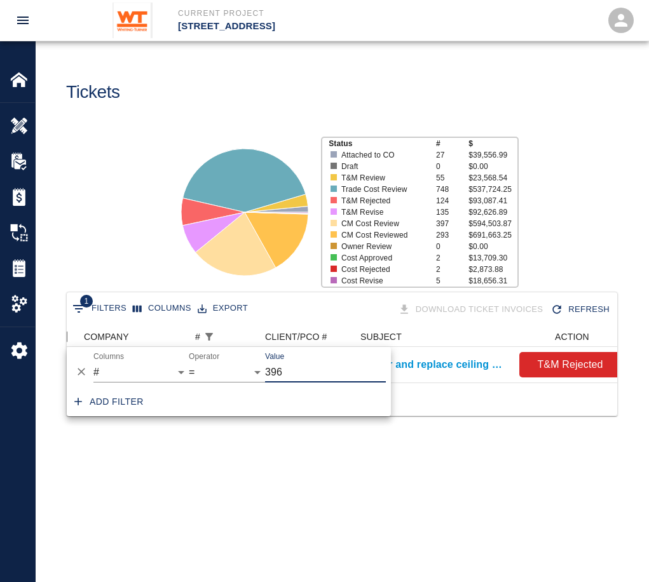
click at [305, 367] on input "396" at bounding box center [325, 372] width 121 height 20
type input "3"
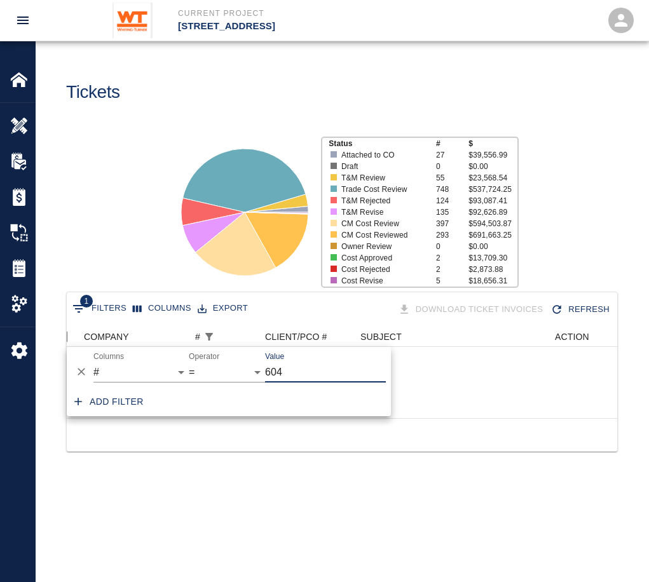
type input "604"
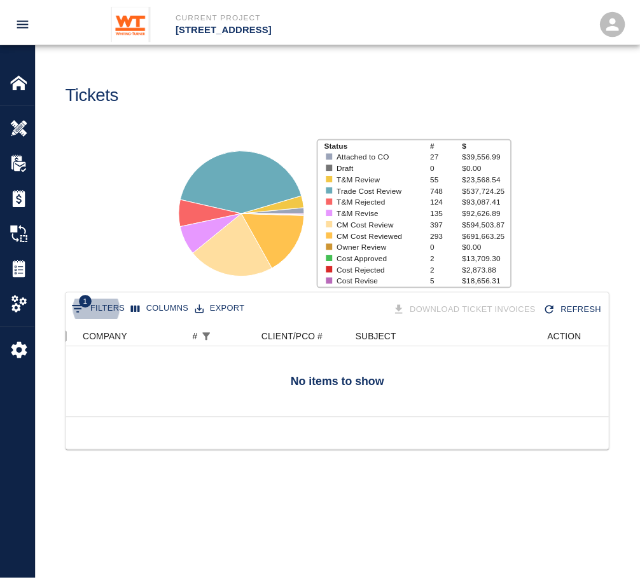
scroll to position [92, 541]
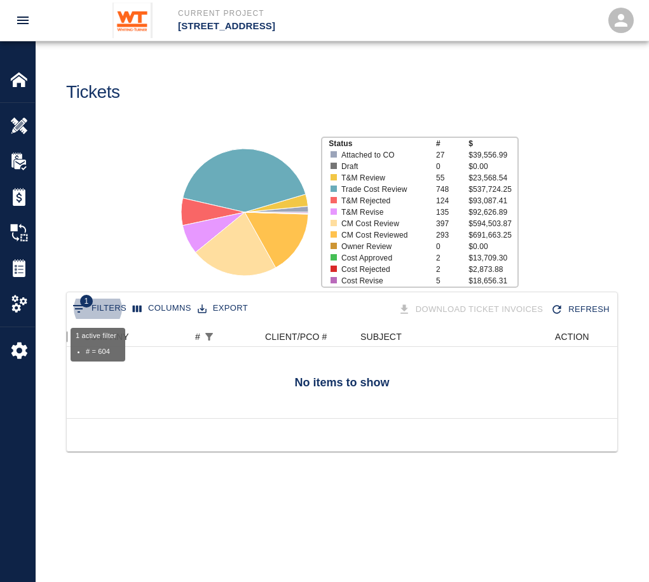
click at [100, 308] on button "1 Filters" at bounding box center [99, 309] width 60 height 20
select select "number"
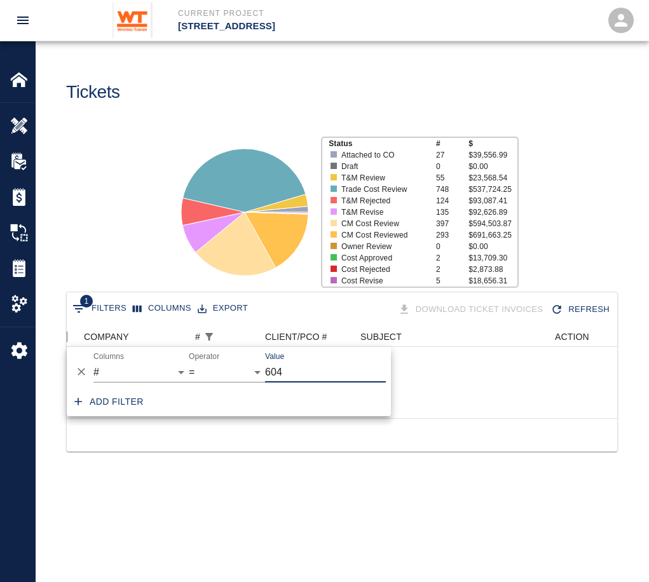
click at [296, 364] on input "604" at bounding box center [325, 372] width 121 height 20
type input "6"
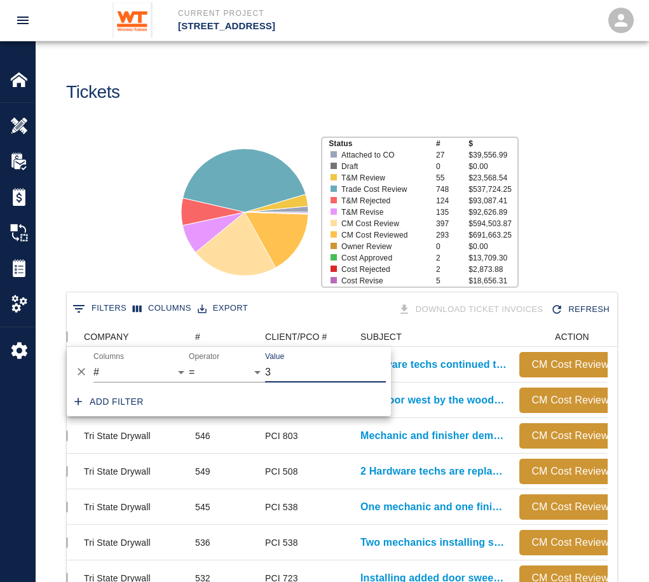
scroll to position [10, 10]
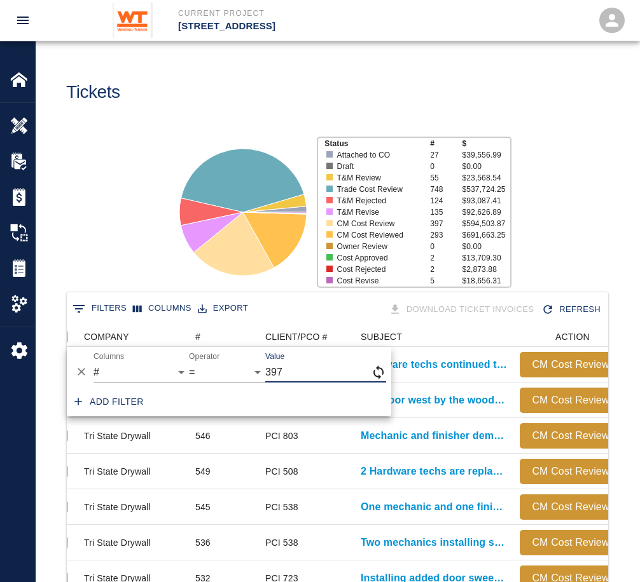
type input "397"
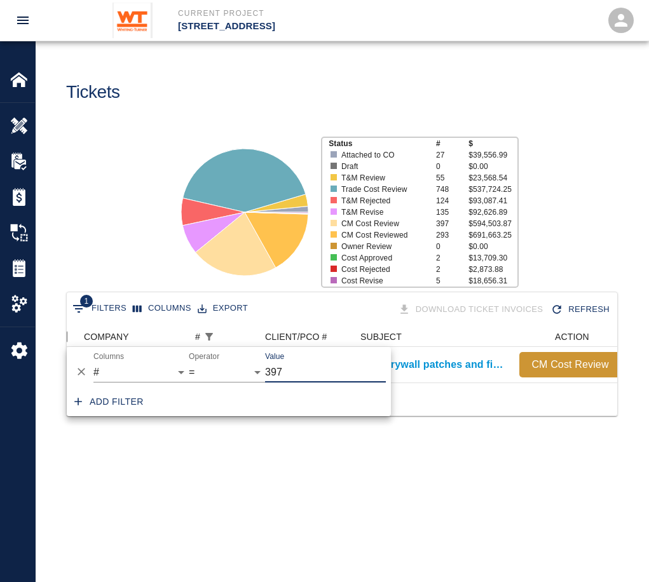
click at [404, 540] on main "Tickets Status # $ Attached to CO 27 $39,556.99 Draft 0 $0.00 T&M Review 55 $23…" at bounding box center [342, 291] width 613 height 582
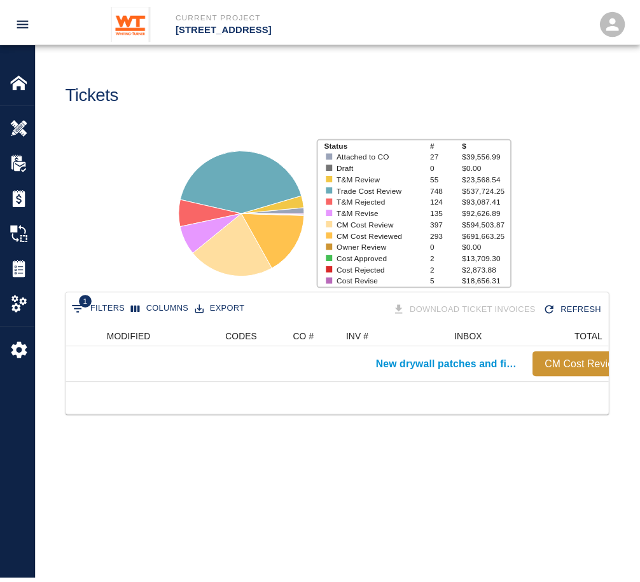
scroll to position [0, 598]
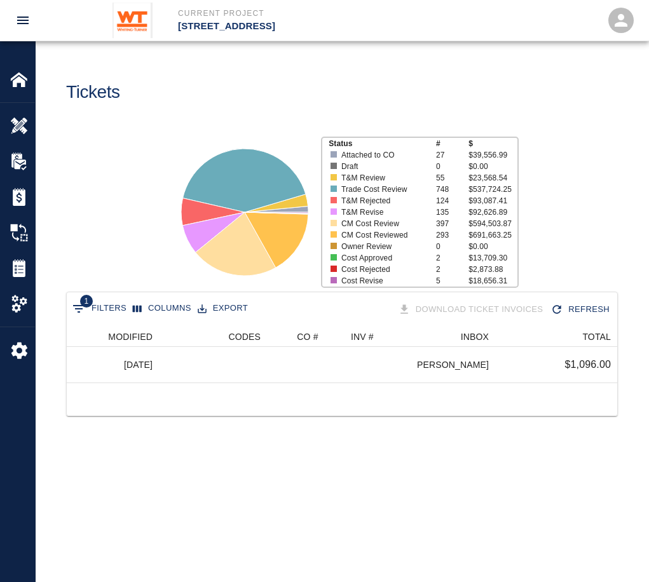
click at [73, 289] on div "Status # $ Attached to CO 27 $39,556.99 Draft 0 $0.00 T&M Review 55 $23,568.54 …" at bounding box center [336, 207] width 623 height 169
click at [78, 312] on icon "Show filters" at bounding box center [78, 309] width 11 height 8
select select "number"
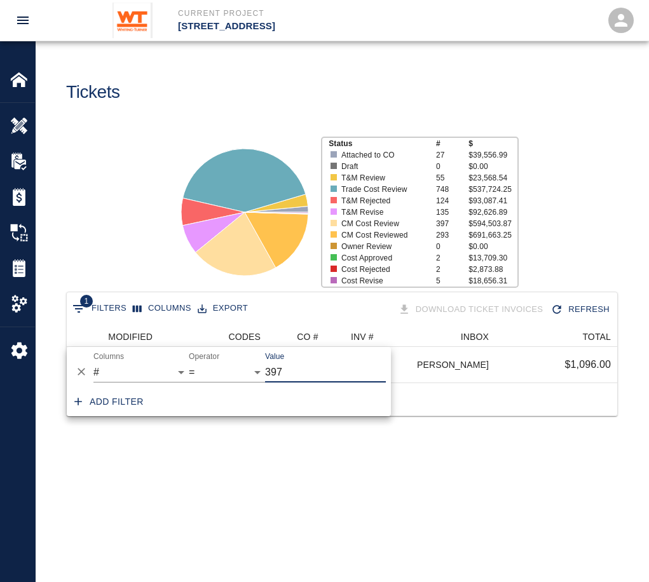
click at [311, 375] on input "397" at bounding box center [325, 372] width 121 height 20
type input "3"
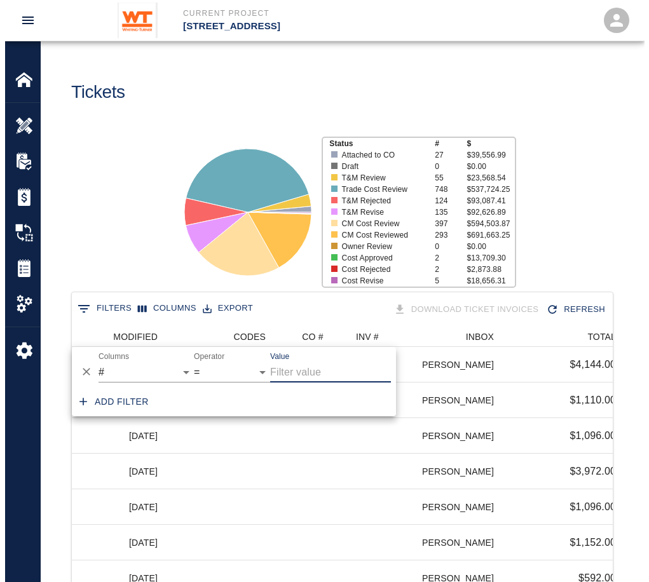
scroll to position [733, 532]
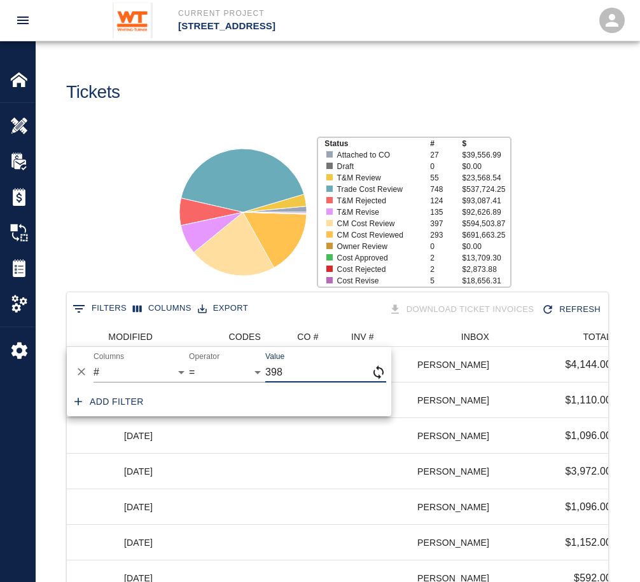
type input "398"
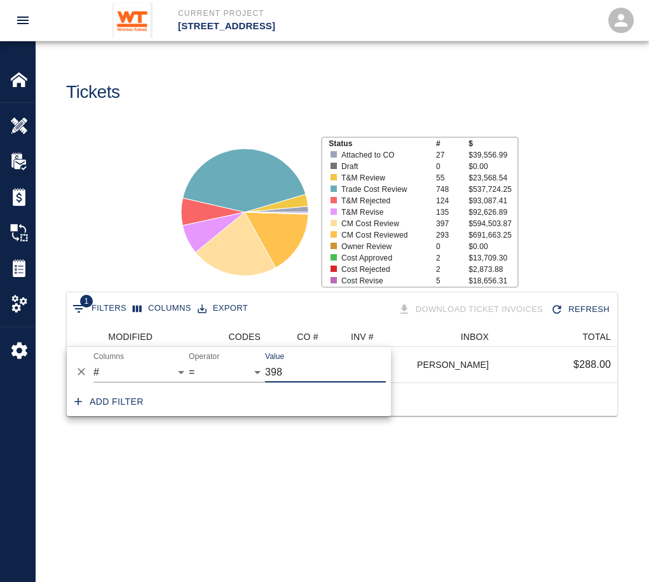
scroll to position [10, 10]
click at [320, 448] on div "1 Filters Columns Export Download Ticket Invoices Refresh SUBJECT ACTION MODIFI…" at bounding box center [342, 370] width 613 height 156
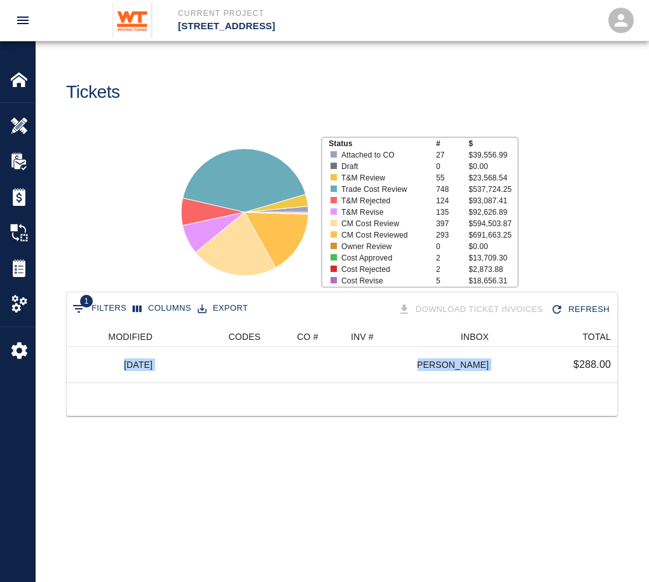
drag, startPoint x: 523, startPoint y: 374, endPoint x: 624, endPoint y: 388, distance: 102.1
click at [624, 388] on div "1 Filters Columns Export Download Ticket Invoices Refresh SUBJECT ACTION MODIFI…" at bounding box center [342, 370] width 613 height 156
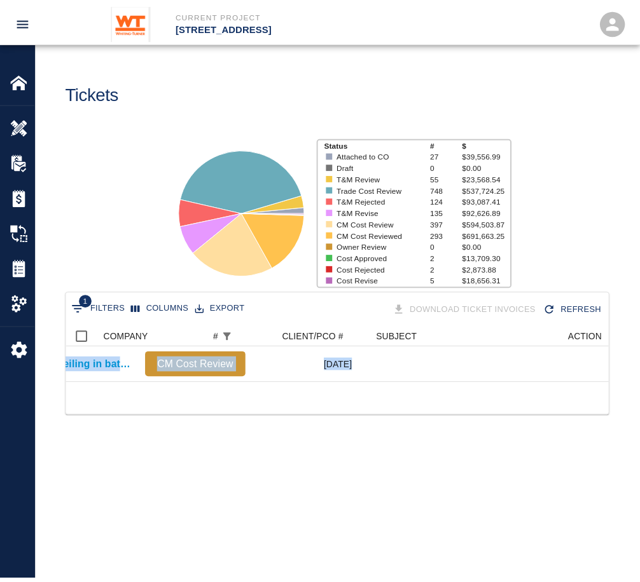
scroll to position [0, 0]
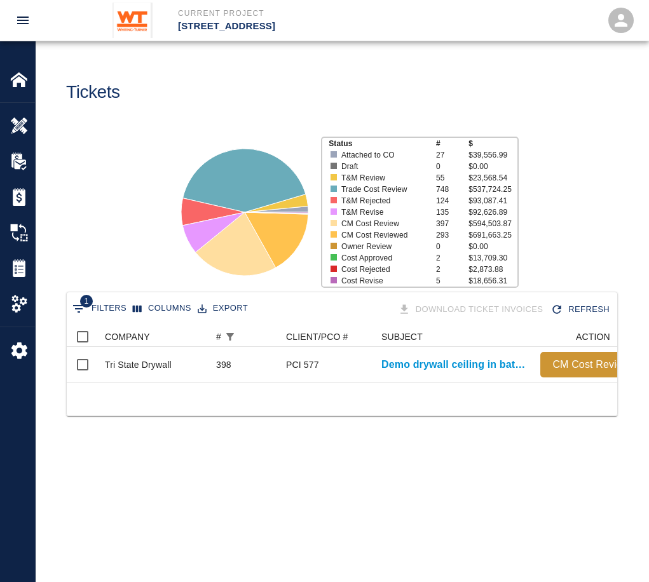
click at [226, 416] on div at bounding box center [342, 399] width 551 height 33
click at [104, 313] on button "1 Filters" at bounding box center [99, 309] width 60 height 20
select select "number"
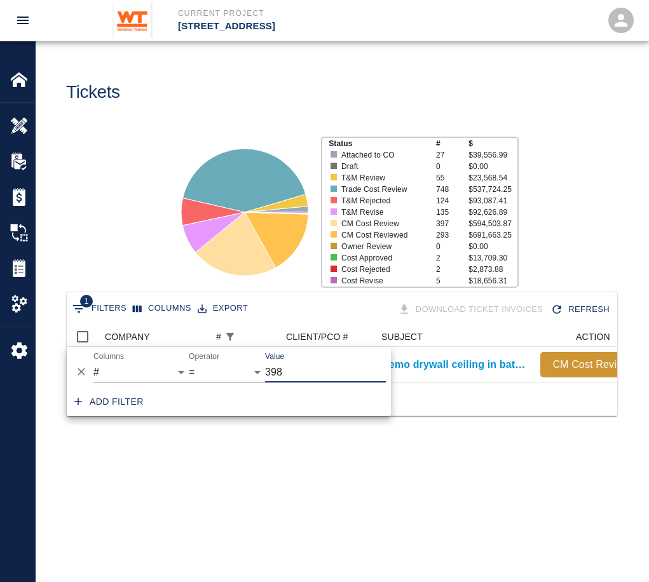
click at [337, 373] on input "398" at bounding box center [325, 372] width 121 height 20
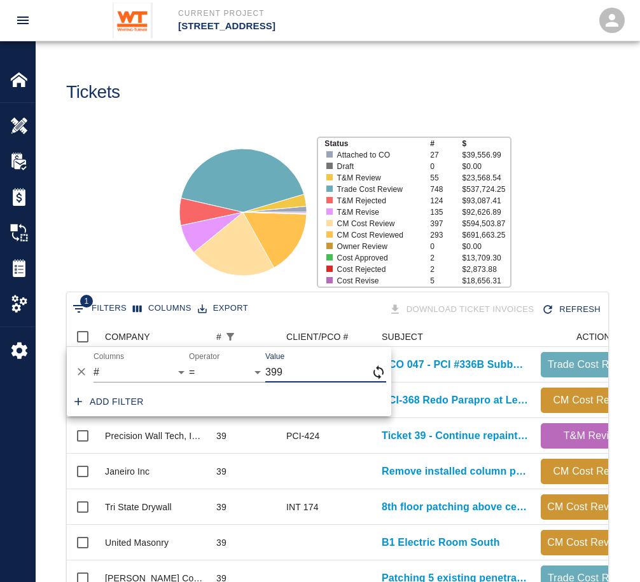
scroll to position [10, 10]
type input "399"
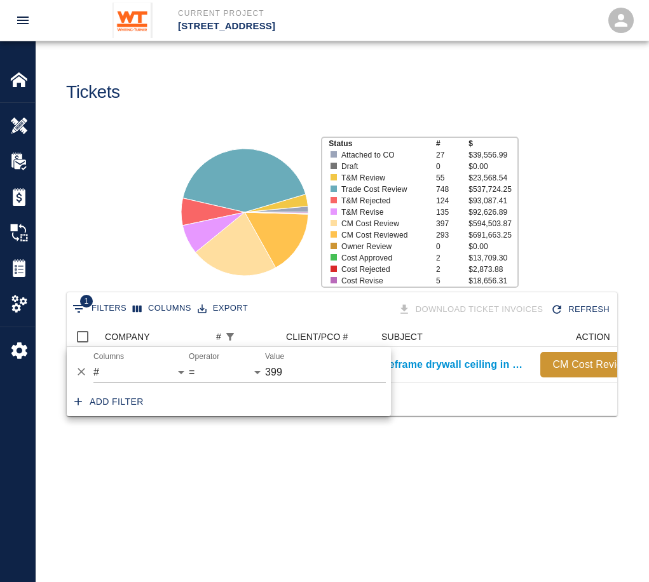
click at [132, 261] on div "Status # $ Attached to CO 27 $39,556.99 Draft 0 $0.00 T&M Review 55 $23,568.54 …" at bounding box center [336, 207] width 623 height 169
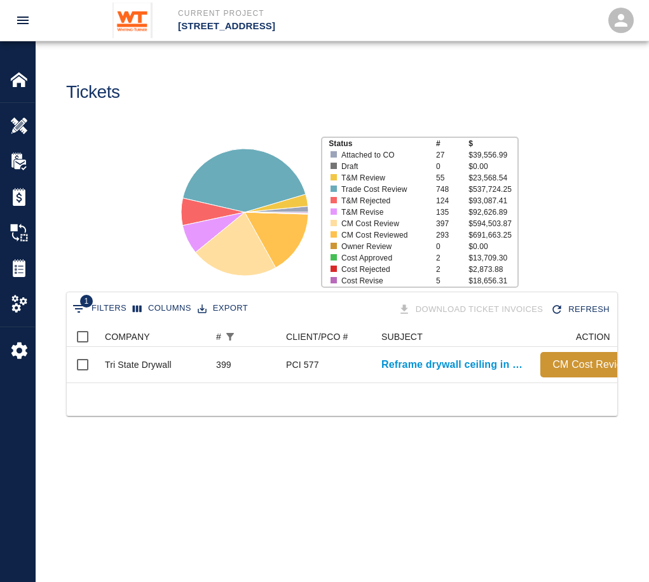
drag, startPoint x: 264, startPoint y: 393, endPoint x: 351, endPoint y: 406, distance: 88.1
click at [351, 406] on div at bounding box center [342, 399] width 551 height 33
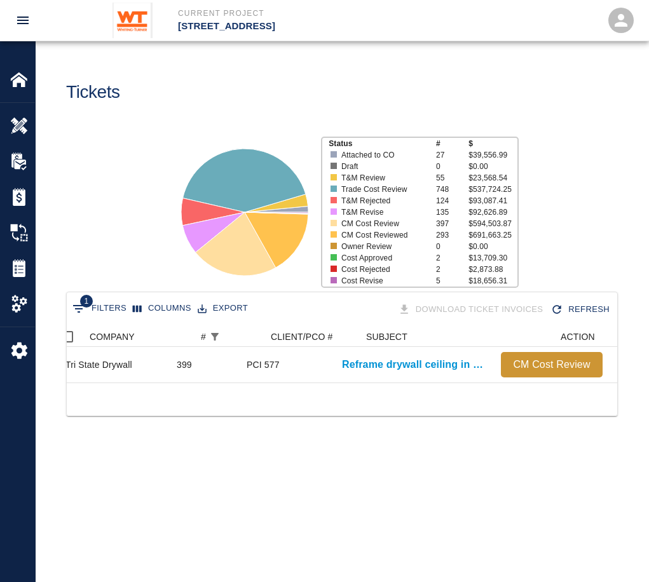
scroll to position [0, 0]
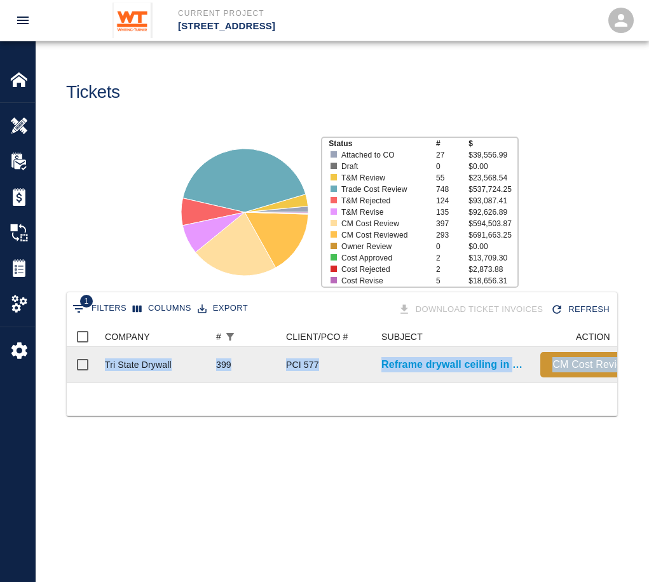
drag, startPoint x: 300, startPoint y: 394, endPoint x: 327, endPoint y: 383, distance: 29.1
click at [327, 383] on div "1 Filters Columns Export Download Ticket Invoices Refresh COMPANY # CLIENT/PCO …" at bounding box center [342, 354] width 552 height 125
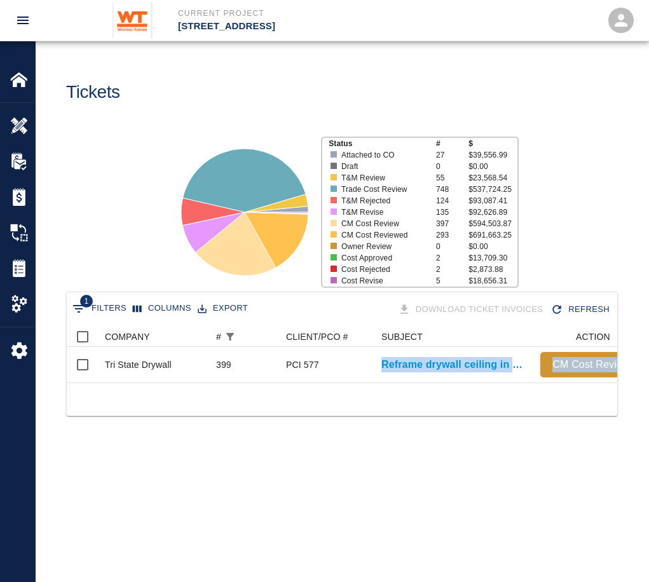
drag, startPoint x: 327, startPoint y: 383, endPoint x: 385, endPoint y: 400, distance: 60.4
click at [392, 416] on div at bounding box center [342, 399] width 551 height 33
click at [84, 305] on span "1" at bounding box center [86, 301] width 13 height 13
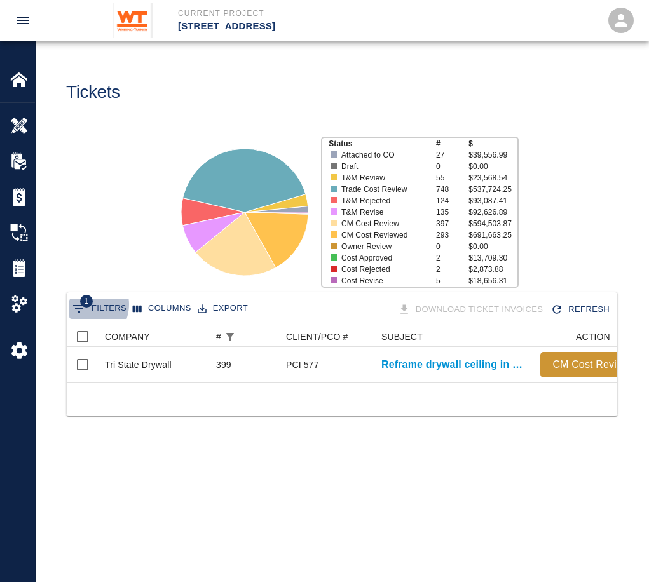
select select "number"
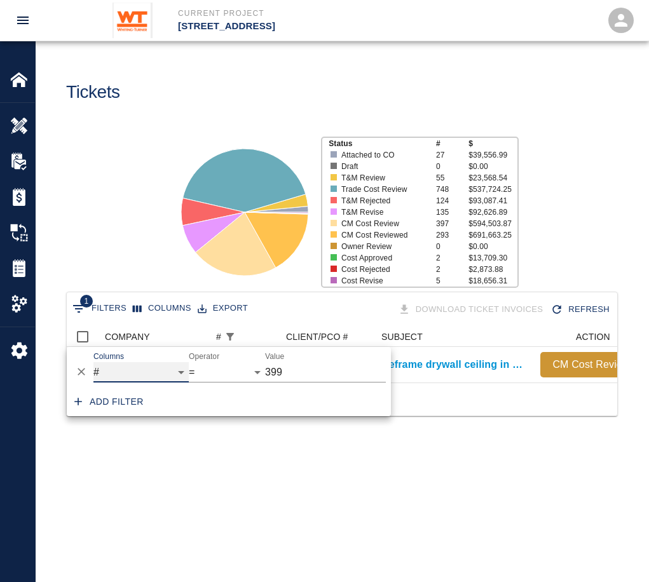
click at [128, 370] on select "COMPANY ID # CLIENT/PCO # SUBJECT DESCRIPTION ACTION WORK MODIFIED CREATED CODE…" at bounding box center [140, 372] width 95 height 20
click at [181, 487] on main "Tickets Status # $ Attached to CO 27 $39,556.99 Draft 0 $0.00 T&M Review 55 $23…" at bounding box center [342, 291] width 613 height 582
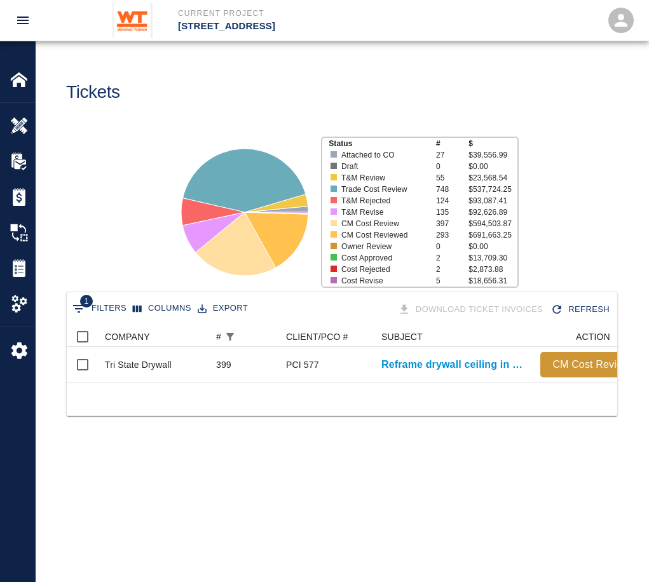
drag, startPoint x: 320, startPoint y: 457, endPoint x: 255, endPoint y: 446, distance: 66.3
click at [145, 332] on div "COMPANY" at bounding box center [127, 337] width 45 height 20
click at [111, 301] on button "1 Filters" at bounding box center [99, 309] width 60 height 20
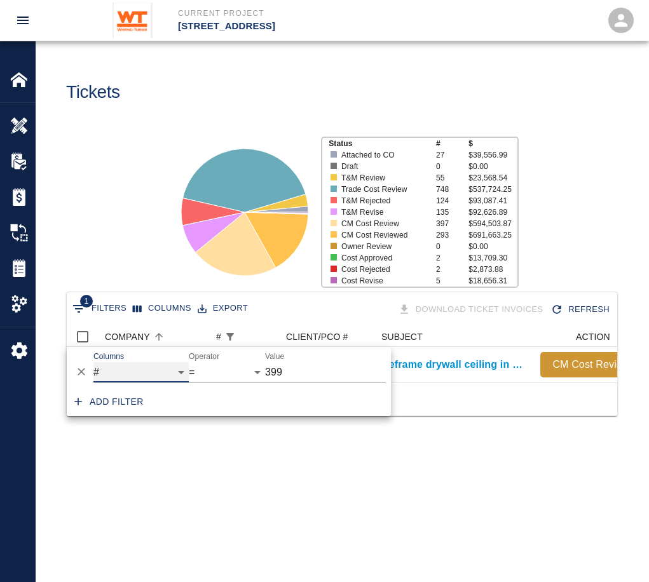
click at [141, 371] on select "COMPANY ID # CLIENT/PCO # SUBJECT DESCRIPTION ACTION WORK MODIFIED CREATED CODE…" at bounding box center [140, 372] width 95 height 20
click at [93, 362] on select "COMPANY ID # CLIENT/PCO # SUBJECT DESCRIPTION ACTION WORK MODIFIED CREATED CODE…" at bounding box center [140, 372] width 95 height 20
select select "subject"
select select "contains"
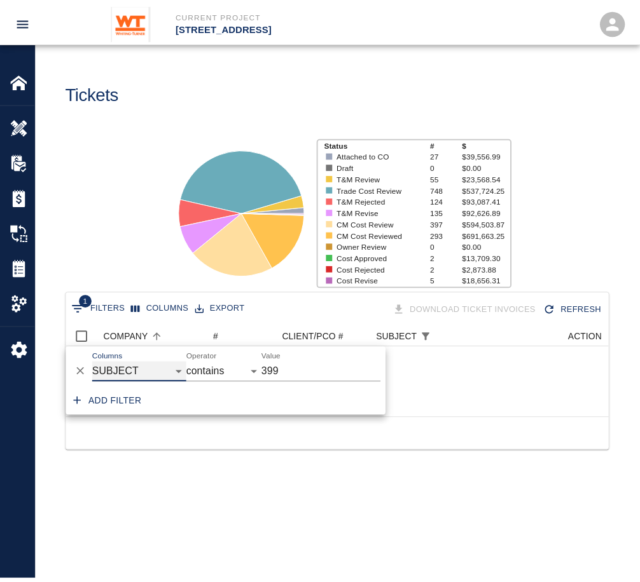
scroll to position [92, 541]
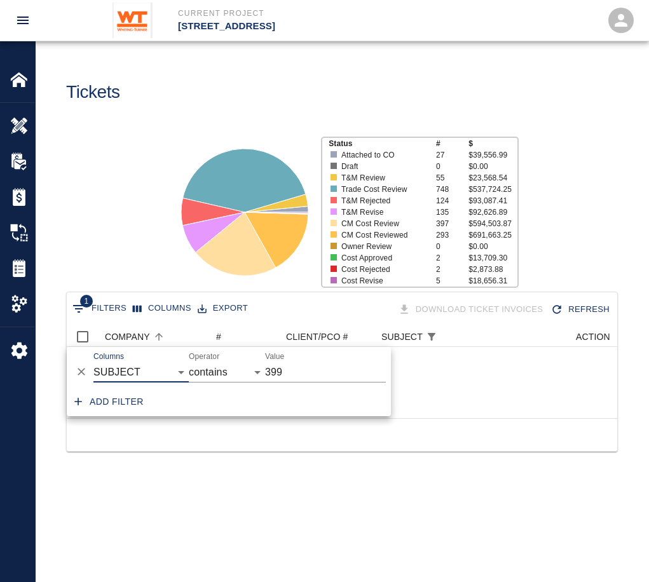
click at [296, 375] on input "399" at bounding box center [325, 372] width 121 height 20
type input "3"
type input "Bulletin 12"
click at [333, 483] on div "1 Filters Columns Export Download Ticket Invoices Refresh No items to show COMP…" at bounding box center [342, 387] width 613 height 191
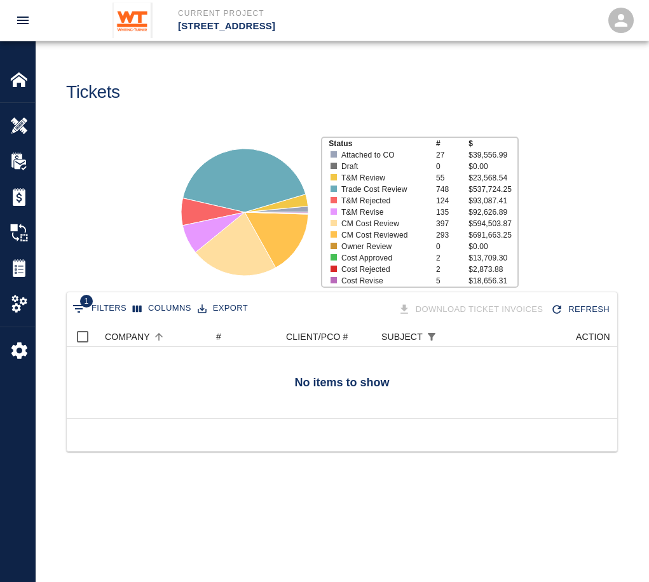
drag, startPoint x: 280, startPoint y: 418, endPoint x: 357, endPoint y: 419, distance: 77.6
click at [357, 418] on div at bounding box center [342, 382] width 551 height 71
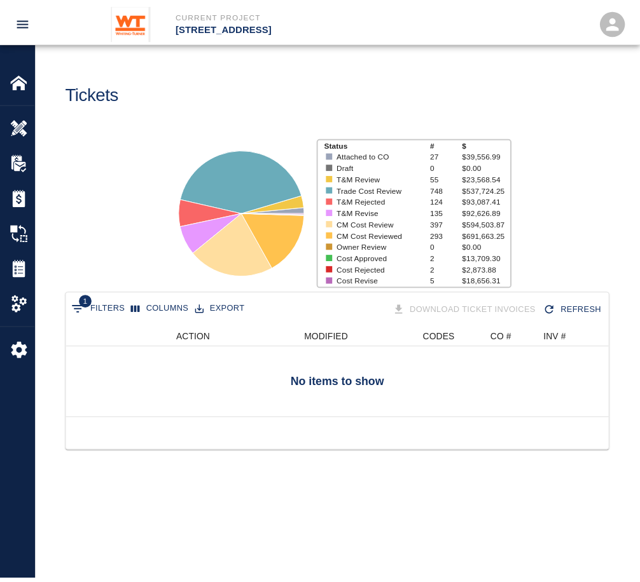
scroll to position [0, 397]
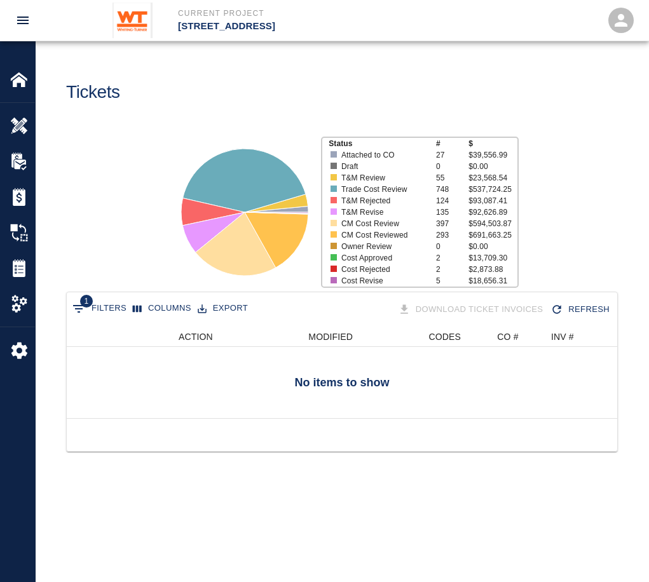
click at [106, 308] on button "1 Filters" at bounding box center [99, 309] width 60 height 20
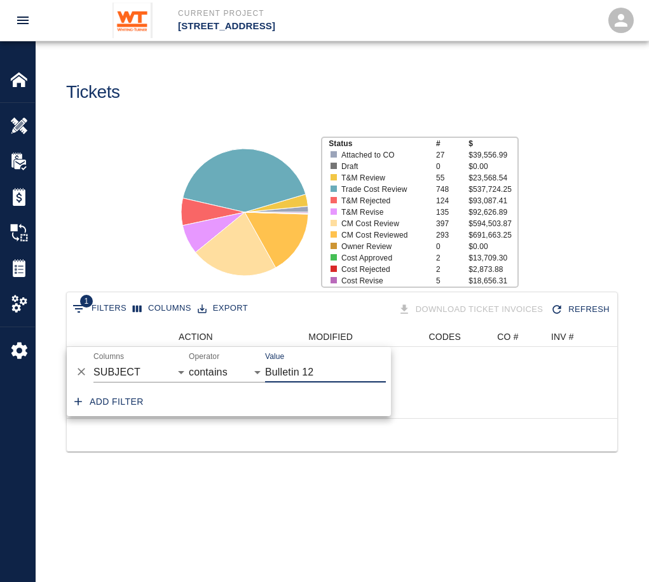
click at [310, 375] on input "Bulletin 12" at bounding box center [325, 372] width 121 height 20
drag, startPoint x: 296, startPoint y: 380, endPoint x: 209, endPoint y: 376, distance: 87.2
click at [209, 376] on div "And Or Columns COMPANY ID # CLIENT/PCO # SUBJECT DESCRIPTION ACTION WORK MODIFI…" at bounding box center [229, 367] width 324 height 41
click at [148, 375] on select "COMPANY ID # CLIENT/PCO # SUBJECT DESCRIPTION ACTION WORK MODIFIED CREATED CODE…" at bounding box center [140, 372] width 95 height 20
click at [93, 362] on select "COMPANY ID # CLIENT/PCO # SUBJECT DESCRIPTION ACTION WORK MODIFIED CREATED CODE…" at bounding box center [140, 372] width 95 height 20
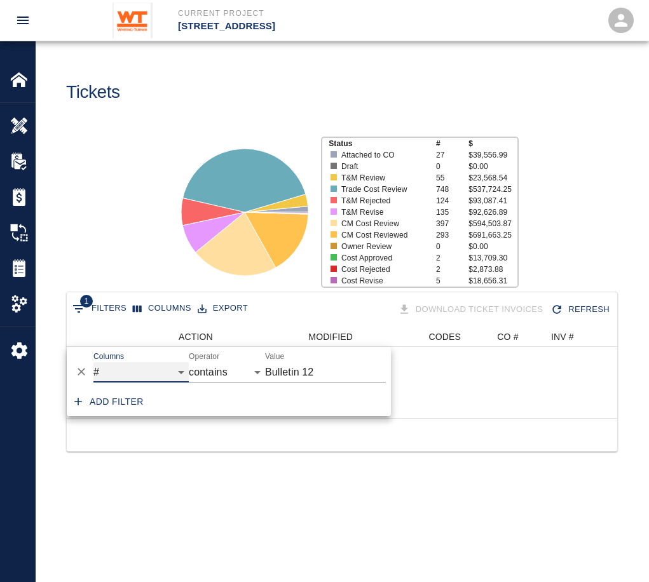
select select "number"
select select "="
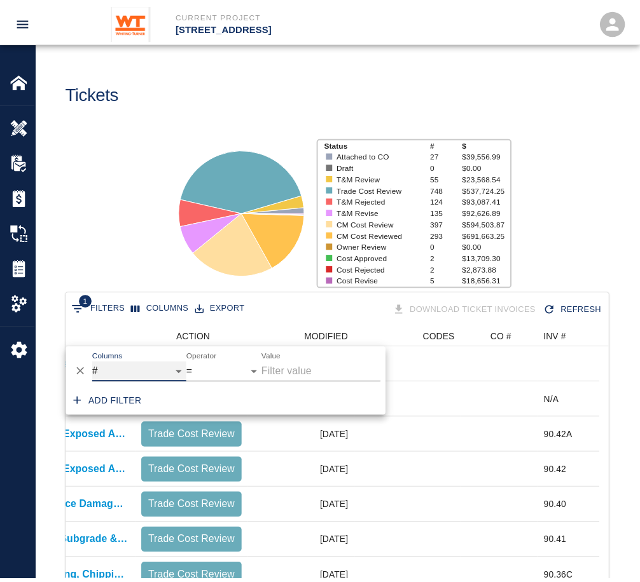
scroll to position [10, 10]
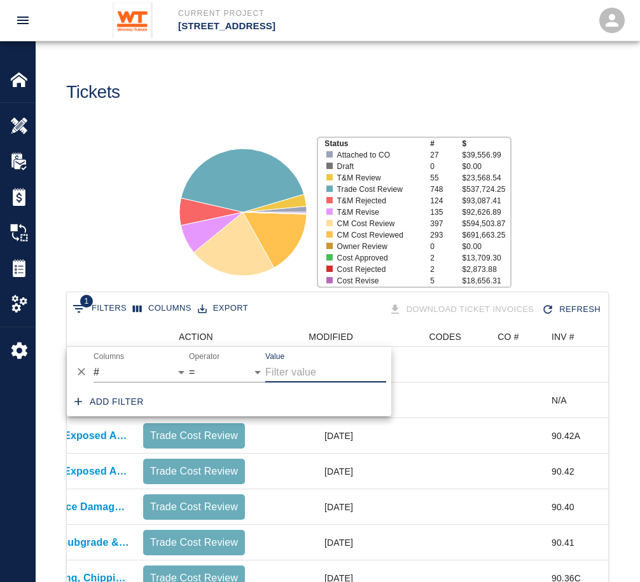
drag, startPoint x: 336, startPoint y: 368, endPoint x: 273, endPoint y: 386, distance: 65.4
click at [273, 386] on div "And Or Columns COMPANY ID # CLIENT/PCO # SUBJECT DESCRIPTION ACTION WORK MODIFI…" at bounding box center [229, 367] width 324 height 41
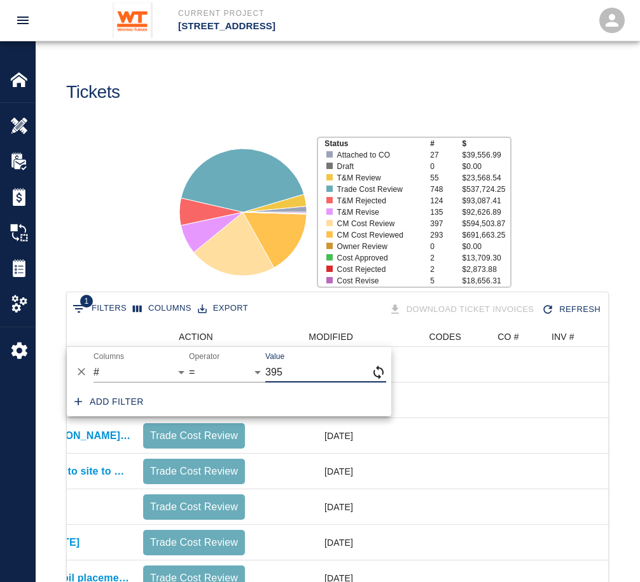
type input "395"
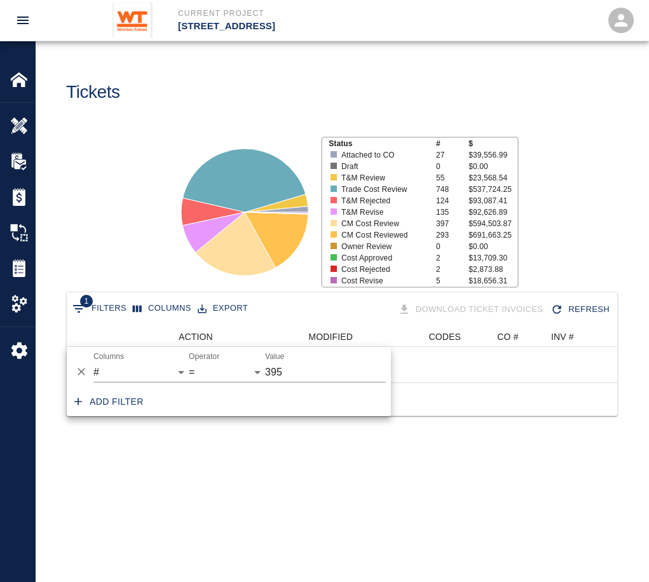
click at [246, 460] on main "Tickets Status # $ Attached to CO 27 $39,556.99 Draft 0 $0.00 T&M Review 55 $23…" at bounding box center [342, 291] width 613 height 582
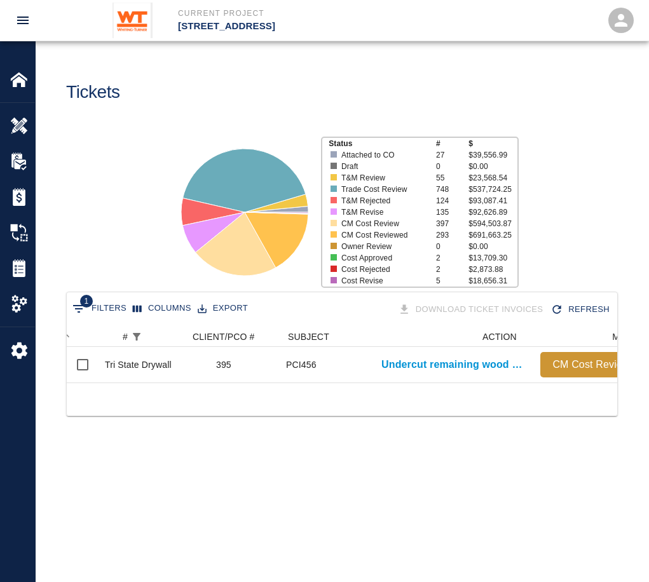
scroll to position [0, 598]
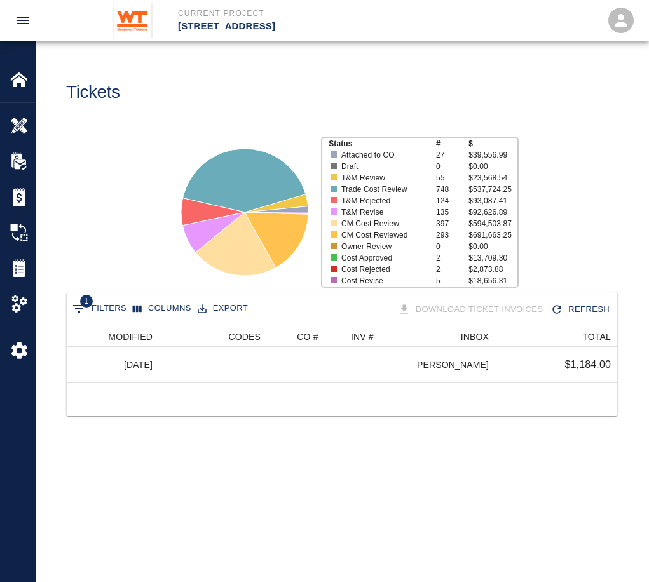
click at [97, 308] on button "1 Filters" at bounding box center [99, 309] width 60 height 20
select select "number"
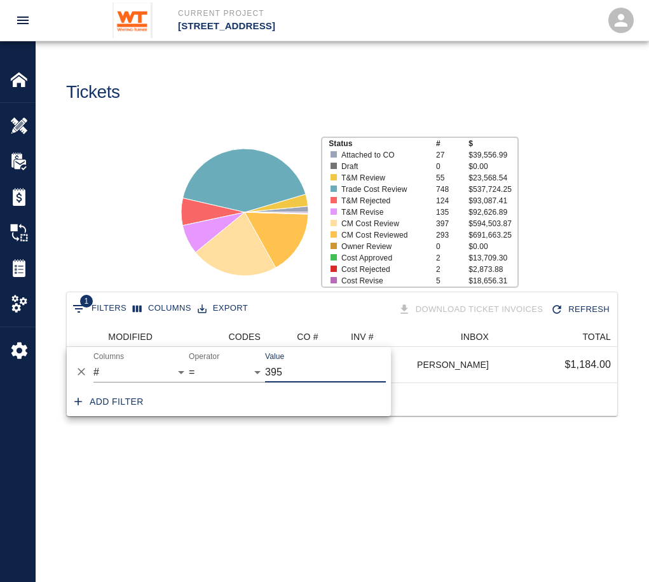
click at [302, 378] on input "395" at bounding box center [325, 372] width 121 height 20
type input "3"
type input "411"
click at [348, 416] on div "Add filter" at bounding box center [229, 402] width 324 height 29
click at [425, 398] on div at bounding box center [342, 399] width 551 height 33
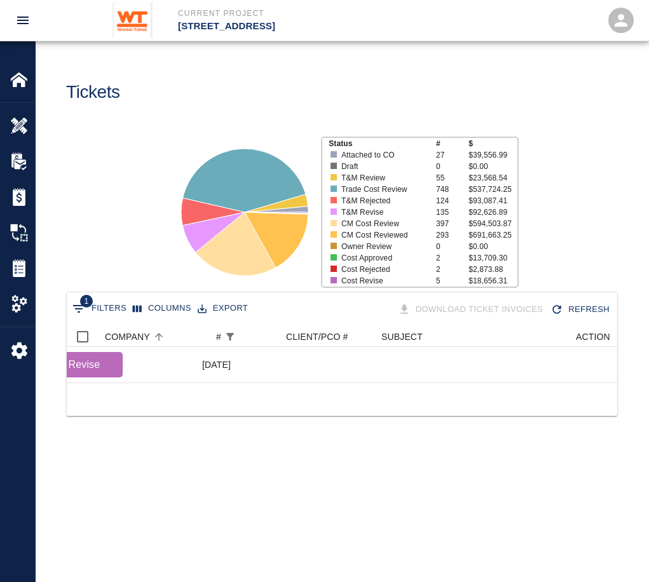
scroll to position [0, 0]
